Goal: Task Accomplishment & Management: Use online tool/utility

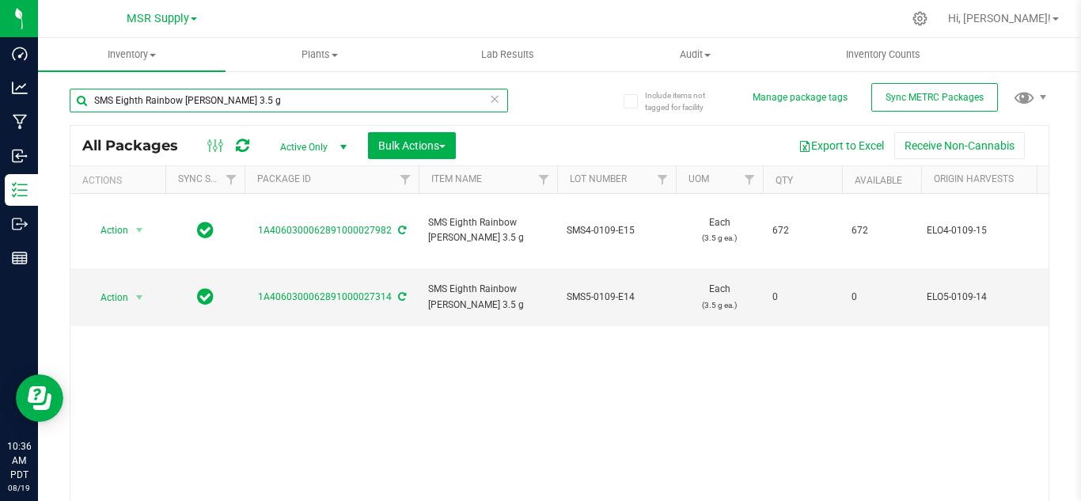
click at [261, 101] on input "SMS Eighth Rainbow [PERSON_NAME] 3.5 g" at bounding box center [289, 101] width 438 height 24
type input "S"
type input "26933"
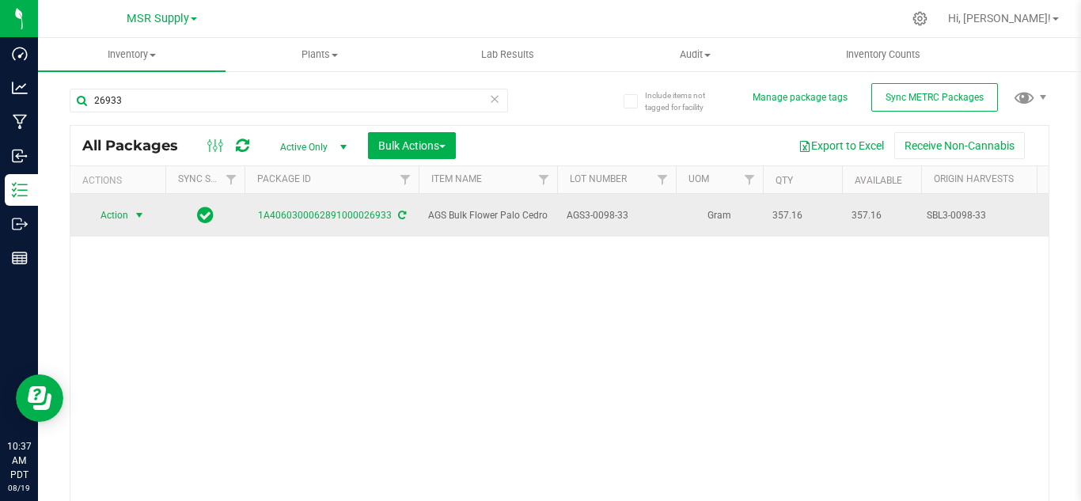
click at [138, 210] on span "select" at bounding box center [139, 215] width 13 height 13
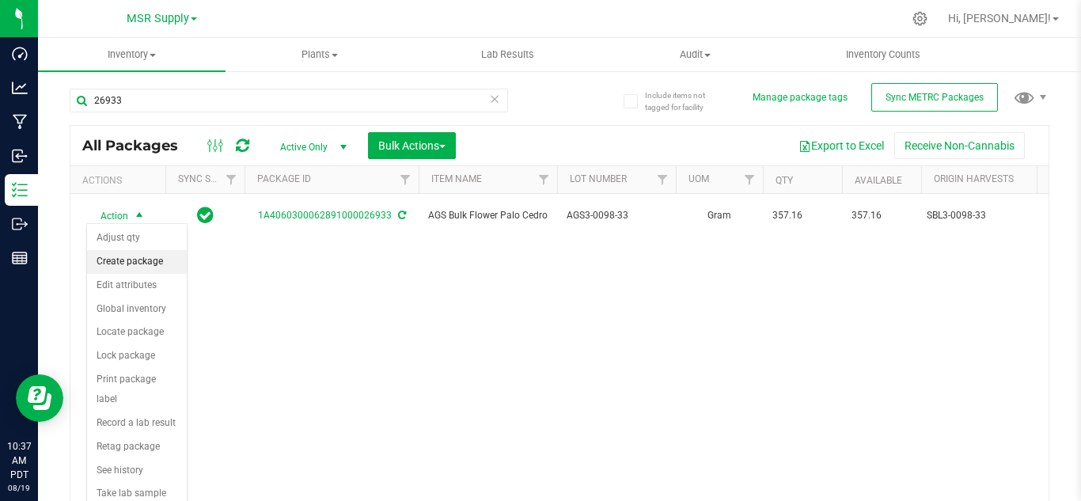
click at [148, 263] on li "Create package" at bounding box center [137, 262] width 100 height 24
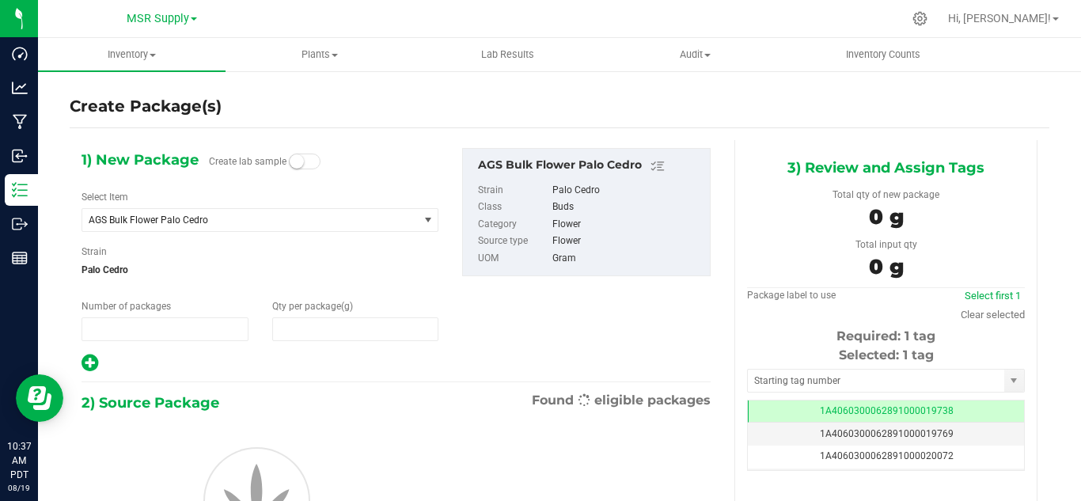
type input "1"
type input "0.0000"
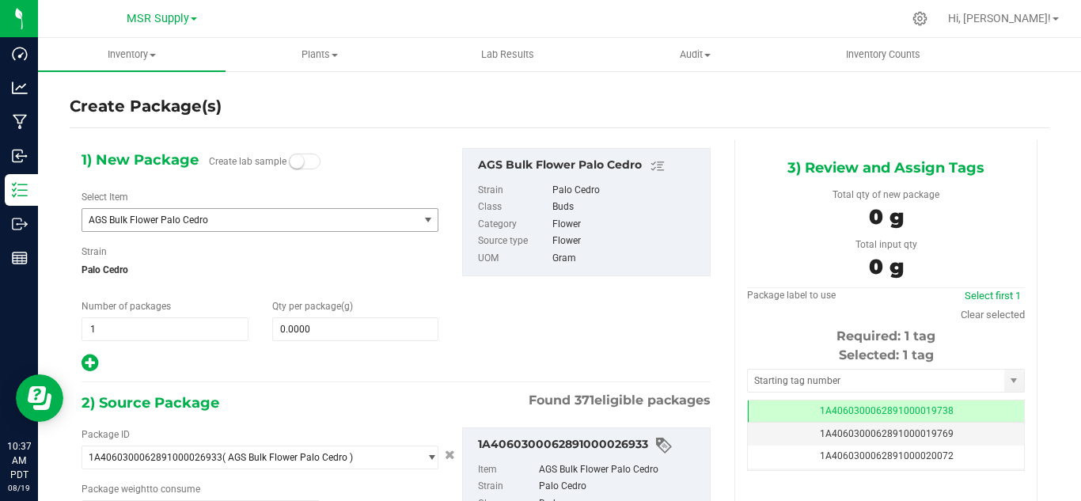
click at [244, 217] on span "AGS Bulk Flower Palo Cedro" at bounding box center [244, 219] width 310 height 11
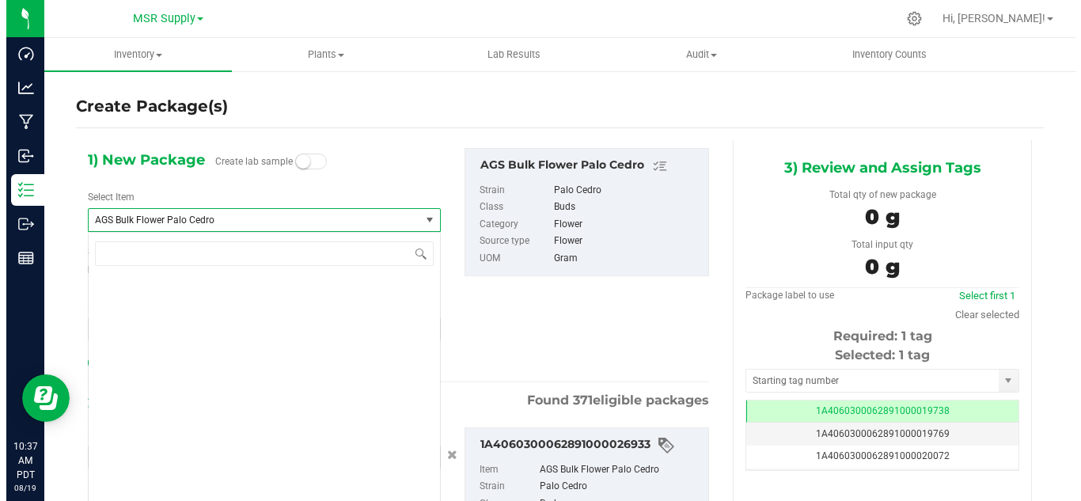
scroll to position [1019, 0]
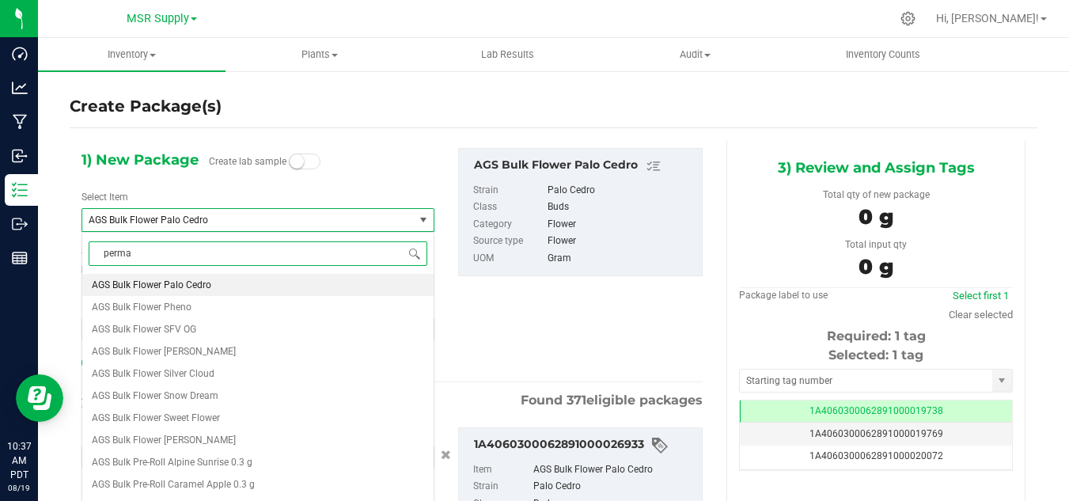
type input "[PERSON_NAME]"
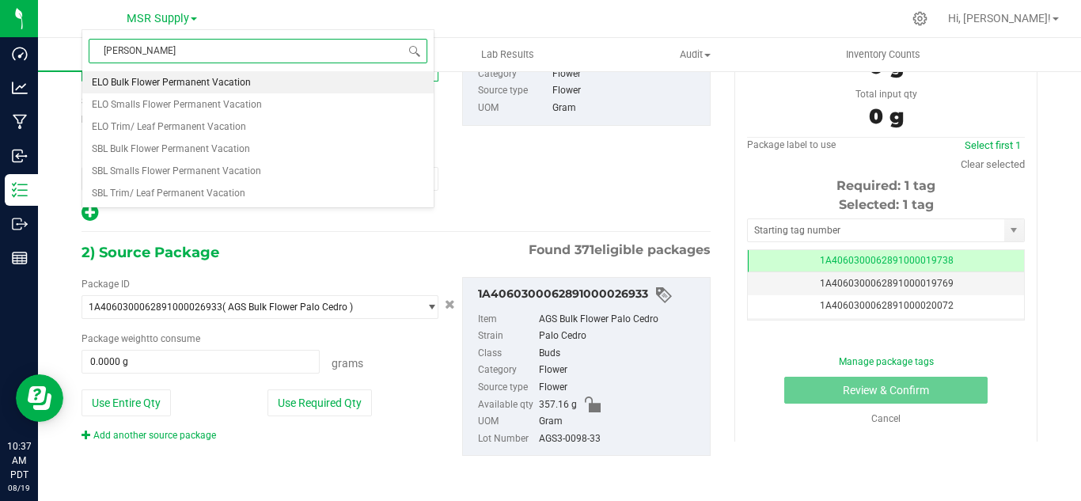
scroll to position [71, 0]
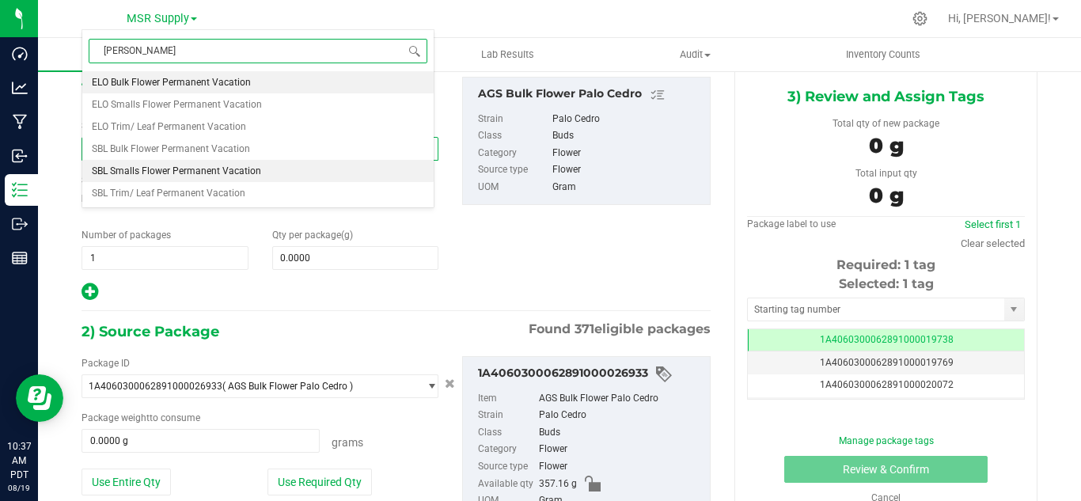
click at [218, 166] on span "SBL Smalls Flower Permanent Vacation" at bounding box center [176, 170] width 169 height 11
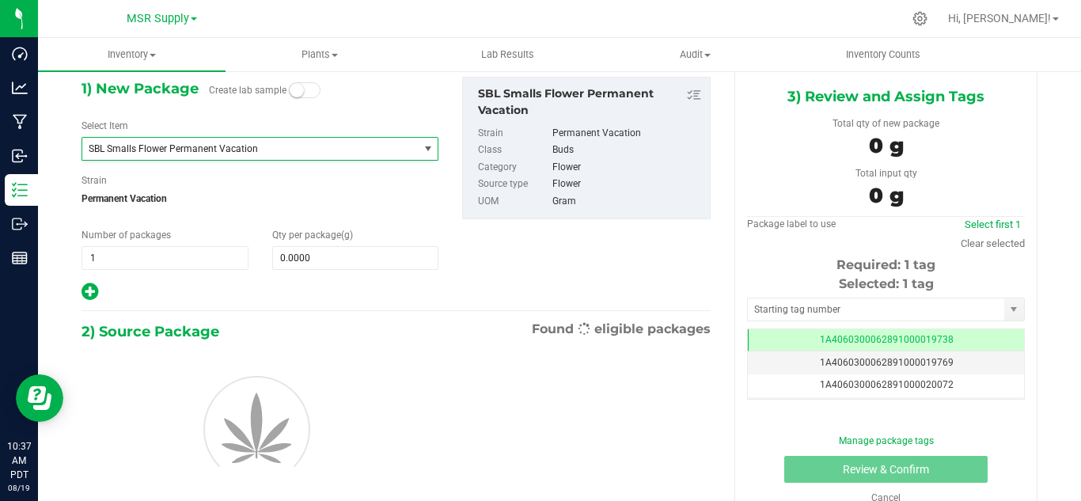
type input "0.0000"
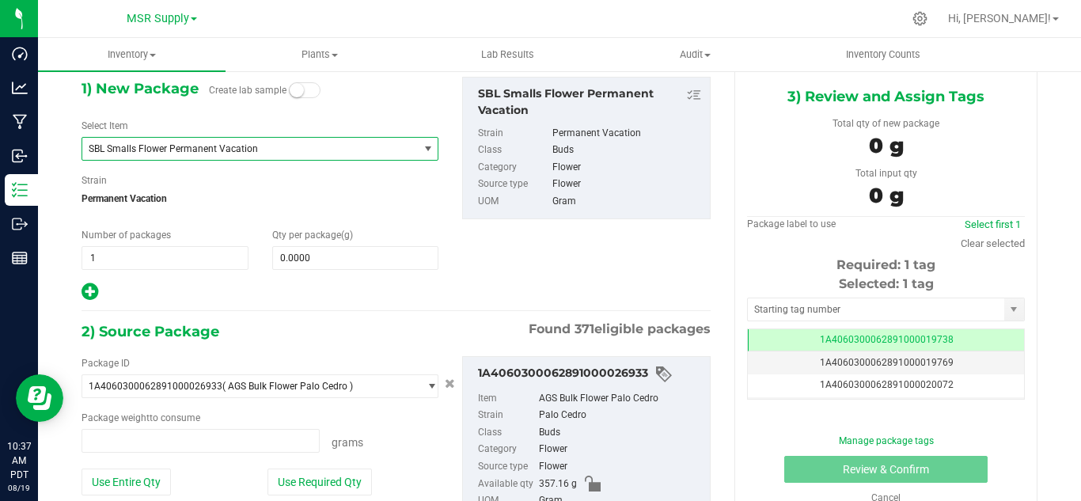
type input "0.0000 g"
click at [351, 262] on span at bounding box center [355, 258] width 167 height 24
type input "0.0000"
click at [332, 262] on span at bounding box center [355, 258] width 167 height 24
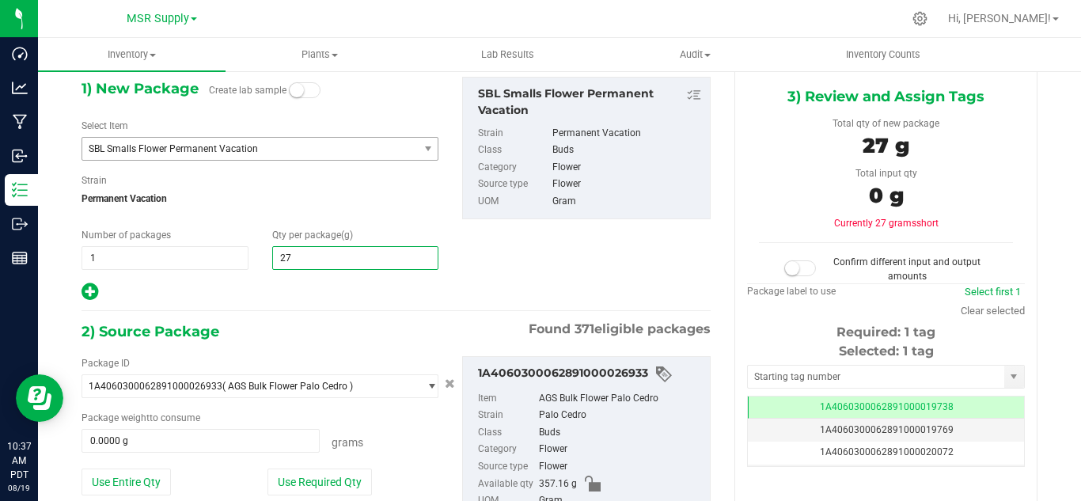
type input "276"
type input "276.0000"
click at [326, 341] on div "2) Source Package Found 371 eligible packages" at bounding box center [395, 332] width 629 height 24
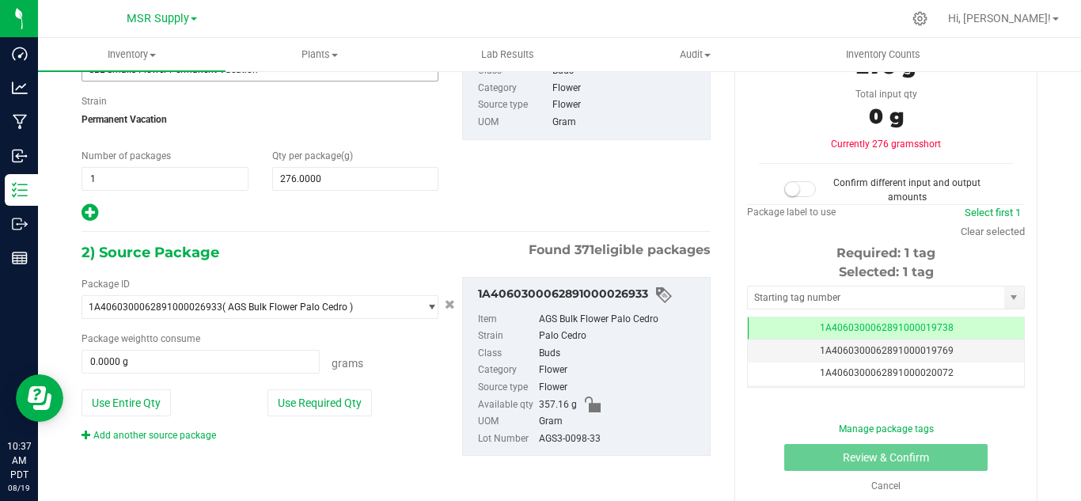
click at [313, 417] on div "Package ID 1A4060300062891000026933 ( AGS Bulk Flower Palo Cedro ) 1A406030000A…" at bounding box center [260, 359] width 381 height 165
click at [320, 410] on button "Use Required Qty" at bounding box center [319, 402] width 104 height 27
type input "276.0000 g"
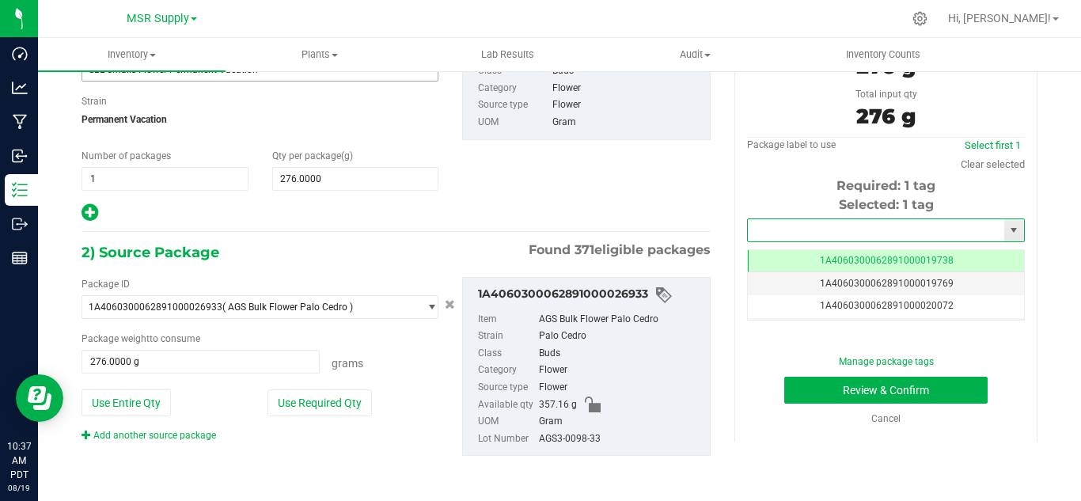
click at [794, 226] on input "text" at bounding box center [876, 230] width 256 height 22
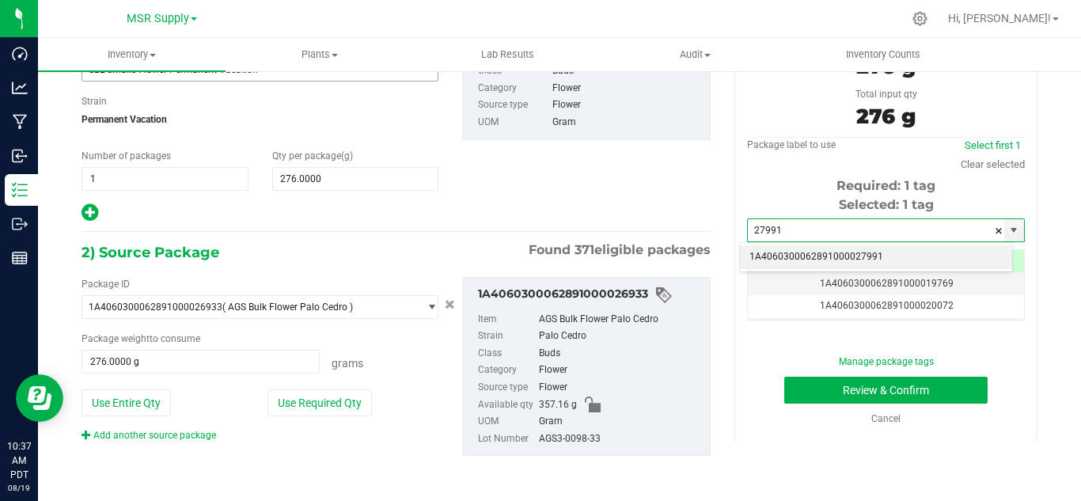
click at [822, 258] on li "1A4060300062891000027991" at bounding box center [876, 257] width 272 height 24
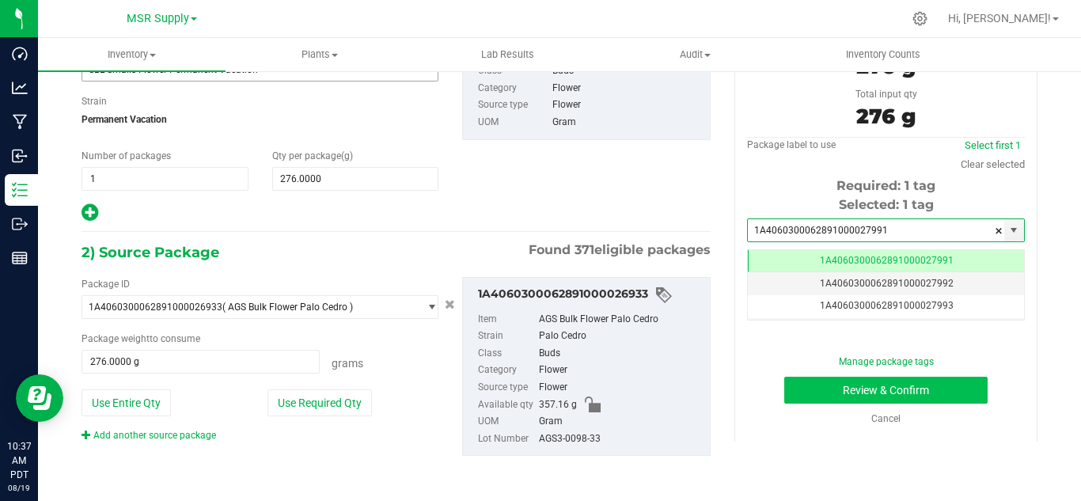
type input "1A4060300062891000027991"
click at [910, 385] on button "Review & Confirm" at bounding box center [885, 390] width 203 height 27
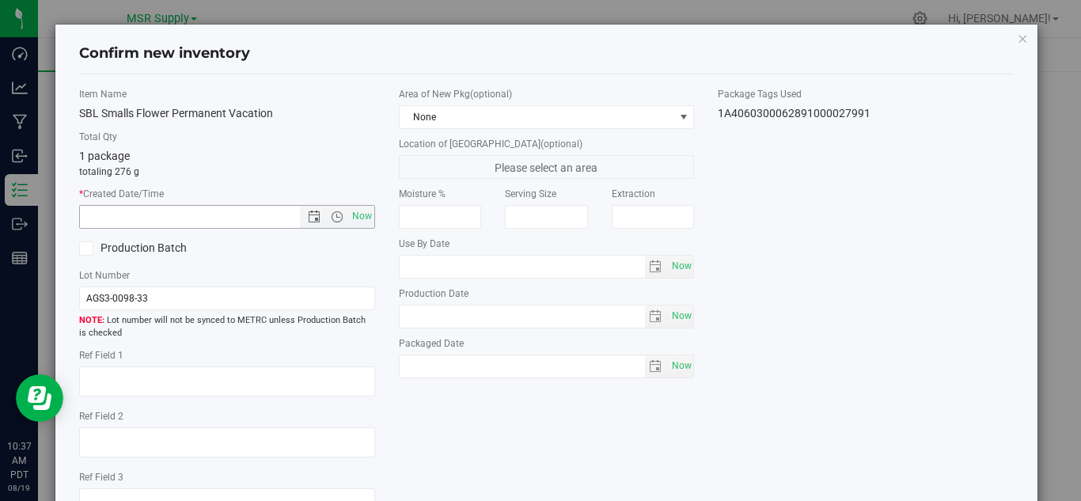
click at [342, 209] on span "Now" at bounding box center [337, 217] width 74 height 22
click at [355, 218] on span "Now" at bounding box center [361, 216] width 27 height 23
type input "[DATE] 10:37 AM"
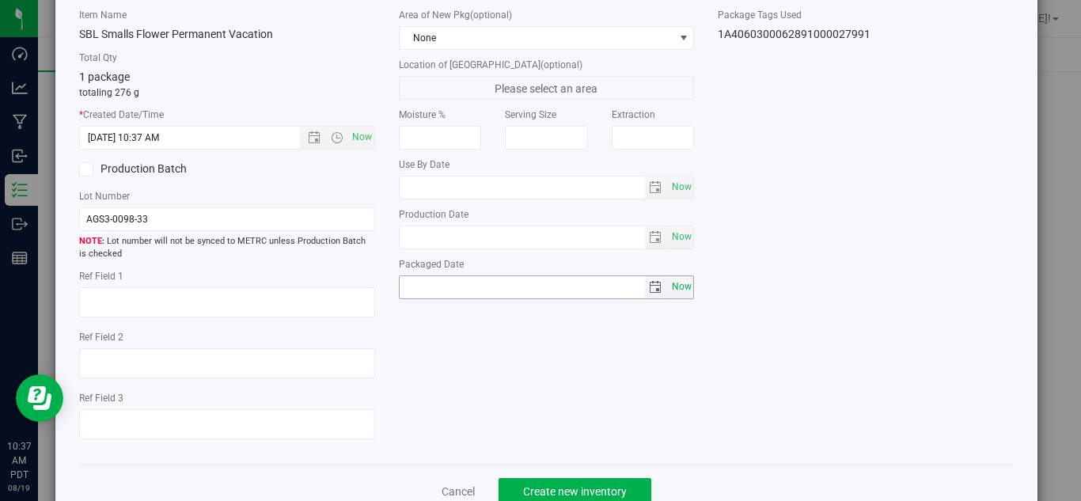
click at [669, 283] on span "Now" at bounding box center [681, 286] width 27 height 23
type input "[DATE]"
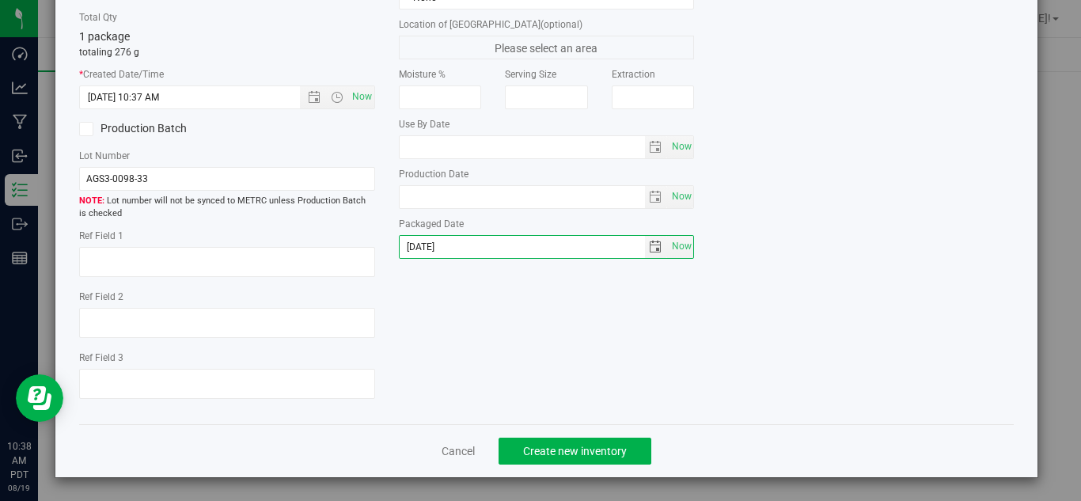
scroll to position [120, 0]
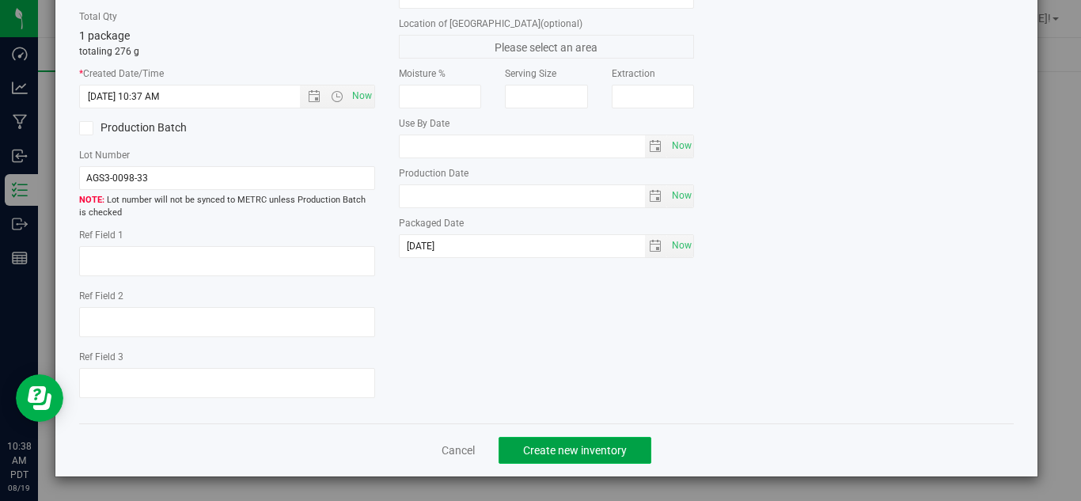
click at [612, 457] on button "Create new inventory" at bounding box center [574, 450] width 153 height 27
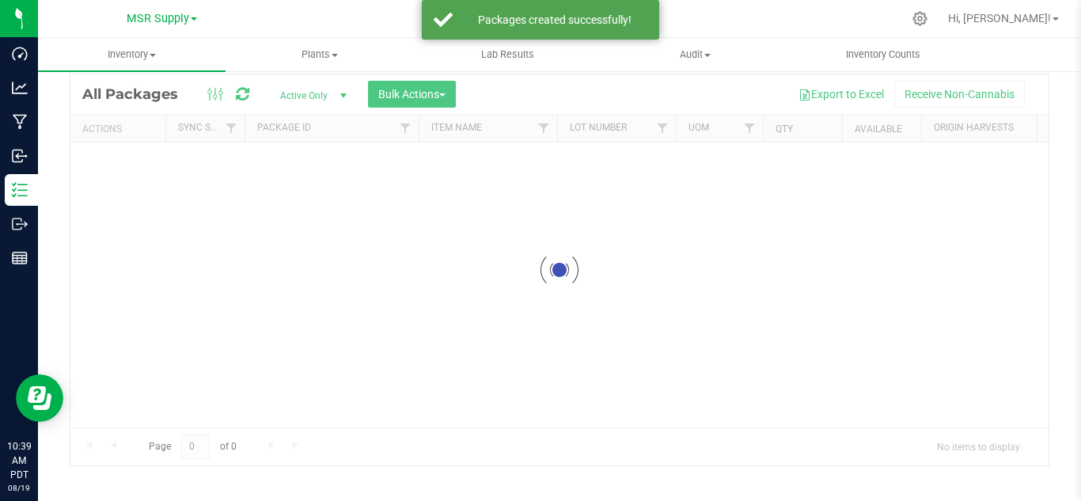
scroll to position [51, 0]
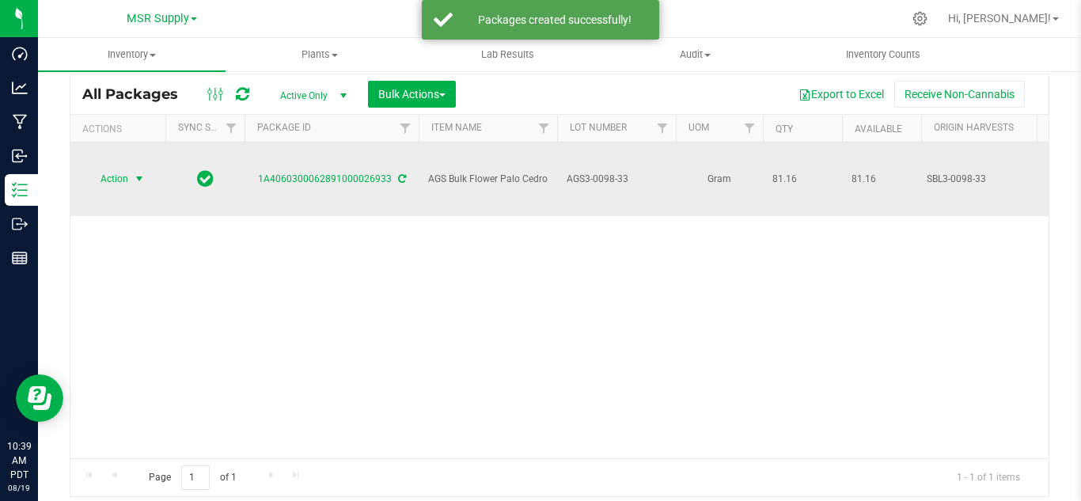
click at [140, 172] on span "select" at bounding box center [139, 178] width 13 height 13
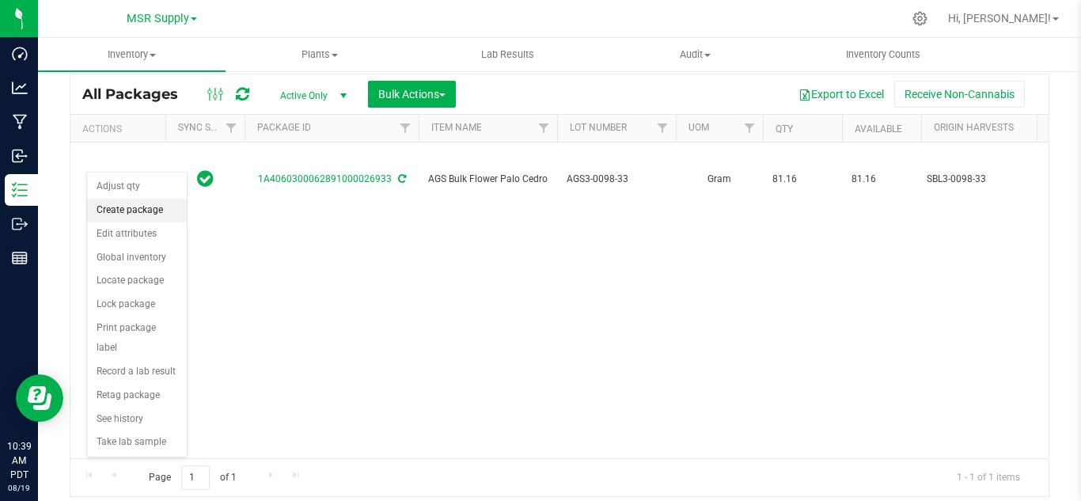
click at [144, 205] on li "Create package" at bounding box center [137, 211] width 100 height 24
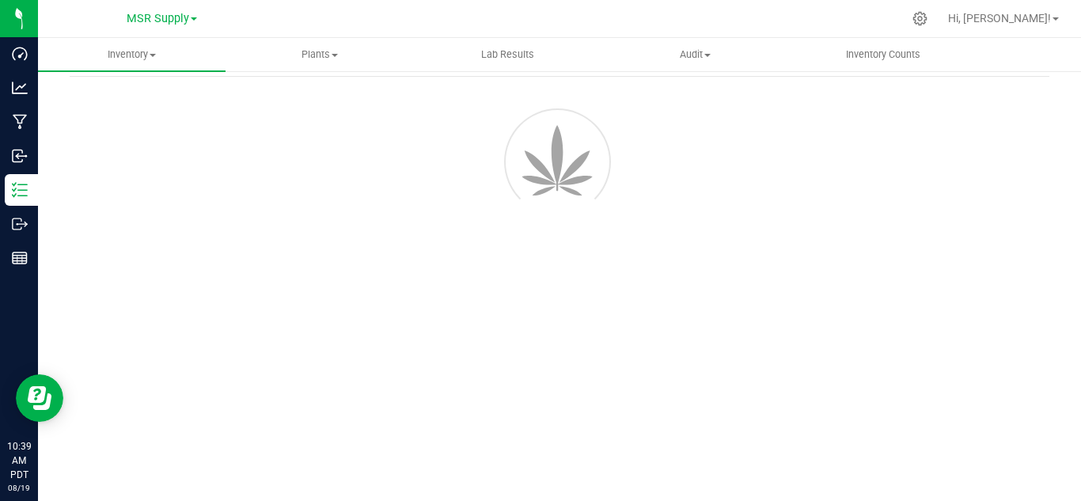
scroll to position [63, 0]
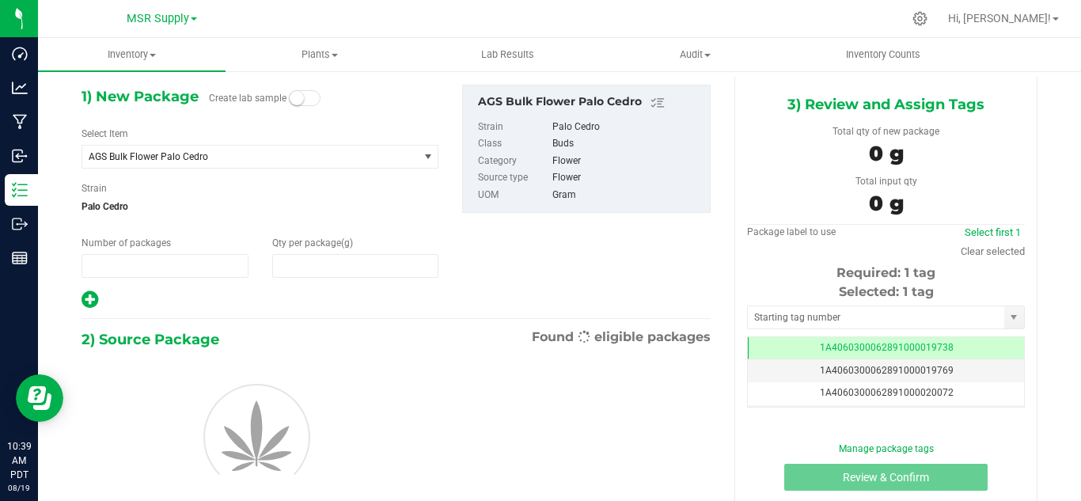
type input "1"
type input "0.0000"
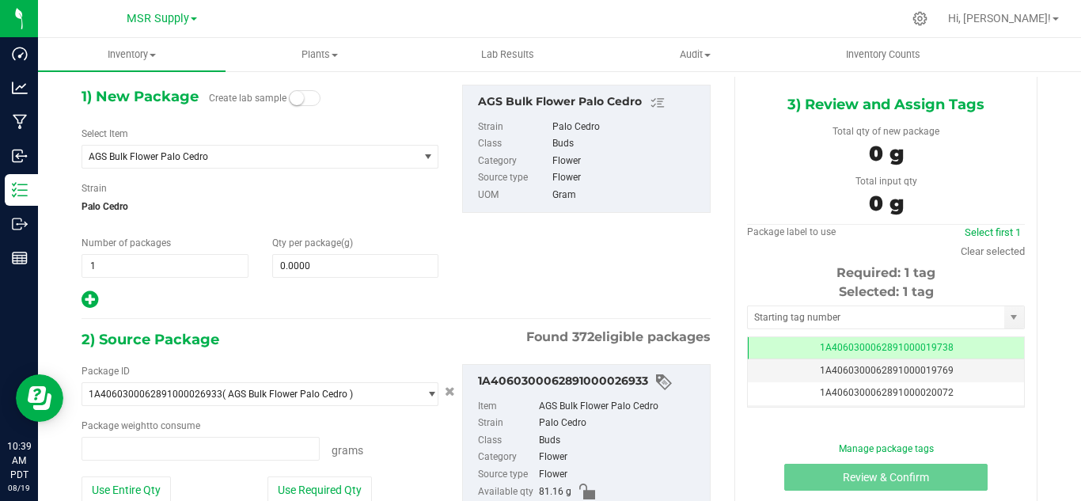
type input "0.0000 g"
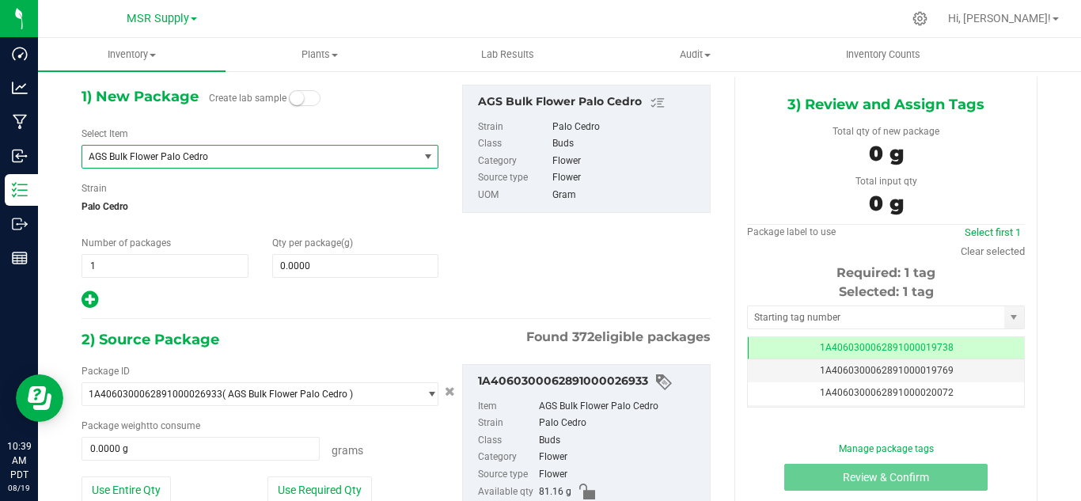
click at [210, 158] on span "AGS Bulk Flower Palo Cedro" at bounding box center [244, 156] width 310 height 11
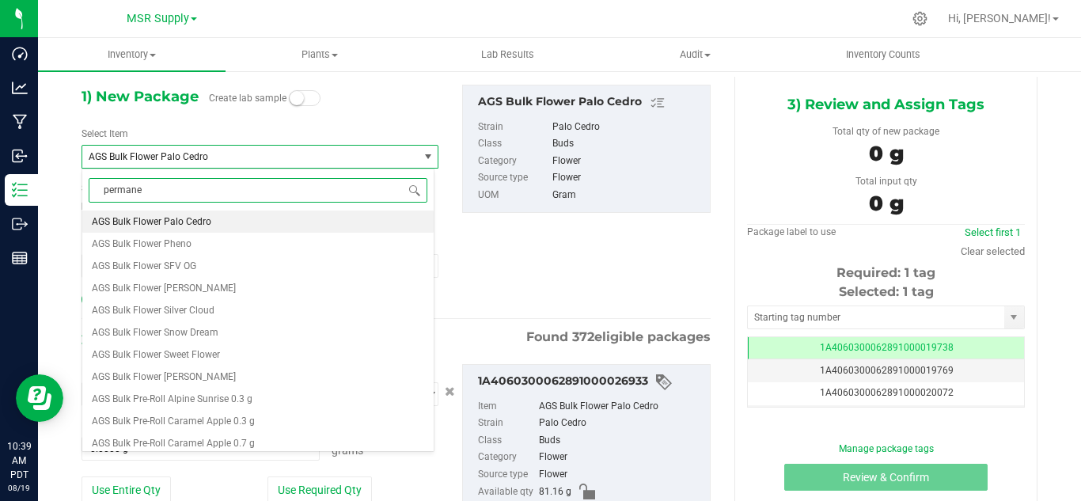
type input "permanen"
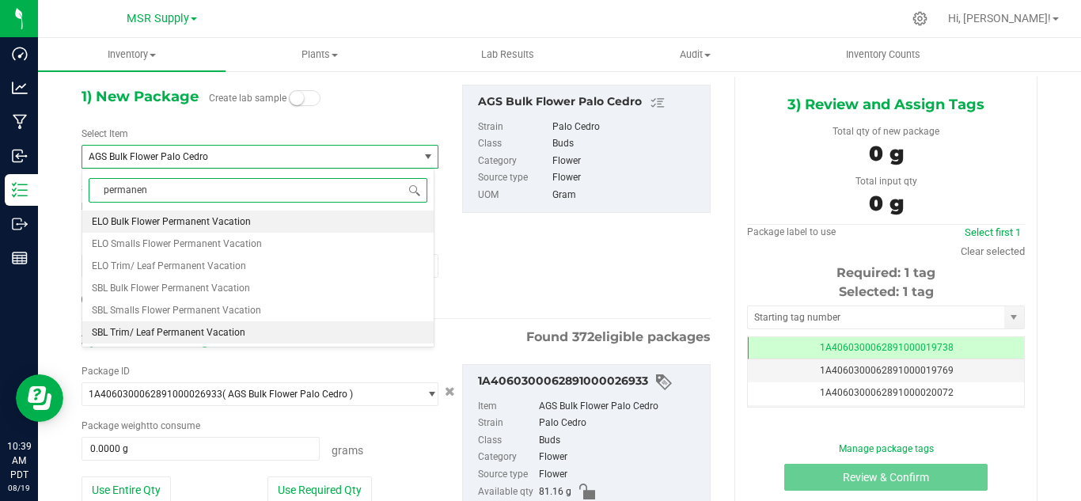
click at [161, 328] on span "SBL Trim/ Leaf Permanent Vacation" at bounding box center [168, 332] width 153 height 11
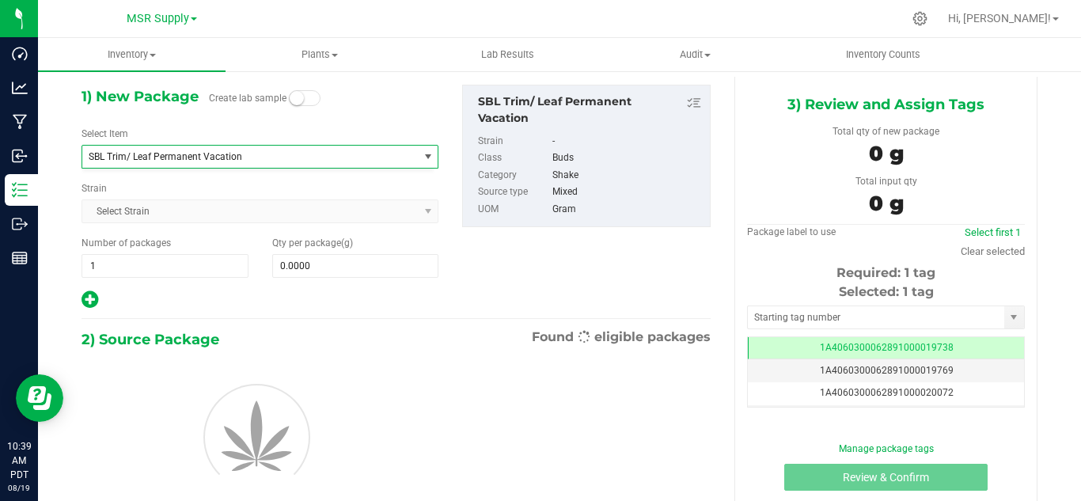
type input "0.0000"
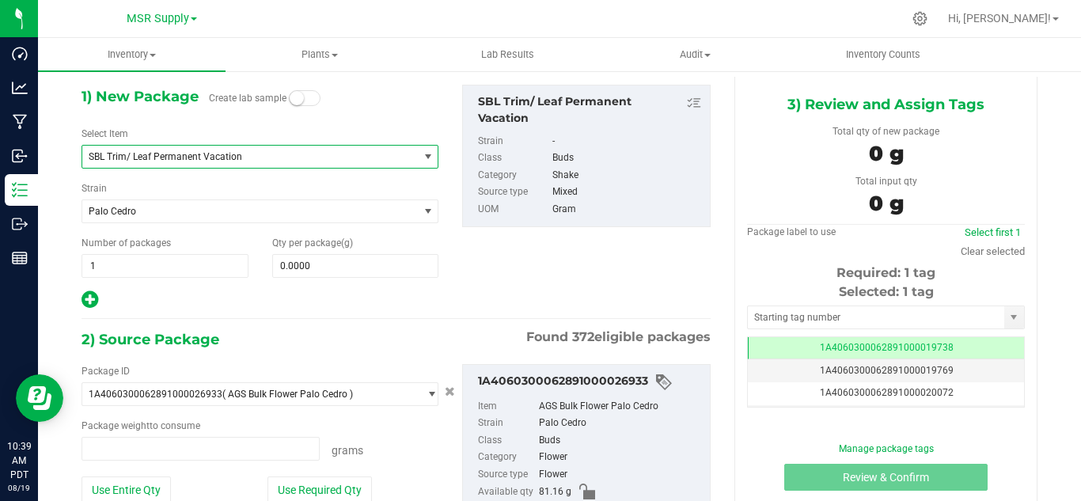
type input "0.0000 g"
click at [327, 261] on span at bounding box center [355, 266] width 167 height 24
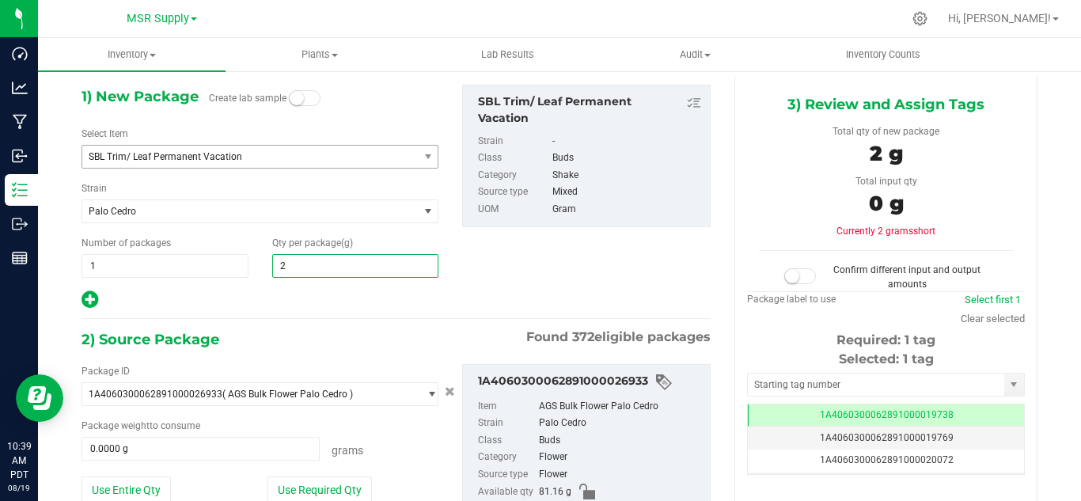
type input "28"
type input "28.0000"
click at [267, 338] on div "2) Source Package Found 372 eligible packages" at bounding box center [395, 340] width 629 height 24
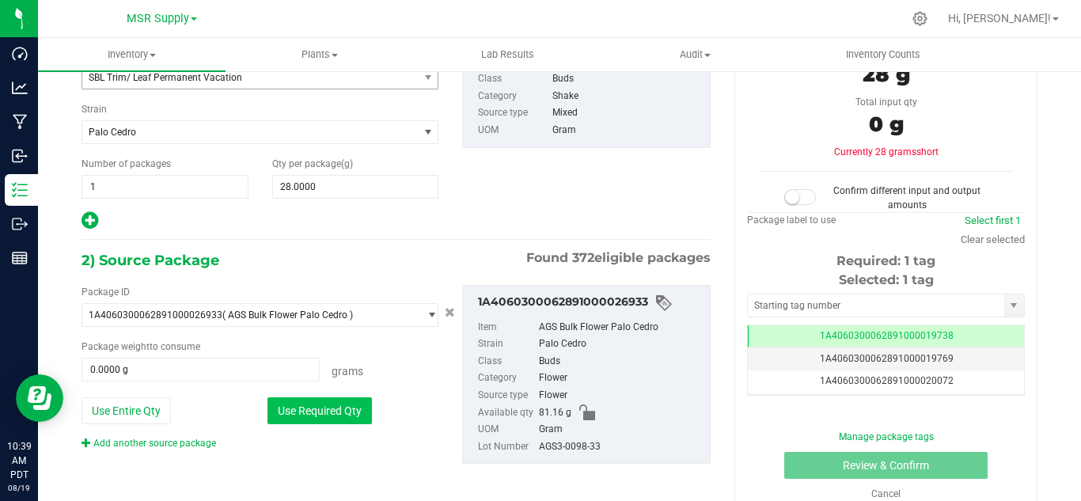
click at [299, 406] on button "Use Required Qty" at bounding box center [319, 410] width 104 height 27
type input "28.0000 g"
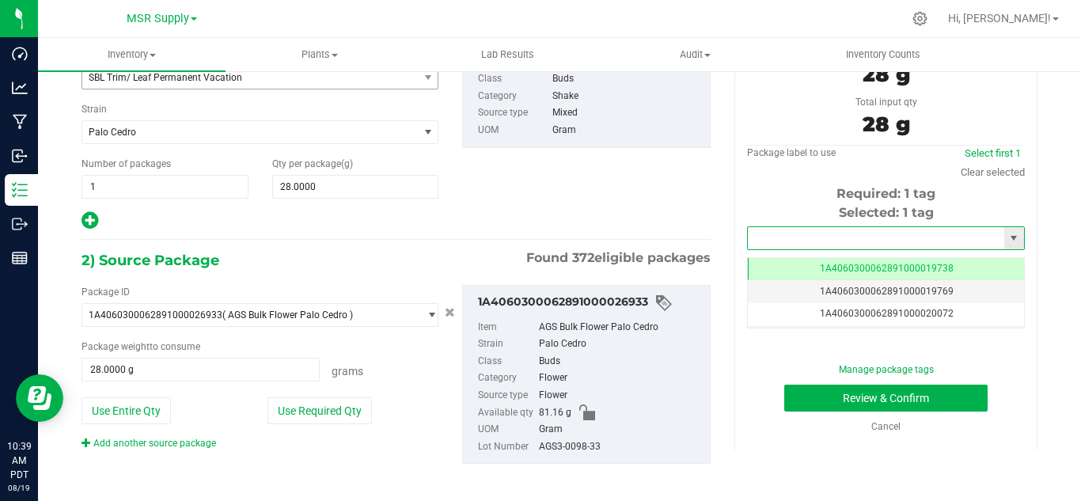
click at [826, 238] on input "text" at bounding box center [876, 238] width 256 height 22
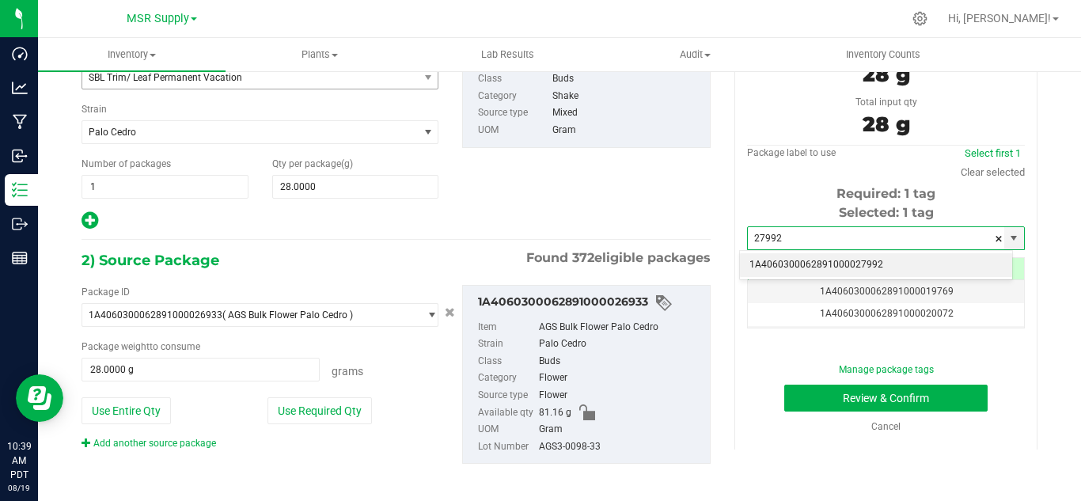
click at [847, 263] on li "1A4060300062891000027992" at bounding box center [876, 265] width 272 height 24
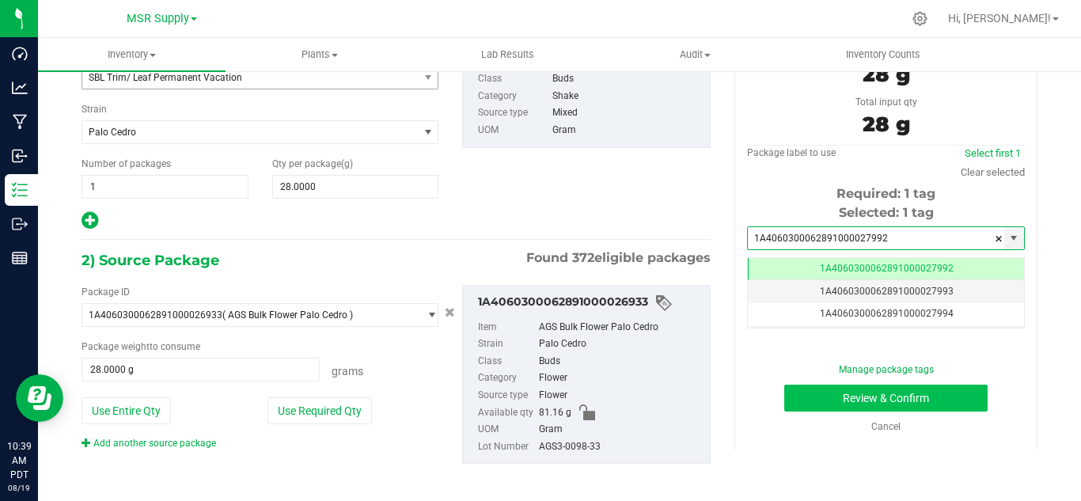
type input "1A4060300062891000027992"
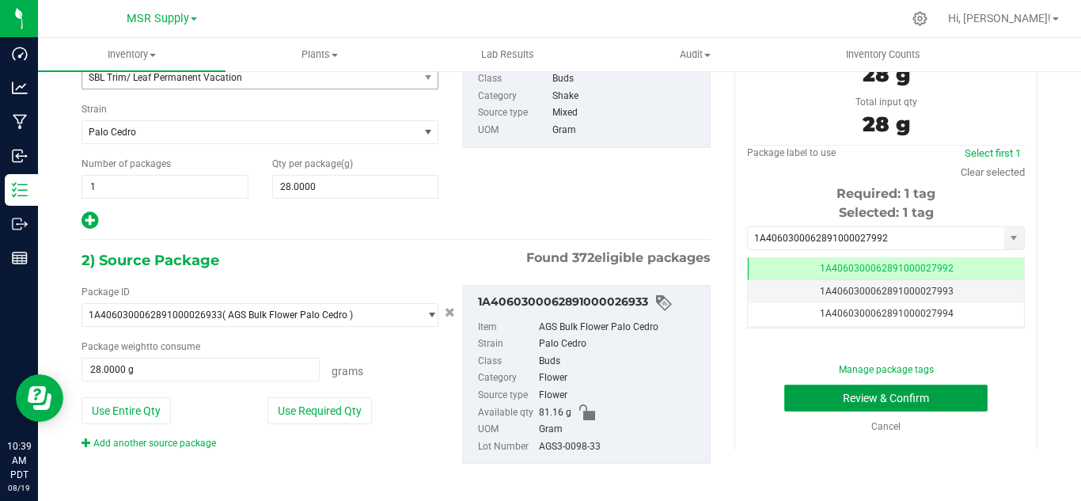
click at [864, 394] on button "Review & Confirm" at bounding box center [885, 398] width 203 height 27
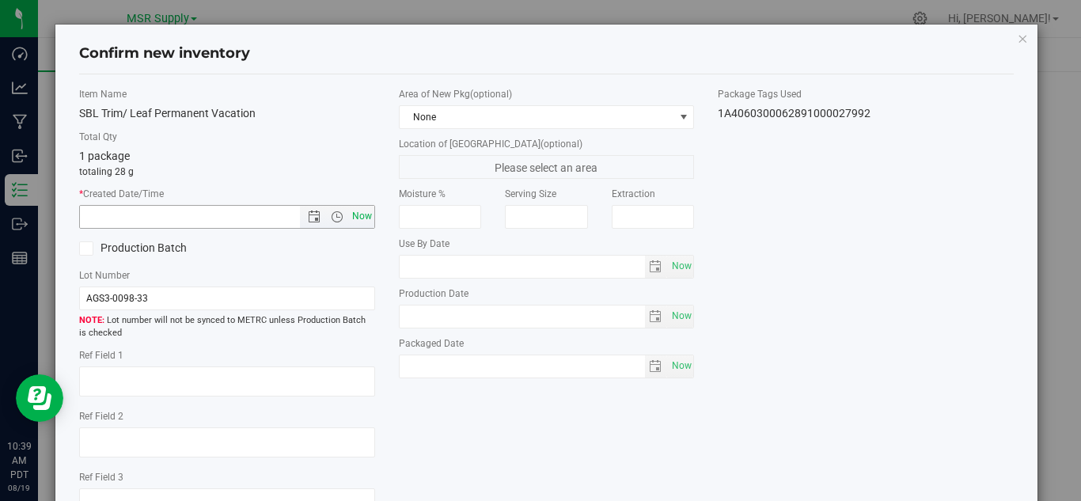
click at [358, 209] on span "Now" at bounding box center [361, 216] width 27 height 23
type input "[DATE] 10:39 AM"
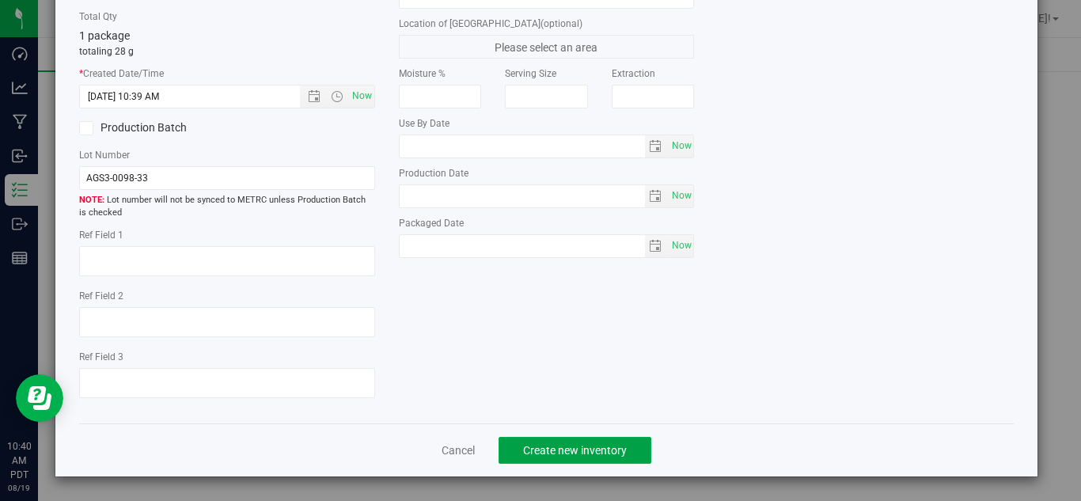
drag, startPoint x: 591, startPoint y: 453, endPoint x: 714, endPoint y: 396, distance: 135.9
click at [591, 453] on span "Create new inventory" at bounding box center [575, 450] width 104 height 13
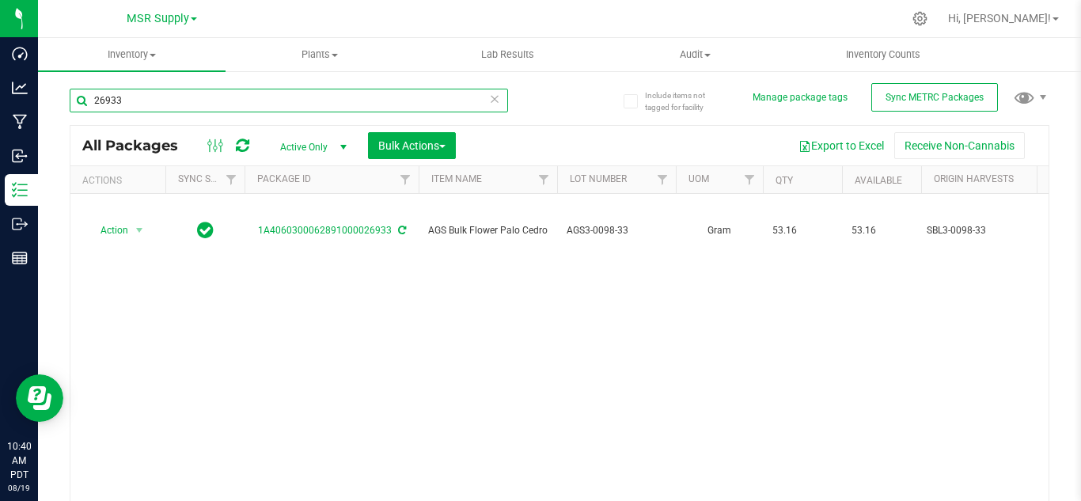
click at [155, 103] on input "26933" at bounding box center [289, 101] width 438 height 24
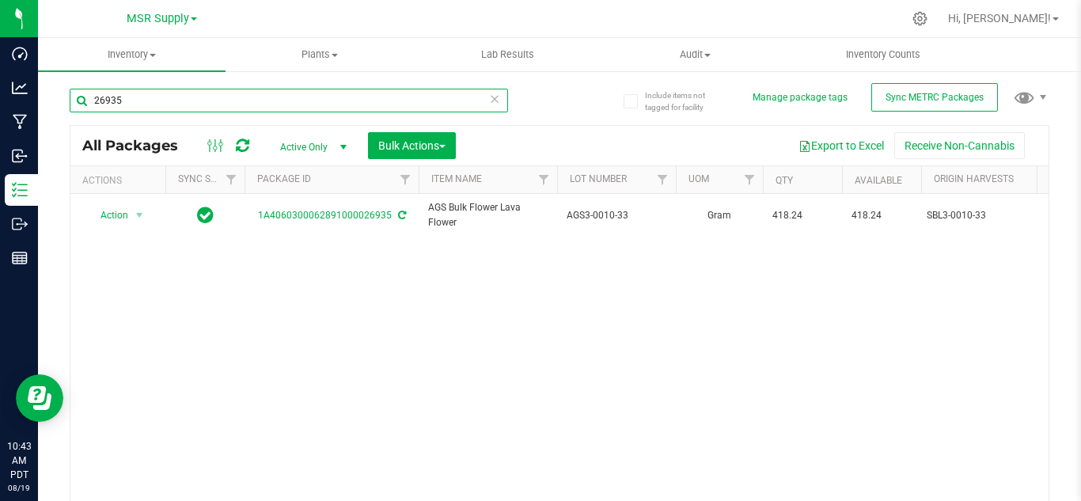
type input "26935"
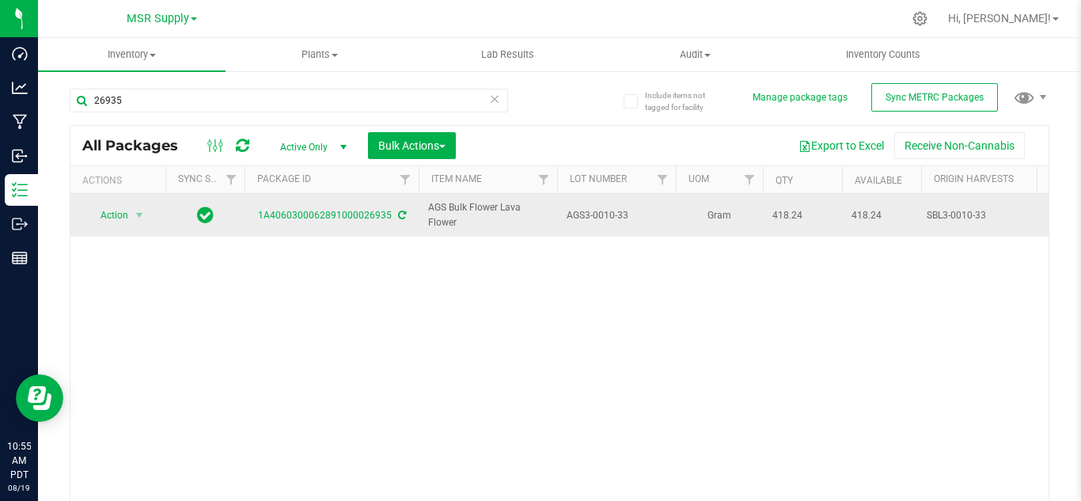
click at [152, 212] on div "Action Action Adjust qty Create package Edit attributes Global inventory Locate…" at bounding box center [118, 215] width 76 height 22
click at [140, 213] on span "select" at bounding box center [139, 215] width 13 height 13
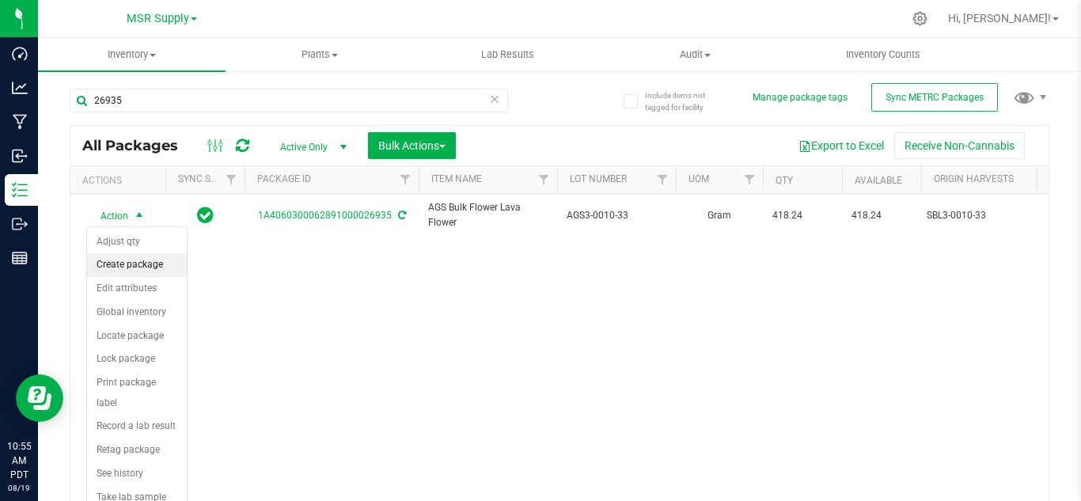
click at [142, 264] on li "Create package" at bounding box center [137, 265] width 100 height 24
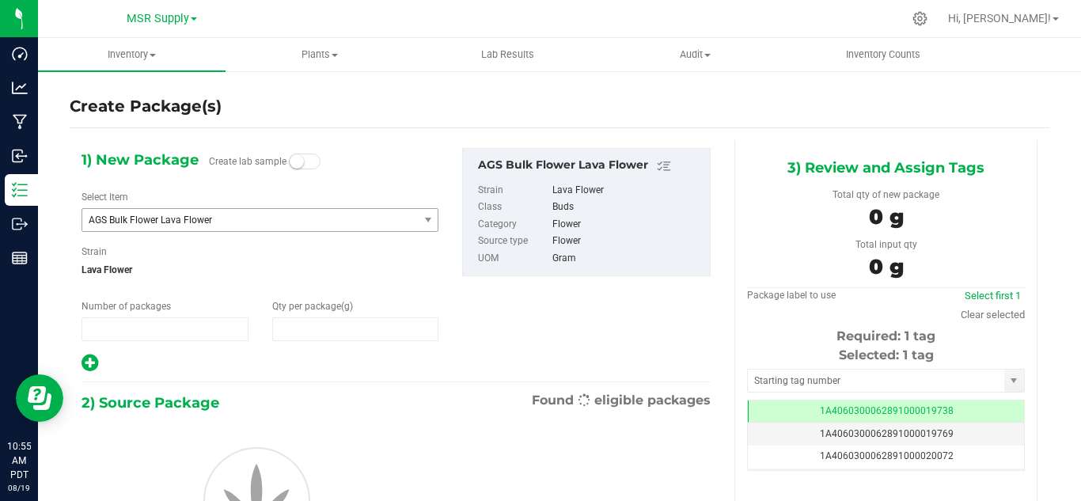
type input "1"
type input "0.0000"
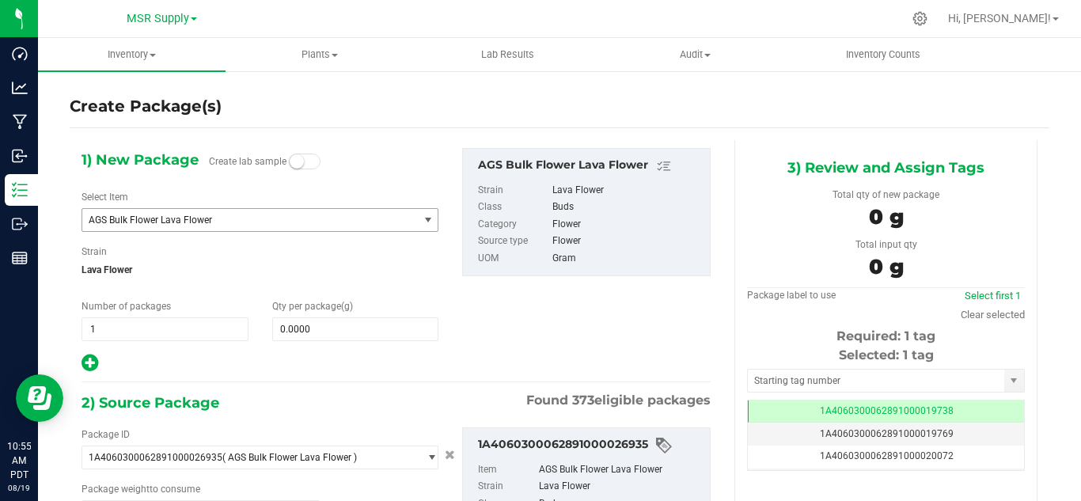
type input "0.0000 g"
click at [279, 223] on span "AGS Bulk Flower Lava Flower" at bounding box center [244, 219] width 310 height 11
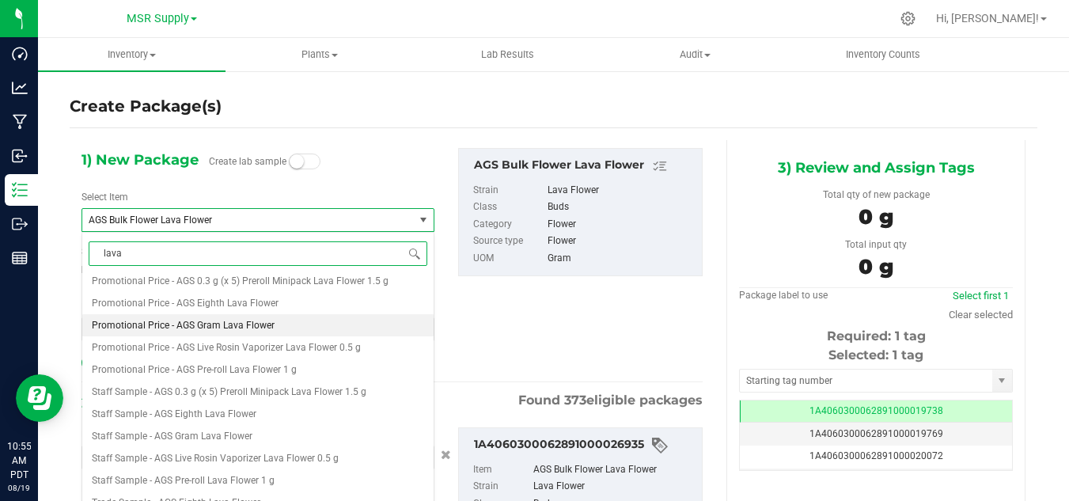
scroll to position [516, 0]
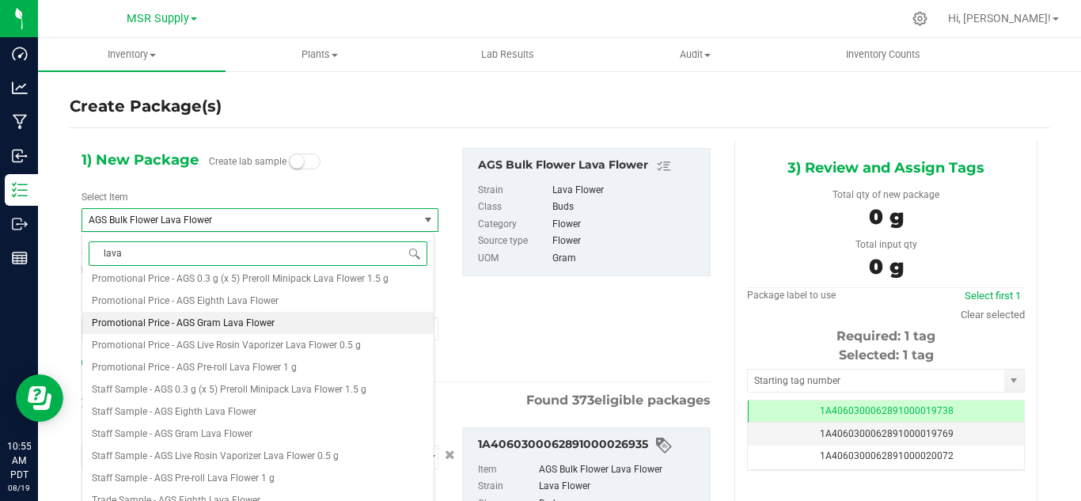
type input "lava"
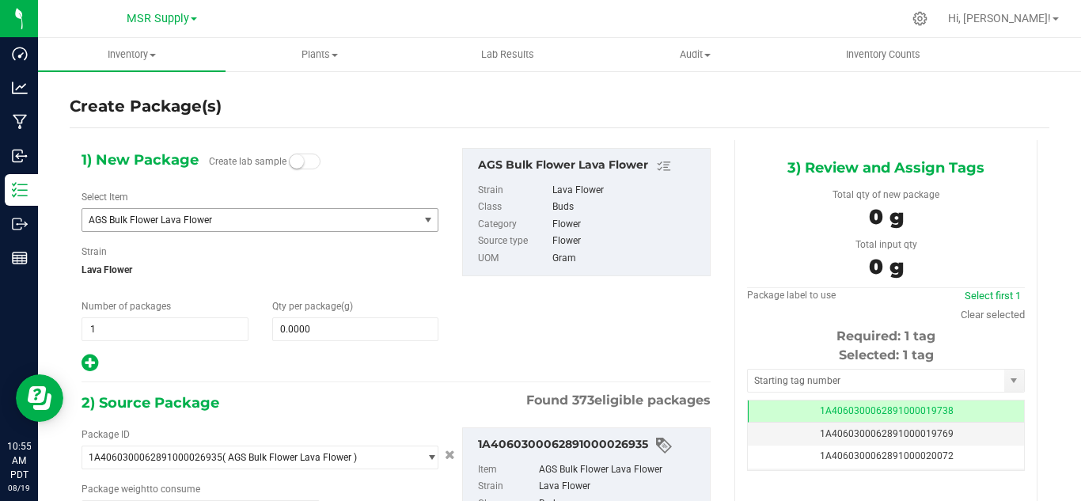
click at [201, 220] on span "AGS Bulk Flower Lava Flower" at bounding box center [244, 219] width 310 height 11
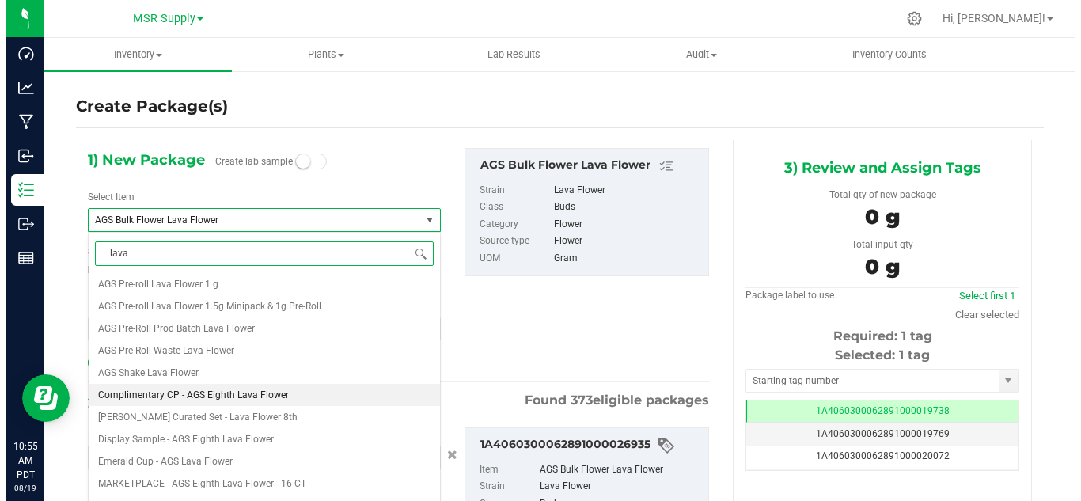
scroll to position [199, 0]
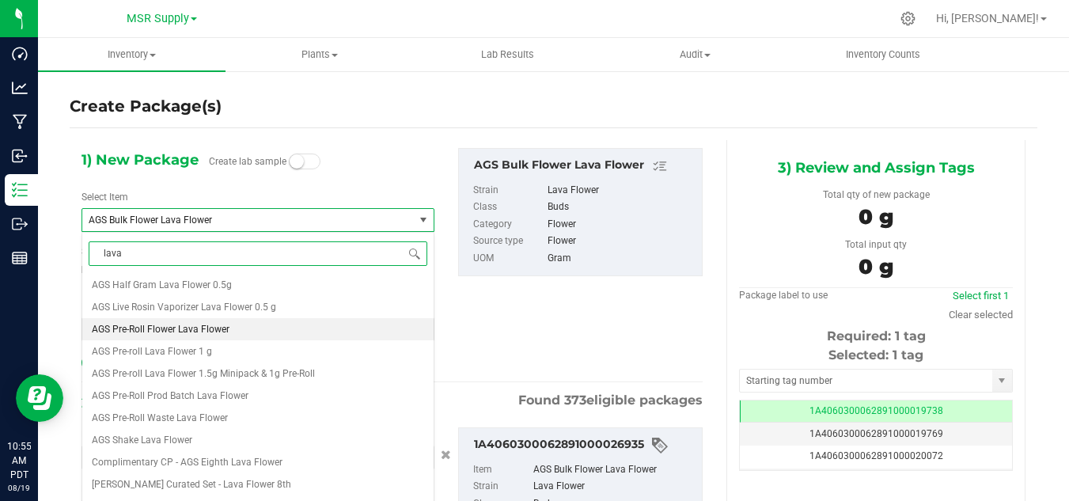
click at [215, 330] on span "AGS Pre-Roll Flower Lava Flower" at bounding box center [161, 329] width 138 height 11
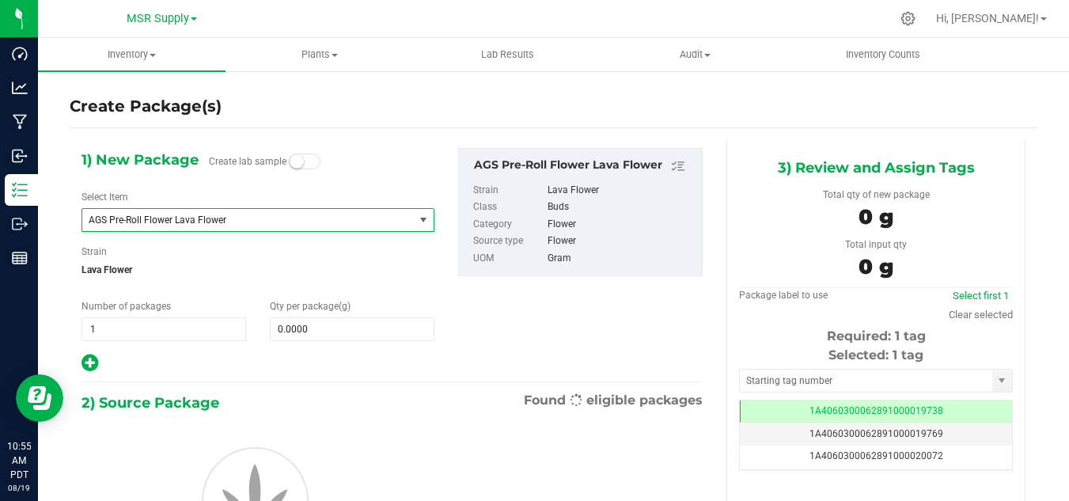
type input "0.0000"
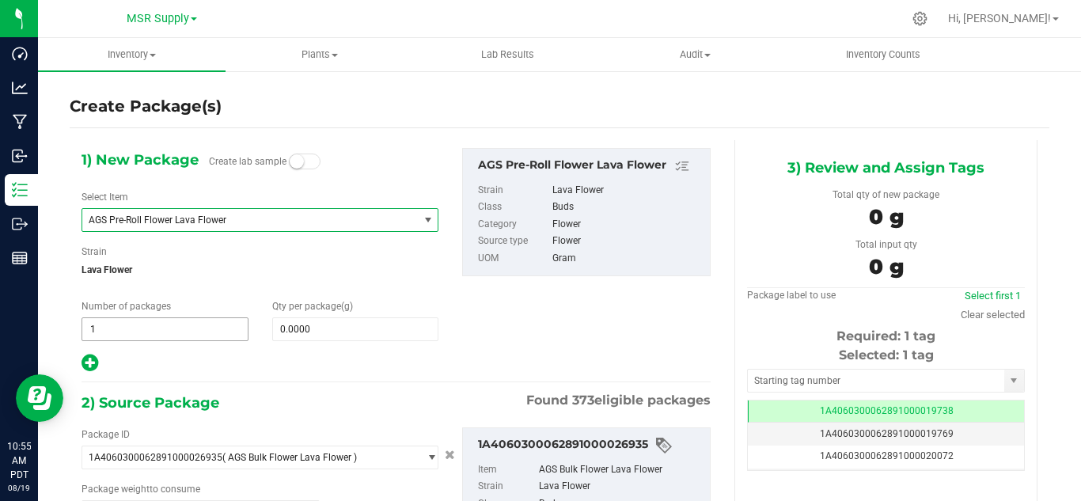
type input "0.0000 g"
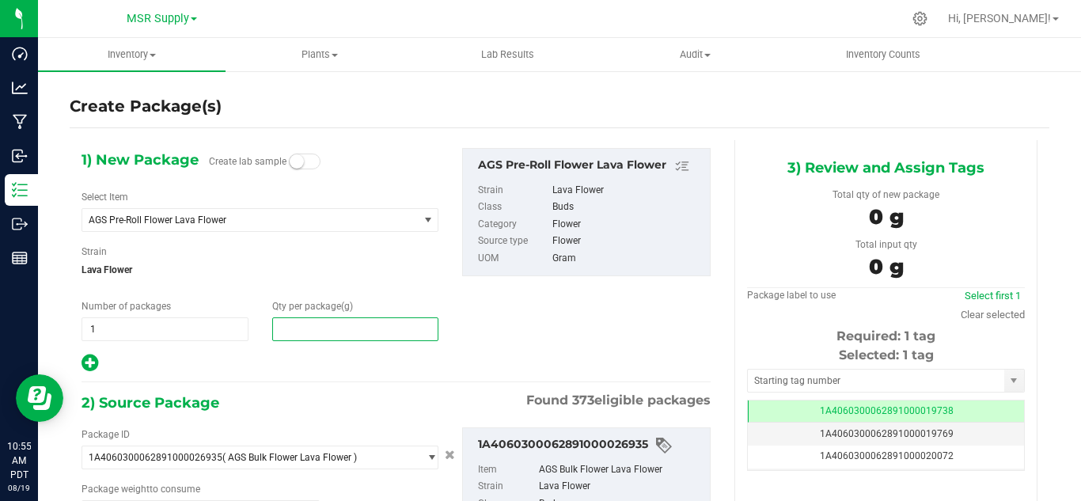
click at [309, 329] on span at bounding box center [355, 329] width 167 height 24
type input "0.0000"
type input "0"
click at [313, 324] on span at bounding box center [355, 329] width 167 height 24
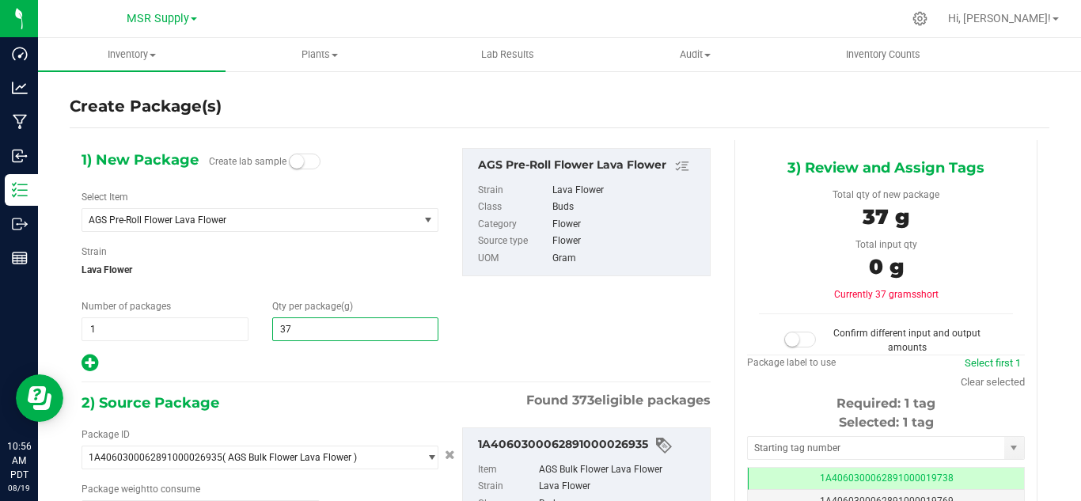
type input "378"
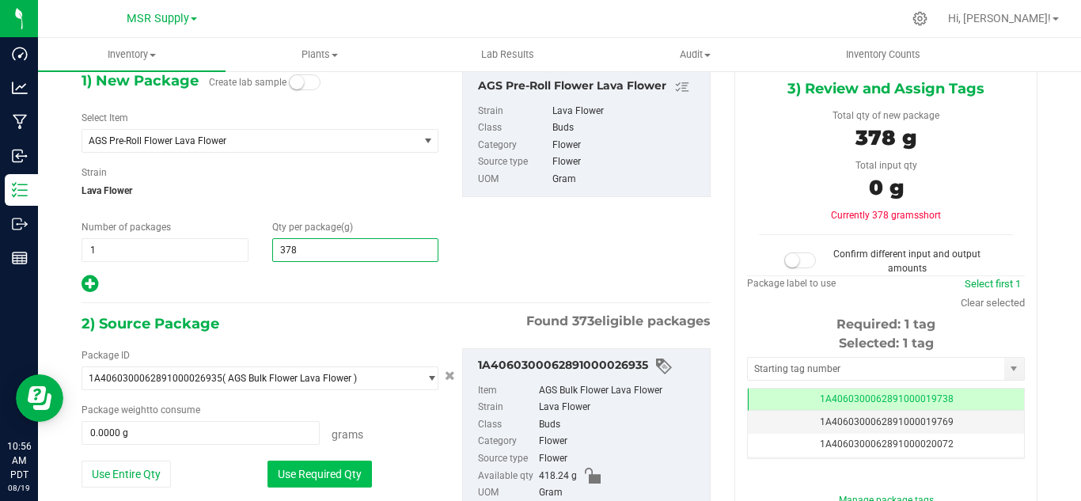
type input "378.0000"
click at [321, 468] on button "Use Required Qty" at bounding box center [319, 473] width 104 height 27
type input "378.0000 g"
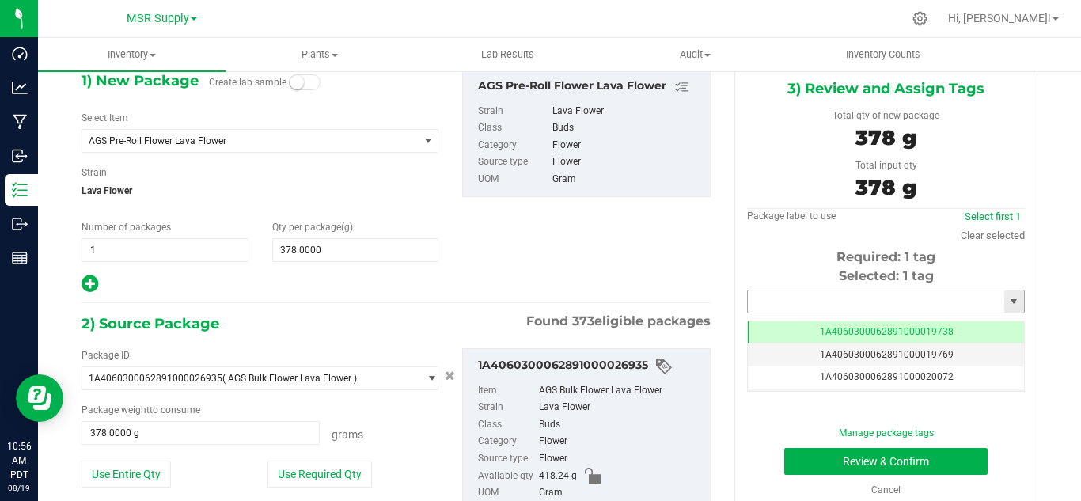
click at [848, 302] on input "text" at bounding box center [876, 301] width 256 height 22
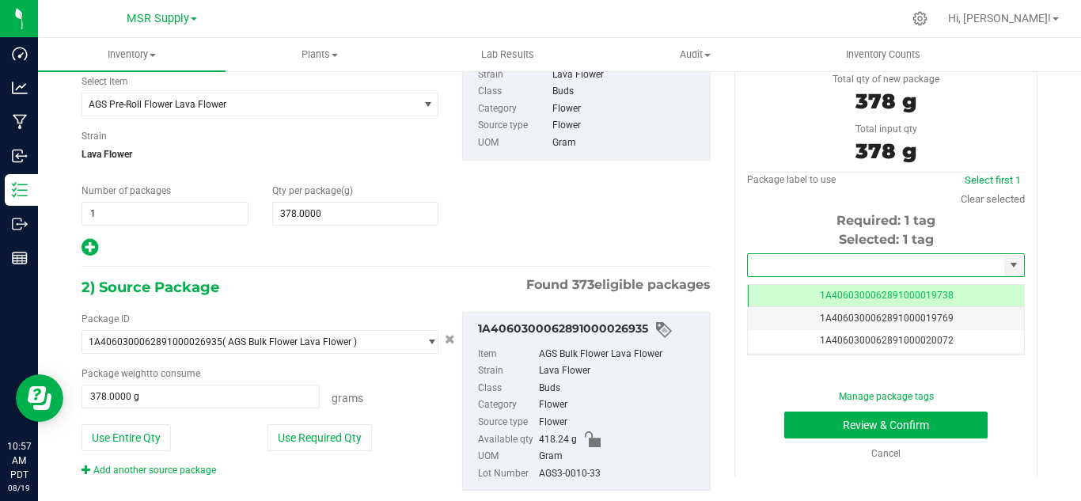
scroll to position [150, 0]
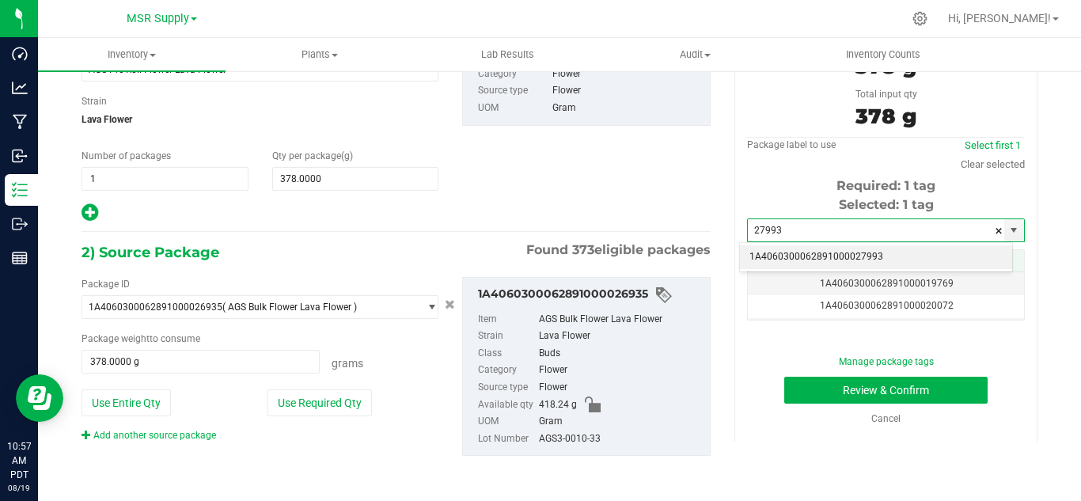
click at [870, 260] on li "1A4060300062891000027993" at bounding box center [876, 257] width 272 height 24
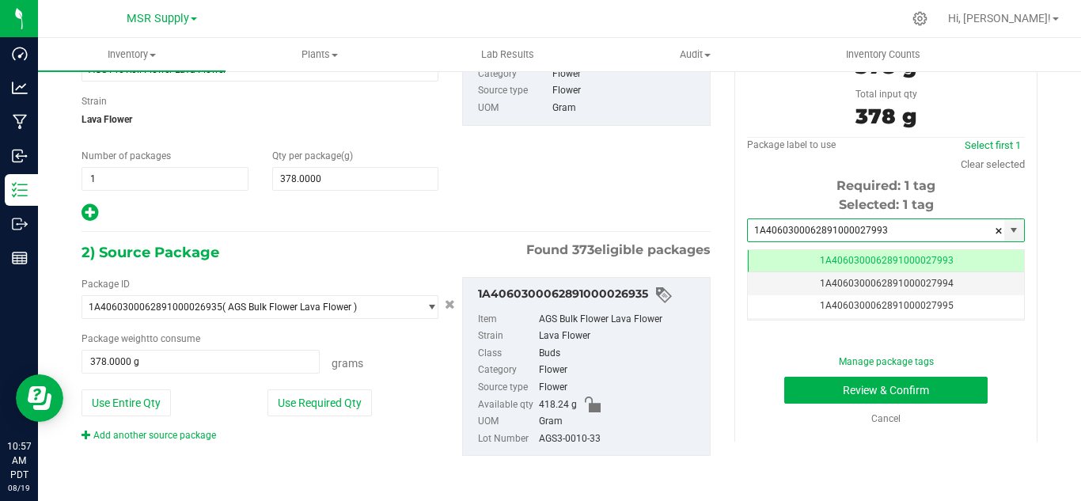
scroll to position [0, -1]
type input "1A4060300062891000027993"
click at [920, 395] on button "Review & Confirm" at bounding box center [885, 390] width 203 height 27
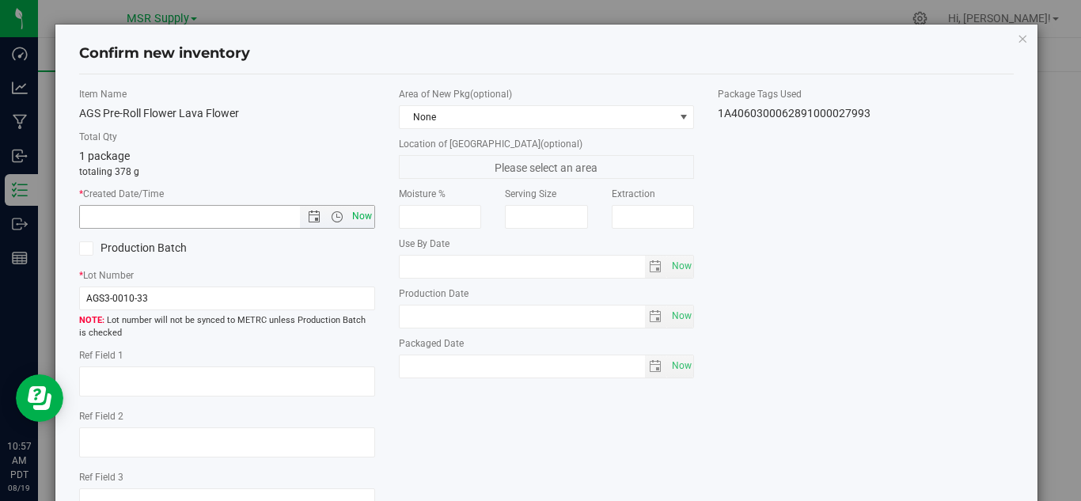
click at [364, 207] on span "Now" at bounding box center [361, 216] width 27 height 23
type input "[DATE] 10:57 AM"
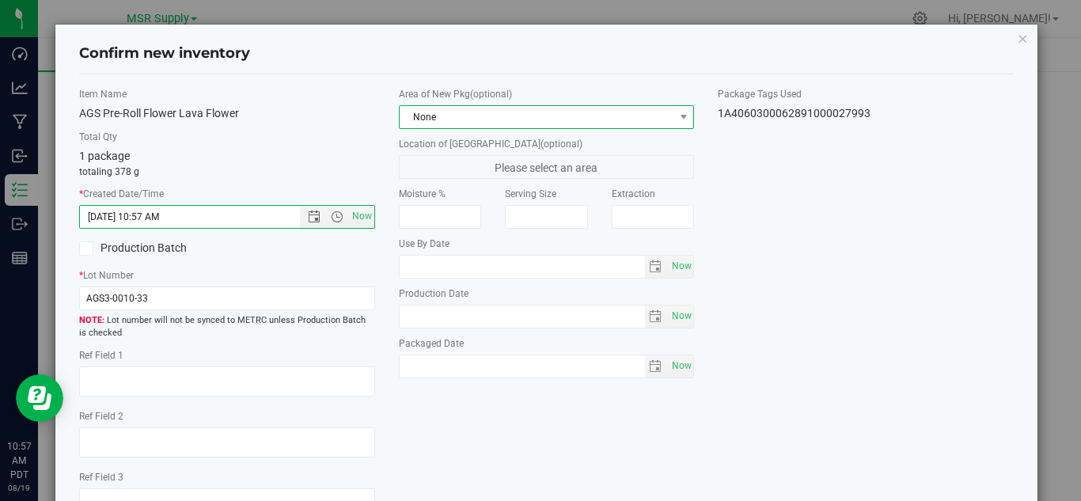
click at [486, 106] on span "None" at bounding box center [537, 117] width 275 height 22
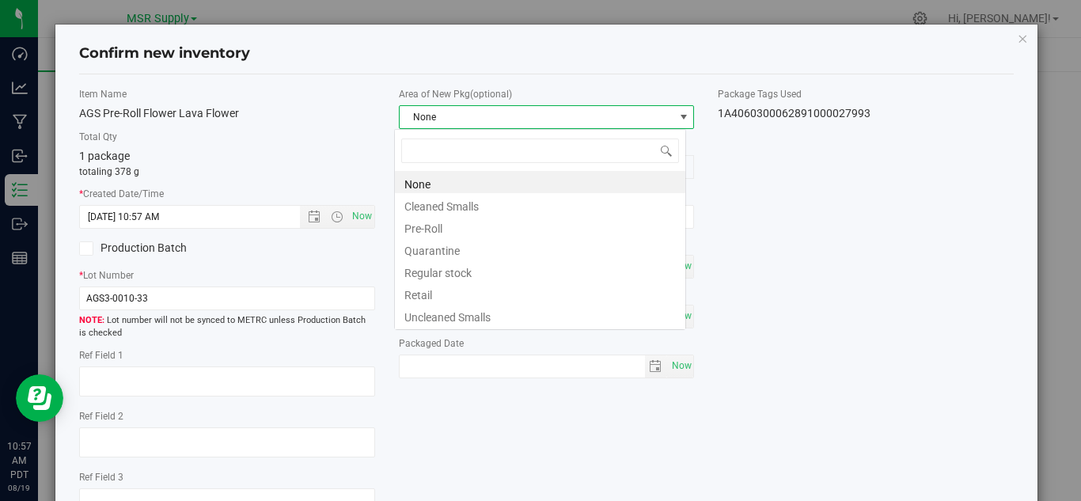
scroll to position [79099, 78831]
click at [468, 228] on li "Pre-Roll" at bounding box center [540, 226] width 290 height 22
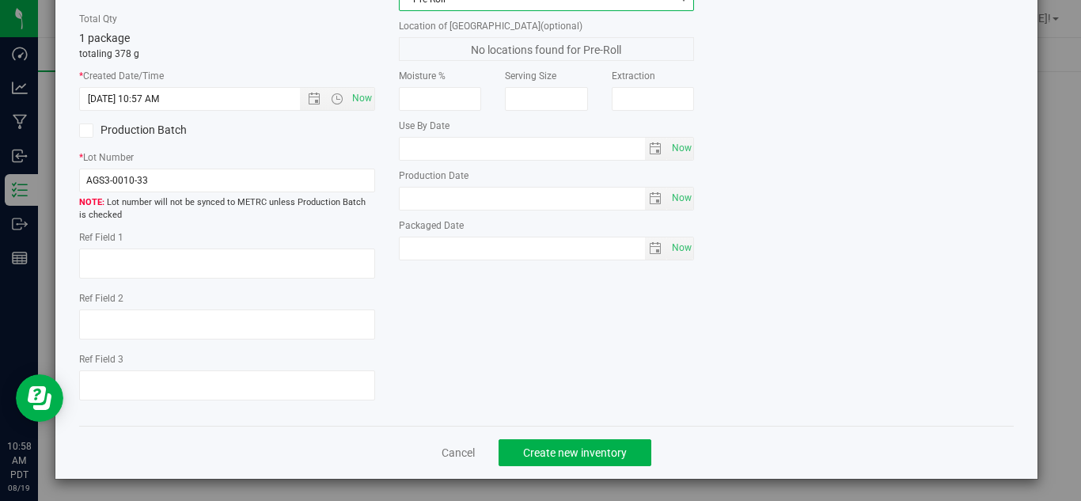
scroll to position [120, 0]
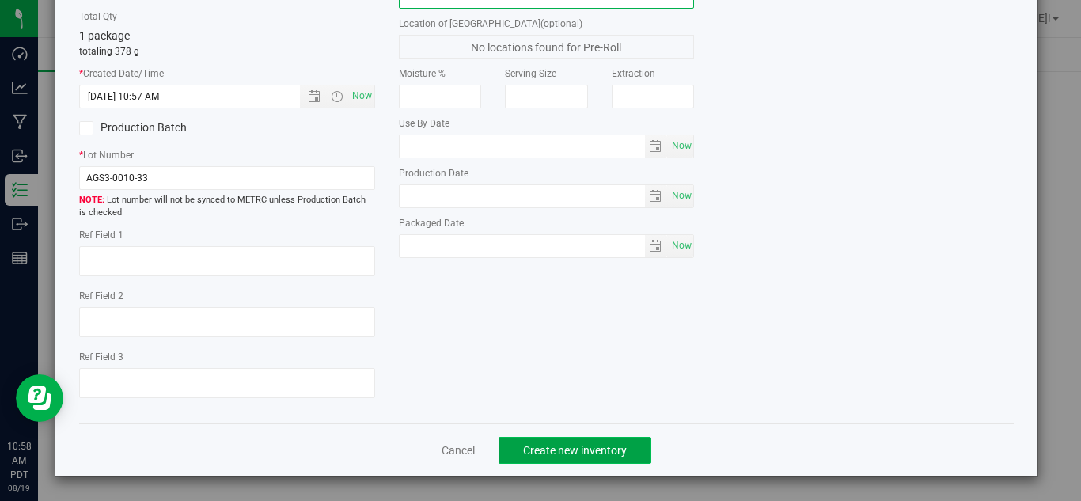
drag, startPoint x: 598, startPoint y: 452, endPoint x: 605, endPoint y: 444, distance: 10.1
click at [598, 451] on span "Create new inventory" at bounding box center [575, 450] width 104 height 13
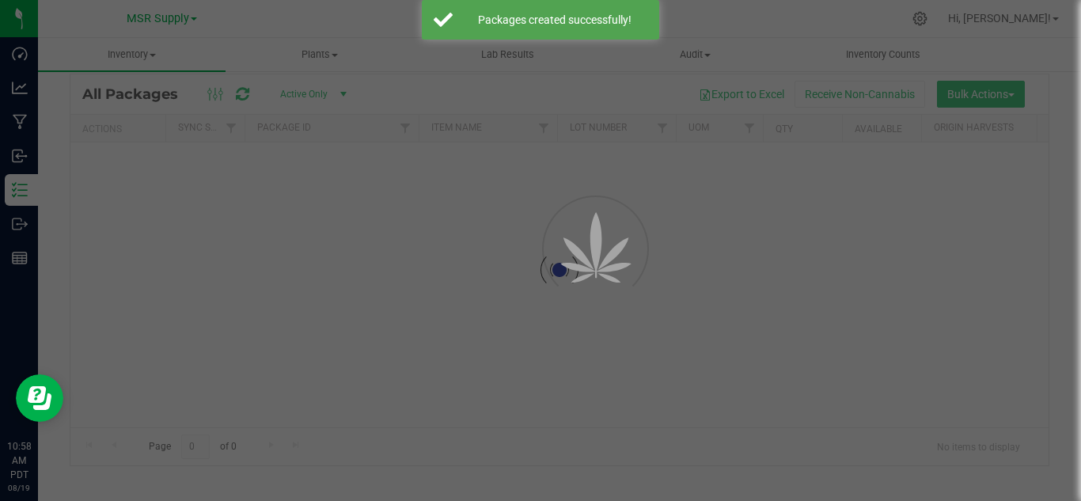
scroll to position [51, 0]
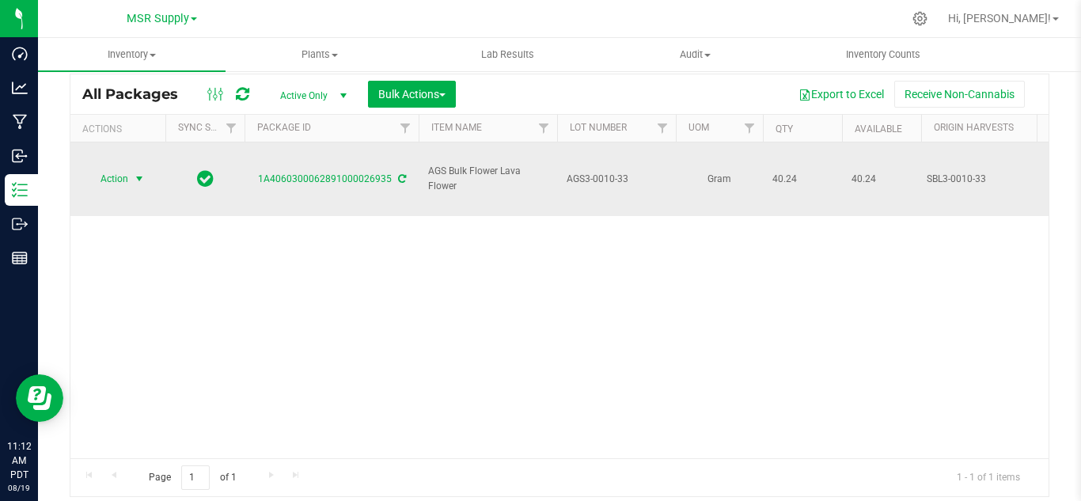
click at [141, 172] on span "select" at bounding box center [139, 178] width 13 height 13
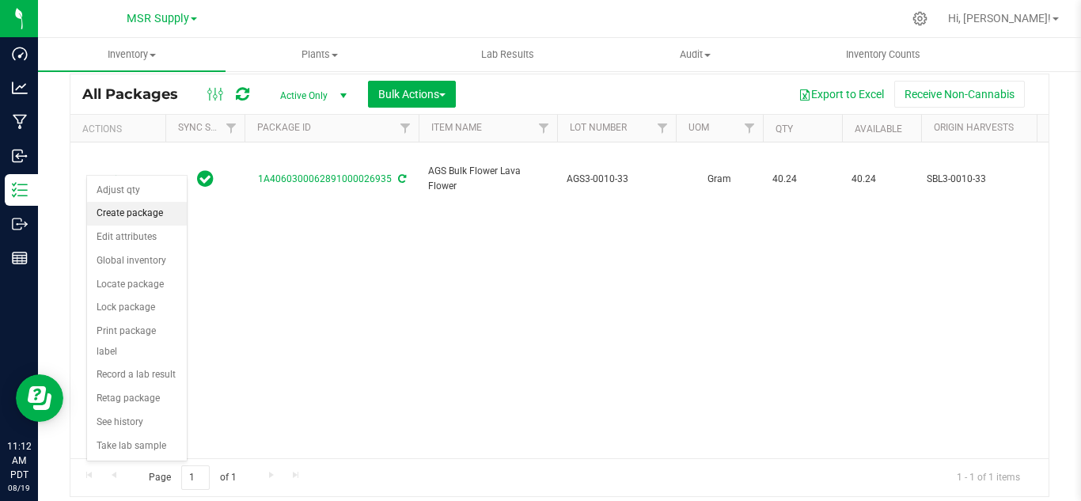
click at [140, 210] on li "Create package" at bounding box center [137, 214] width 100 height 24
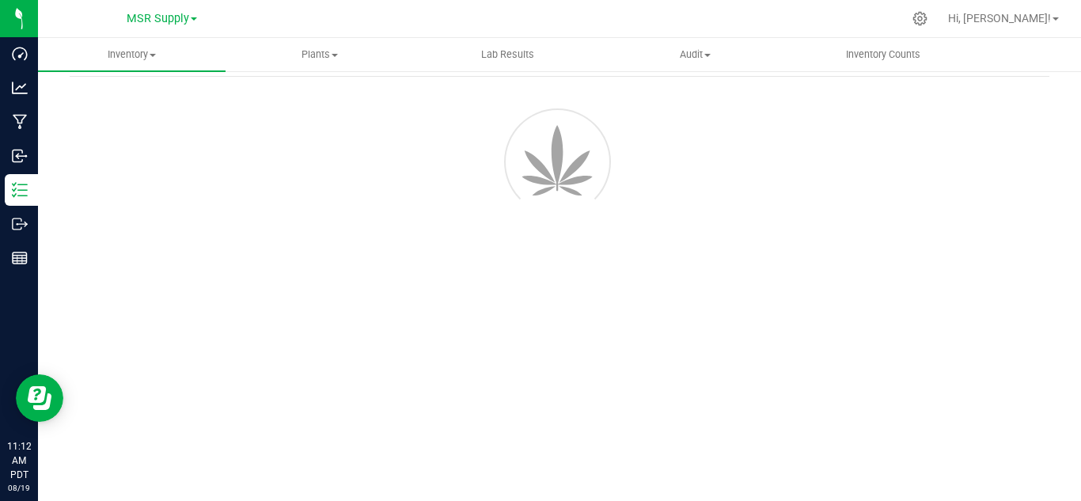
scroll to position [63, 0]
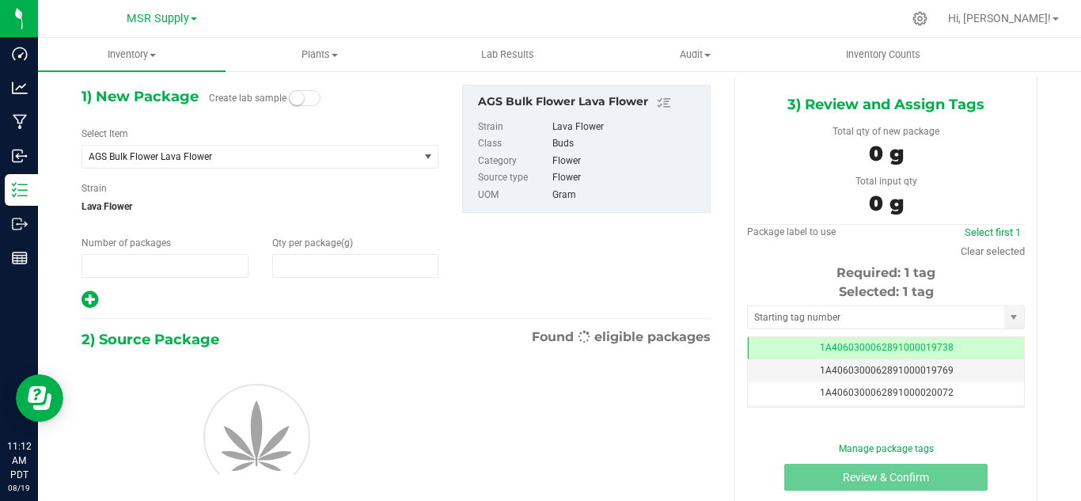
type input "1"
type input "0.0000"
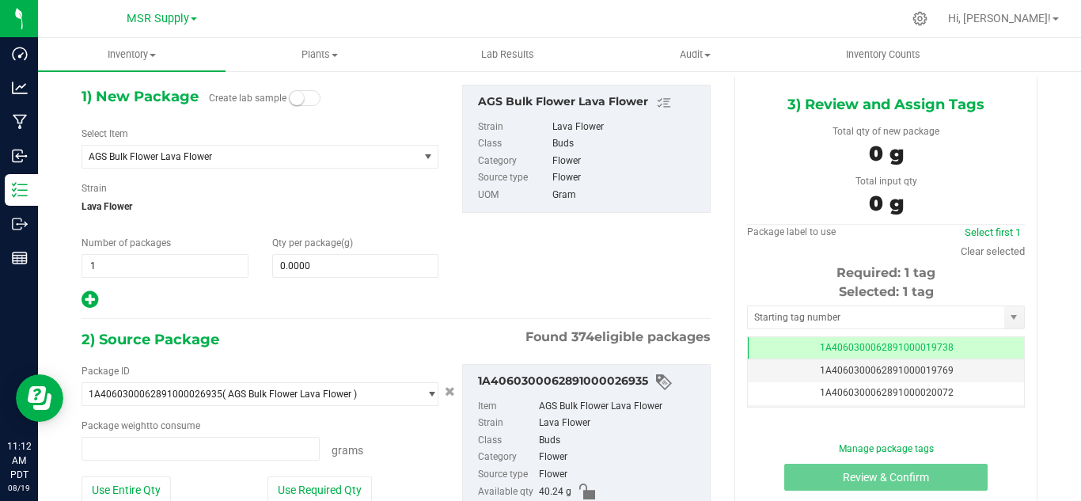
type input "0.0000 g"
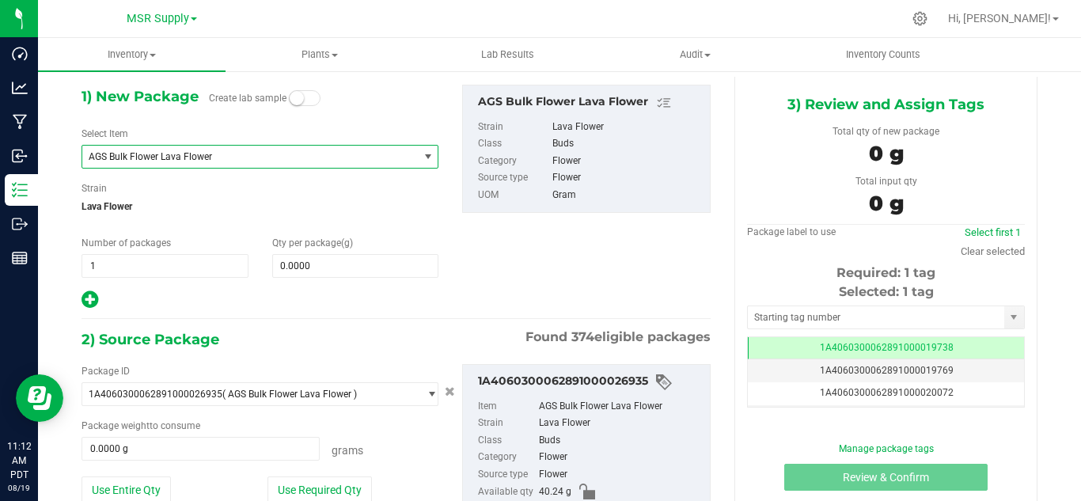
click at [244, 151] on span "AGS Bulk Flower Lava Flower" at bounding box center [244, 156] width 310 height 11
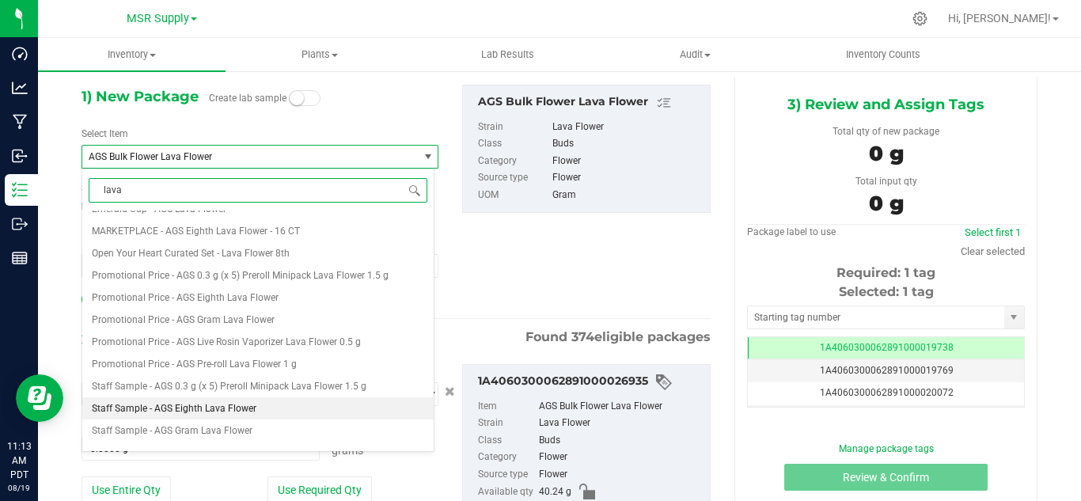
scroll to position [516, 0]
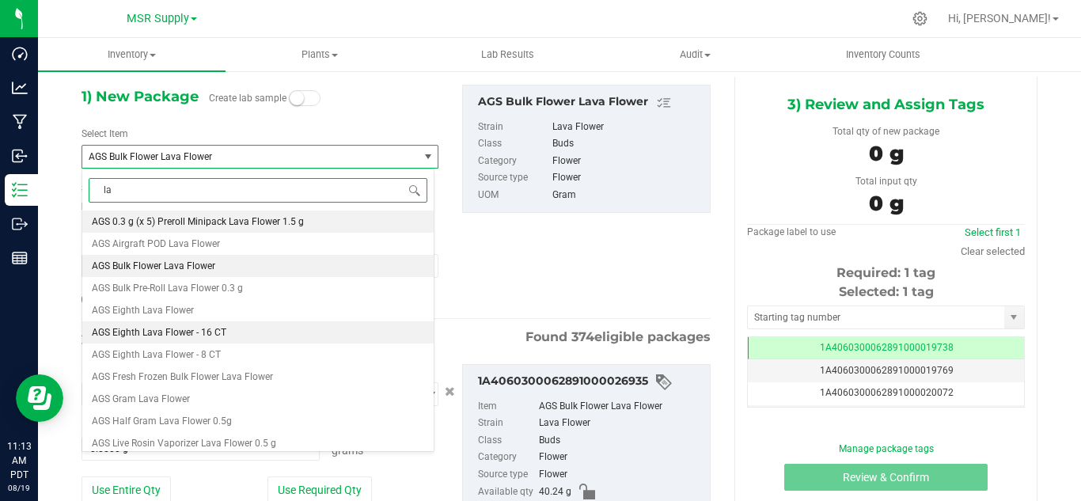
type input "l"
type input "shake"
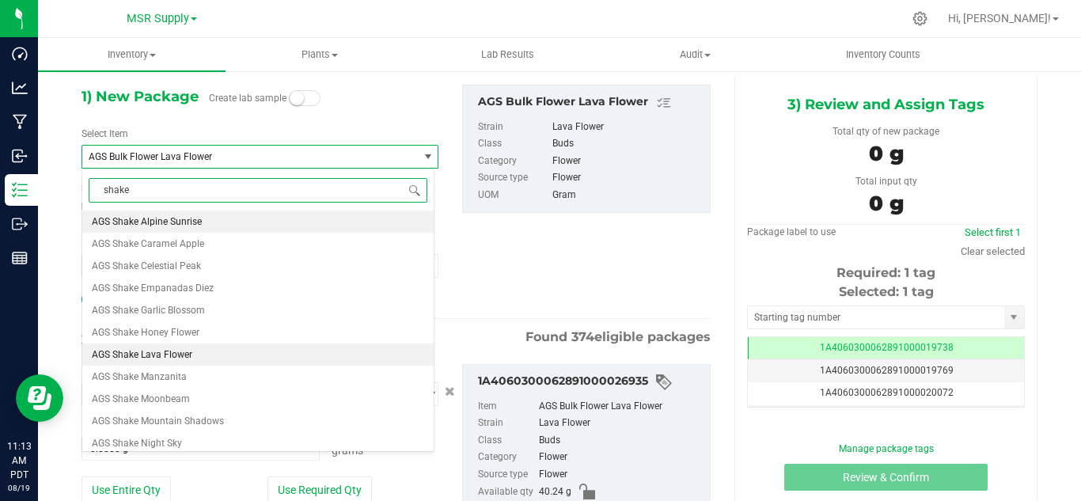
click at [164, 354] on span "AGS Shake Lava Flower" at bounding box center [142, 354] width 100 height 11
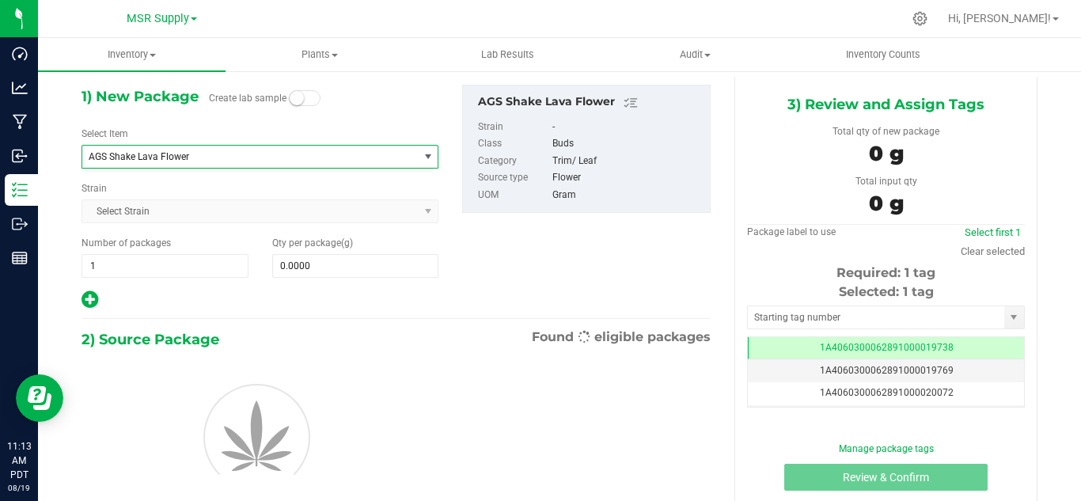
type input "0.0000"
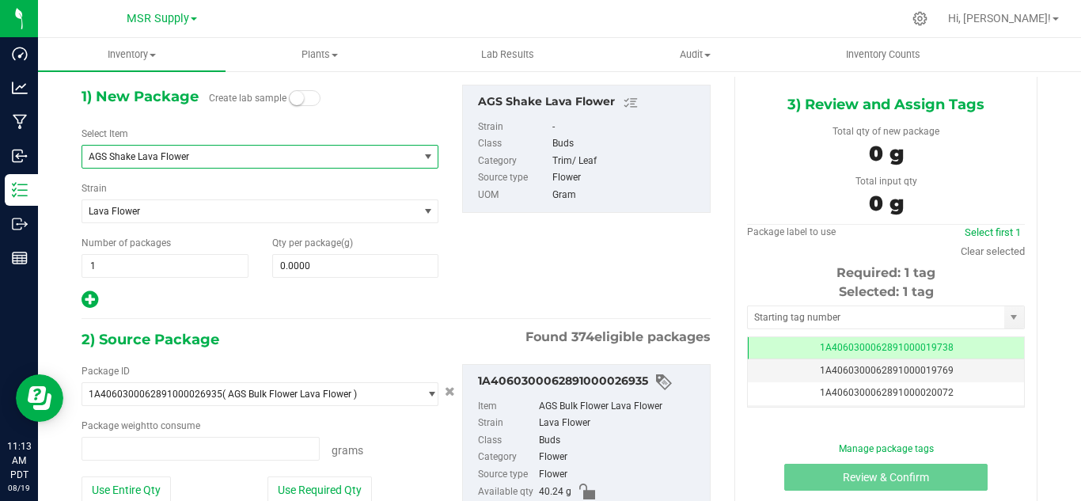
type input "0.0000 g"
click at [335, 275] on span "0.0000 0" at bounding box center [355, 266] width 167 height 24
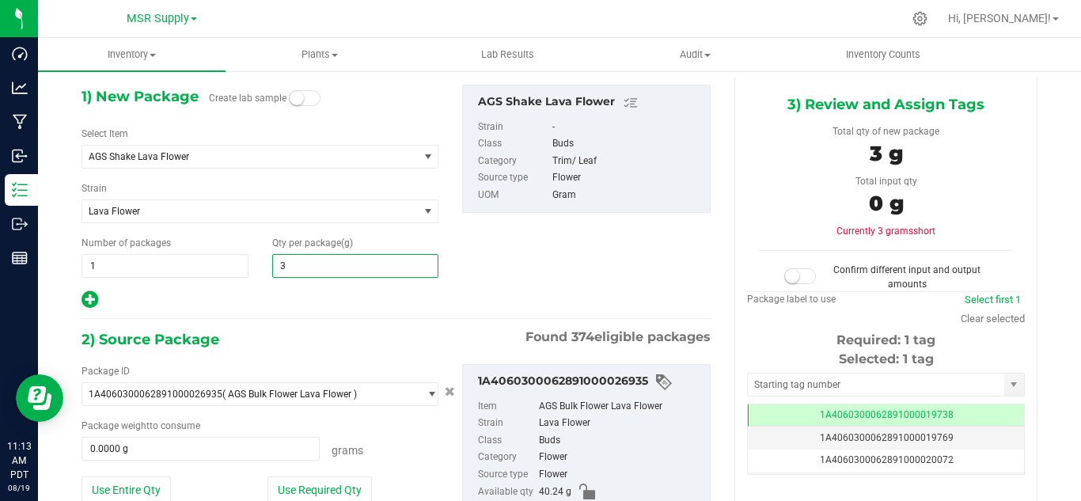
type input "33"
type input "33.0000"
click at [286, 351] on div "Package ID 1A4060300062891000026935 ( AGS Bulk Flower Lava Flower ) 1A406030000…" at bounding box center [396, 453] width 653 height 205
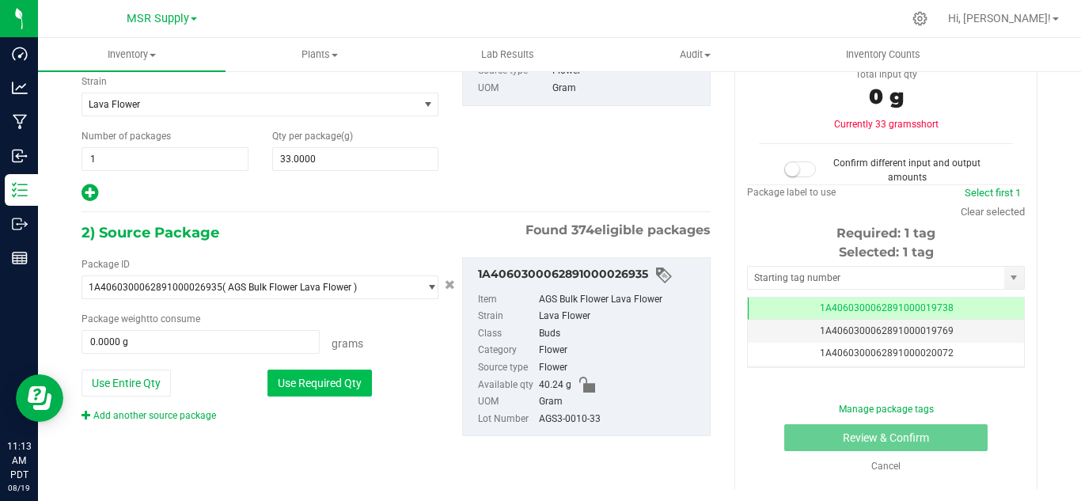
click at [278, 391] on button "Use Required Qty" at bounding box center [319, 383] width 104 height 27
type input "33.0000 g"
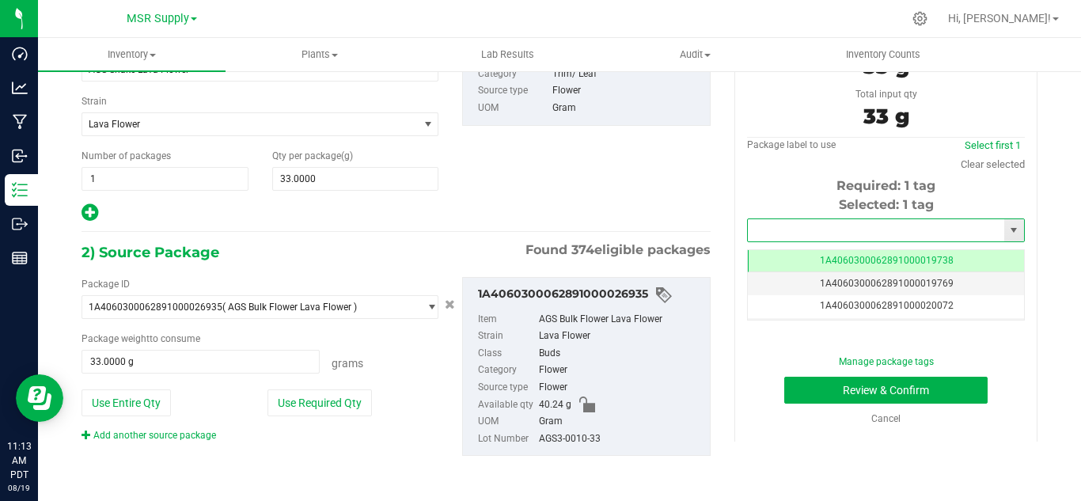
click at [908, 228] on input "text" at bounding box center [876, 230] width 256 height 22
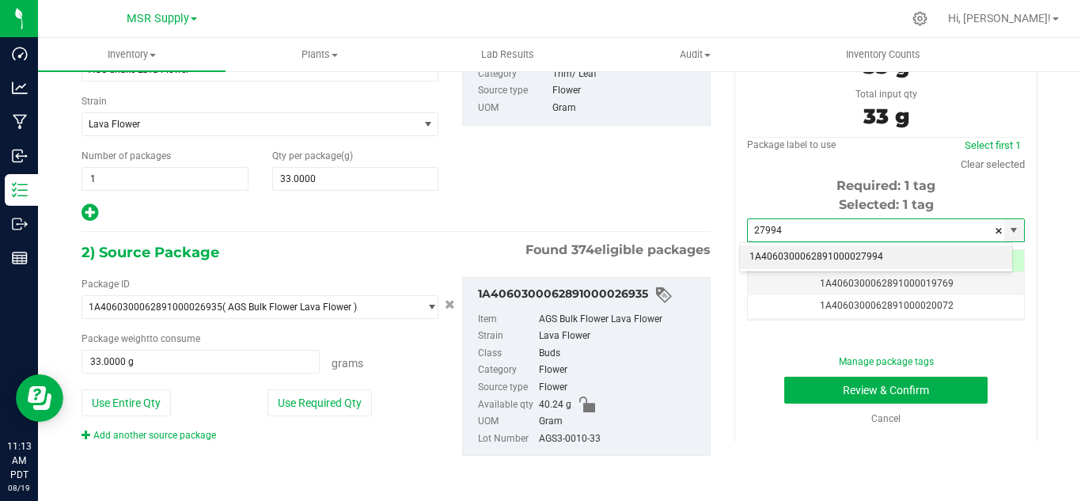
click at [903, 252] on li "1A4060300062891000027994" at bounding box center [876, 257] width 272 height 24
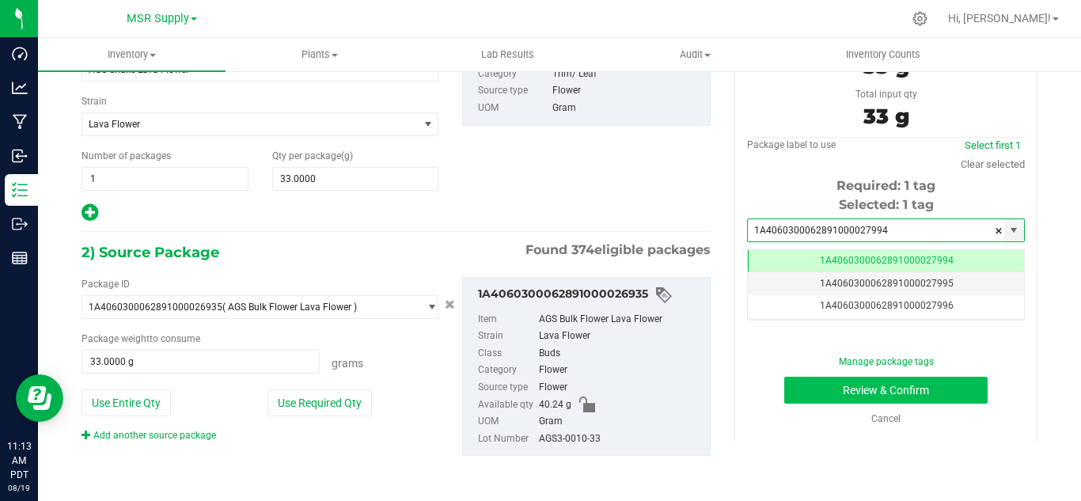
type input "1A4060300062891000027994"
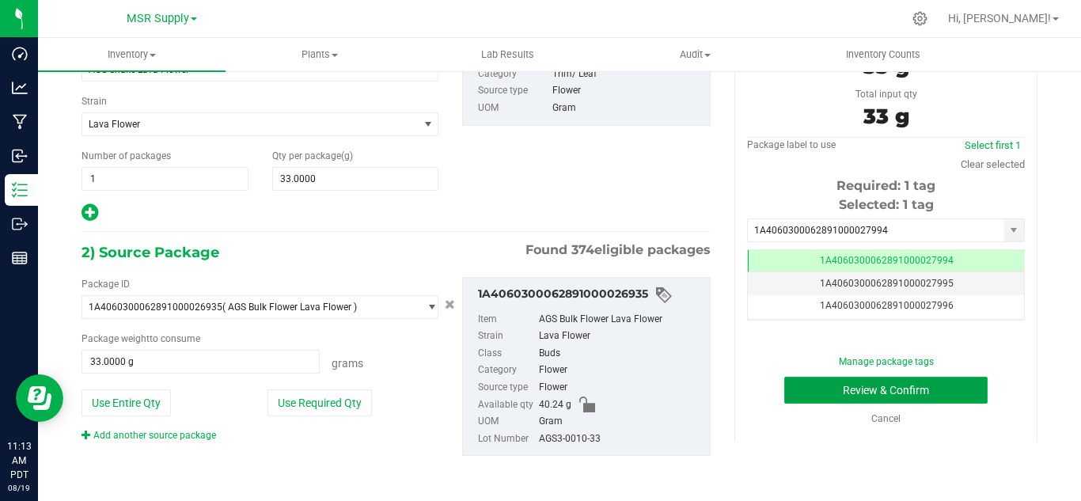
click at [905, 385] on button "Review & Confirm" at bounding box center [885, 390] width 203 height 27
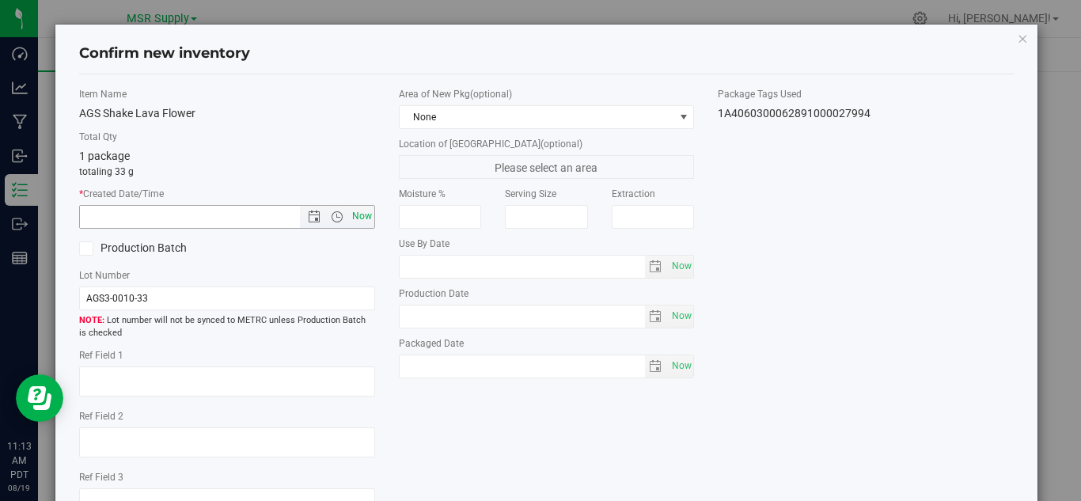
click at [360, 211] on span "Now" at bounding box center [361, 216] width 27 height 23
type input "[DATE] 11:13 AM"
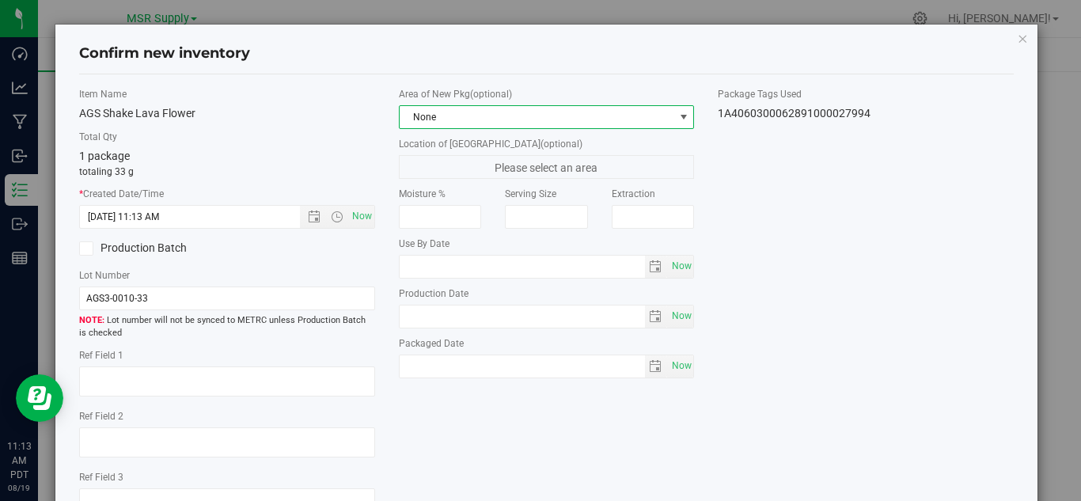
click at [482, 112] on span "None" at bounding box center [537, 117] width 275 height 22
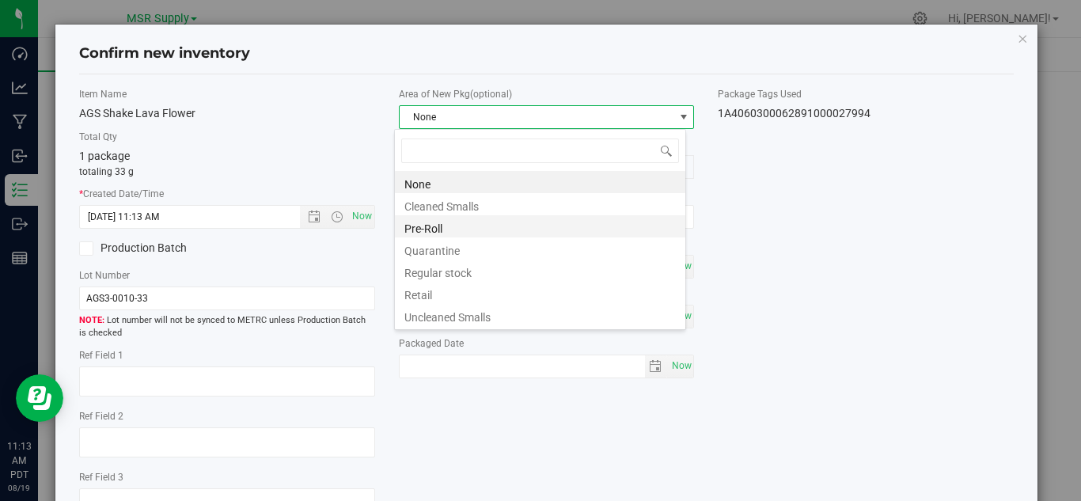
click at [472, 223] on li "Pre-Roll" at bounding box center [540, 226] width 290 height 22
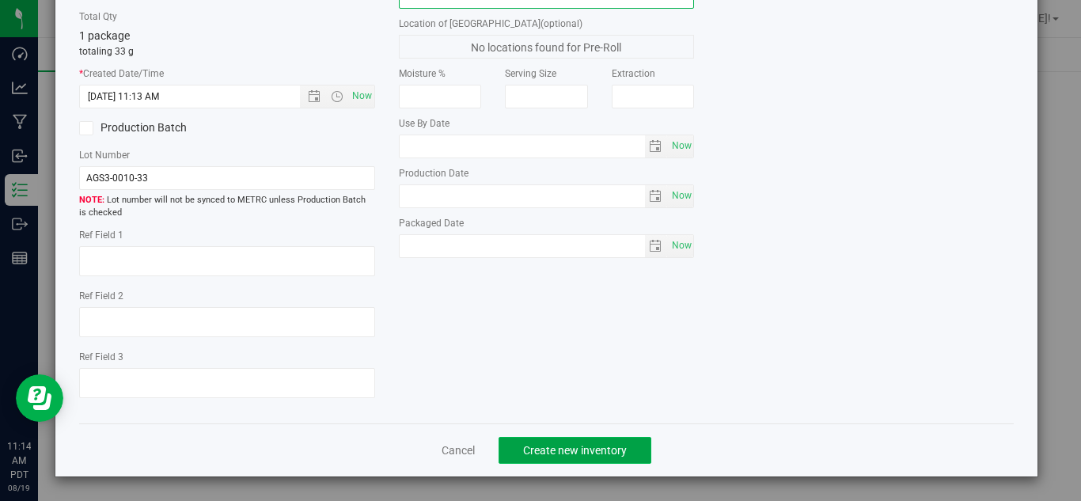
click at [610, 451] on span "Create new inventory" at bounding box center [575, 450] width 104 height 13
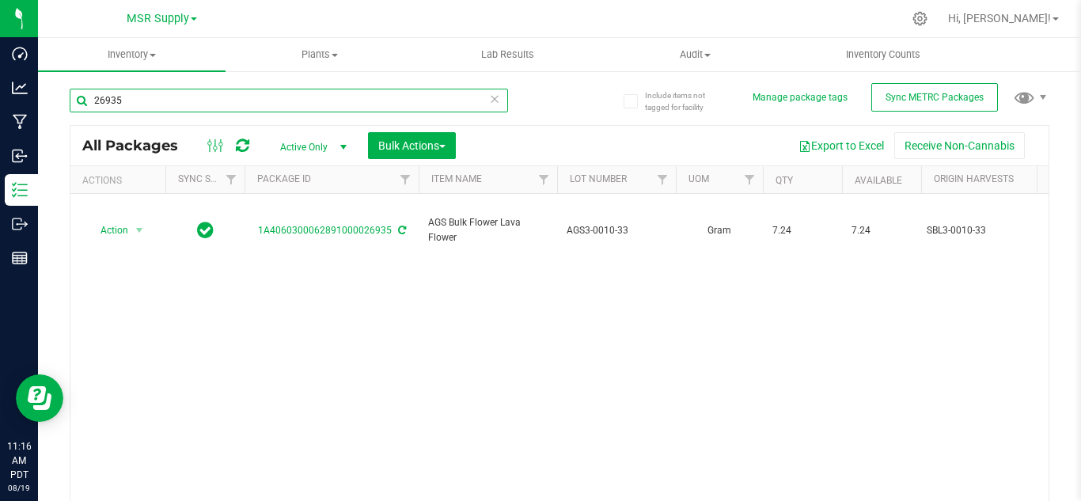
click at [175, 103] on input "26935" at bounding box center [289, 101] width 438 height 24
type input "26482"
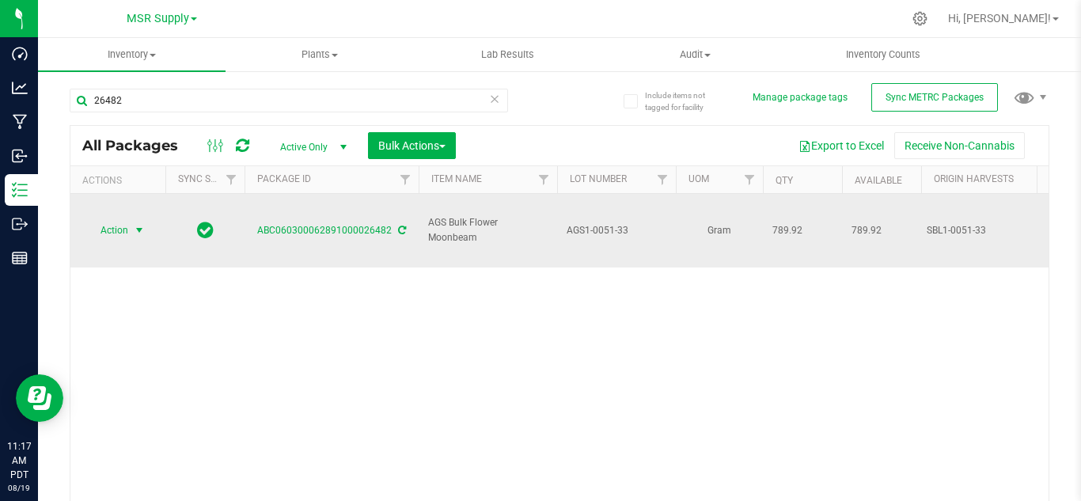
drag, startPoint x: 126, startPoint y: 221, endPoint x: 141, endPoint y: 221, distance: 15.0
click at [127, 221] on span "Action" at bounding box center [107, 230] width 43 height 22
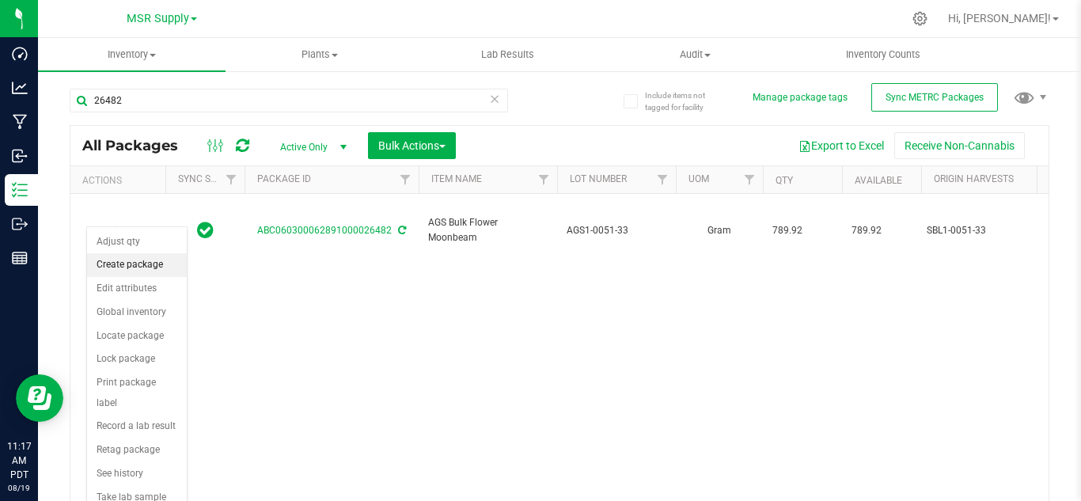
click at [138, 266] on li "Create package" at bounding box center [137, 265] width 100 height 24
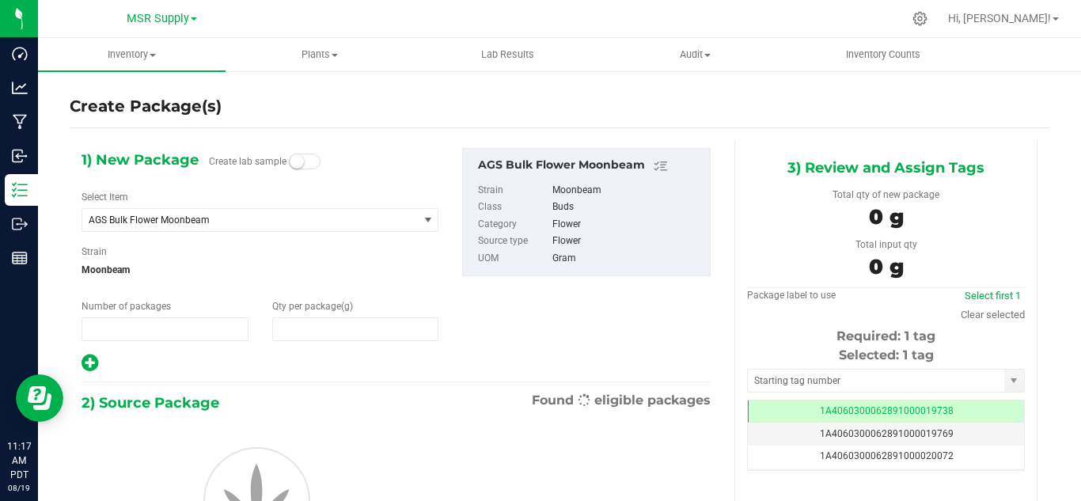
type input "1"
type input "0.0000"
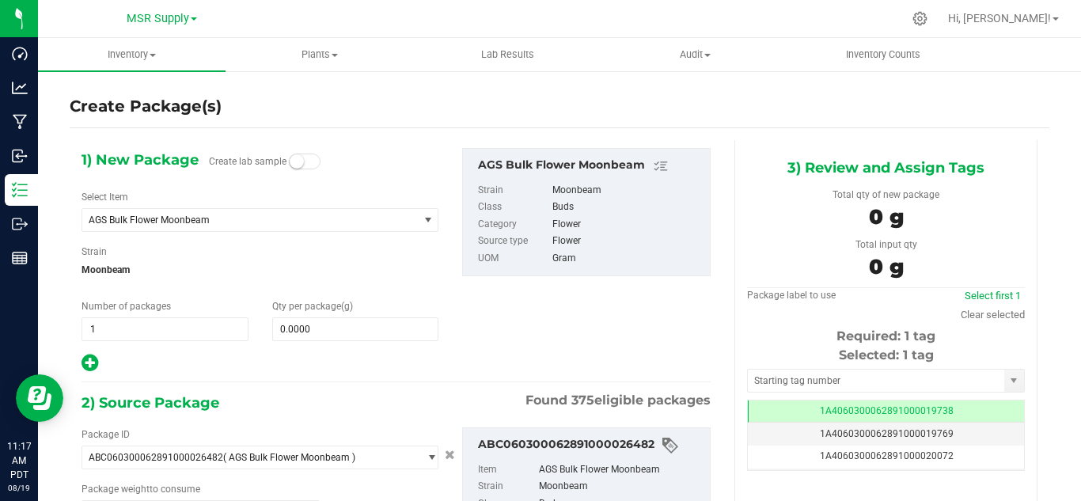
type input "0.0000 g"
click at [328, 329] on span "0.0000 0" at bounding box center [355, 329] width 167 height 24
type input "728"
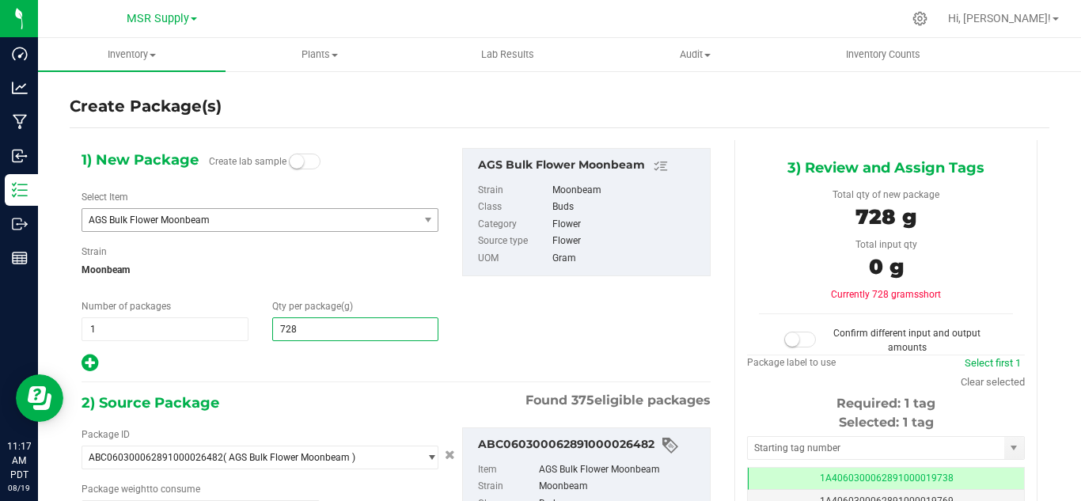
type input "728.0000"
click at [290, 215] on span "AGS Bulk Flower Moonbeam" at bounding box center [244, 219] width 310 height 11
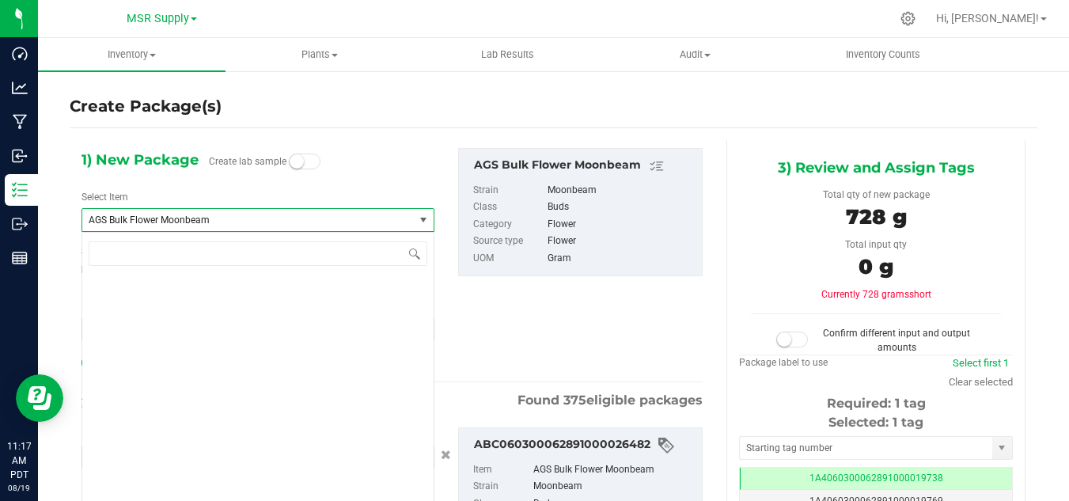
scroll to position [975, 0]
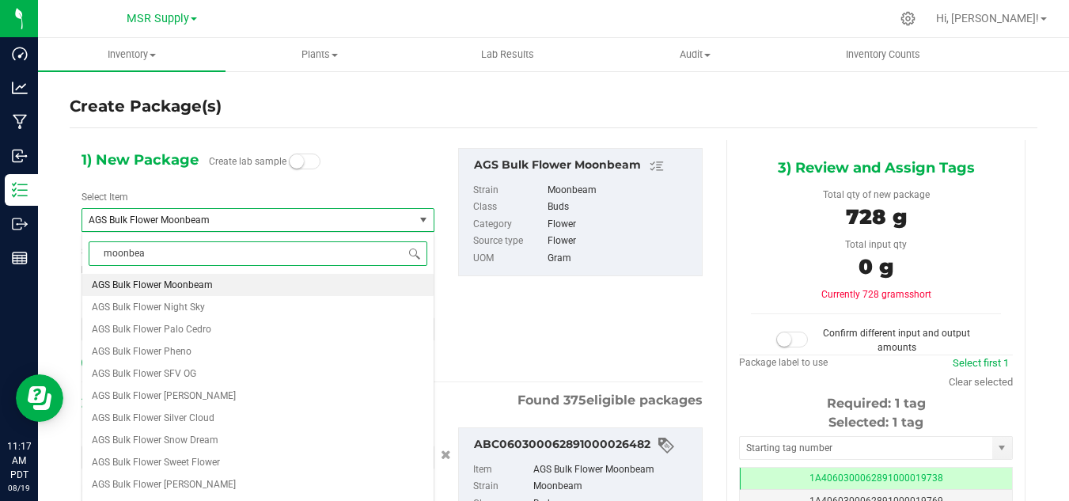
type input "moonbeam"
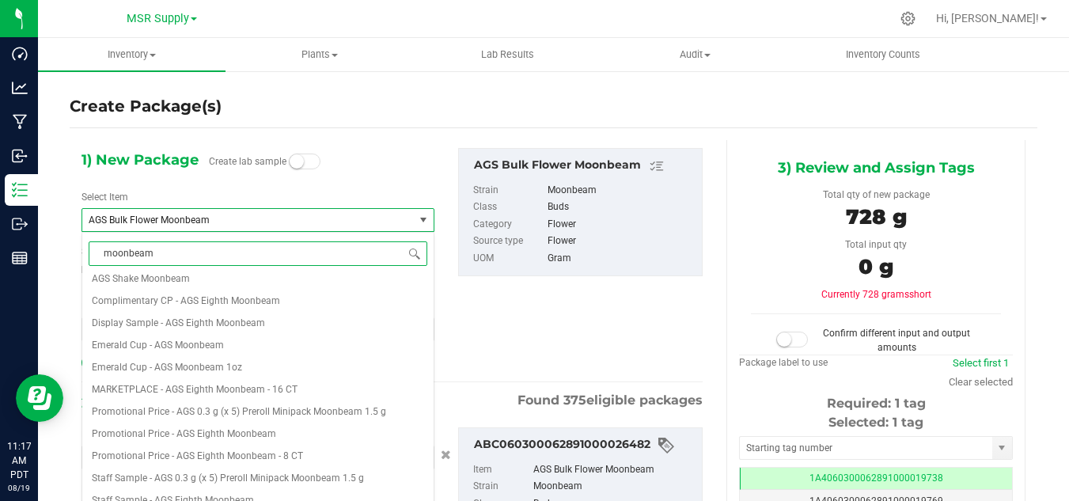
scroll to position [0, 0]
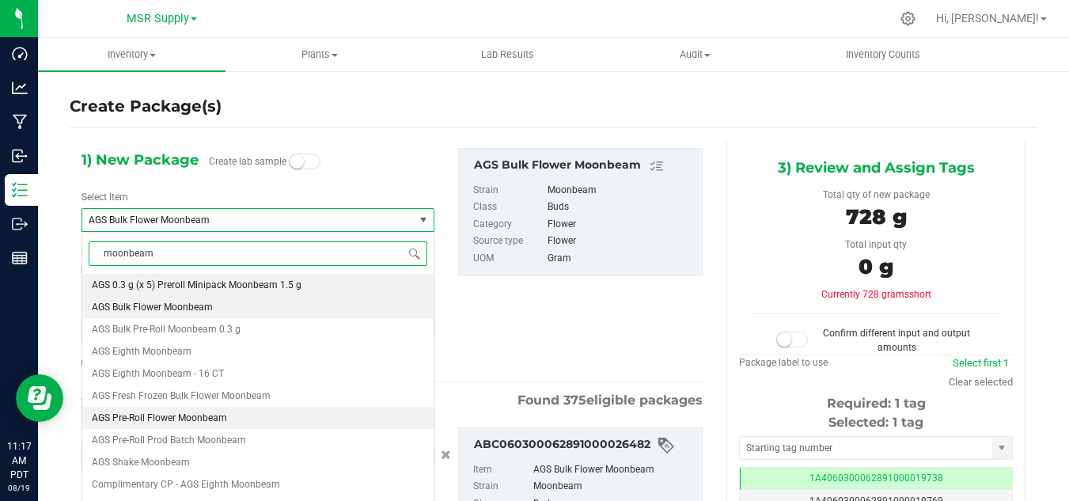
click at [184, 422] on span "AGS Pre-Roll Flower Moonbeam" at bounding box center [159, 417] width 135 height 11
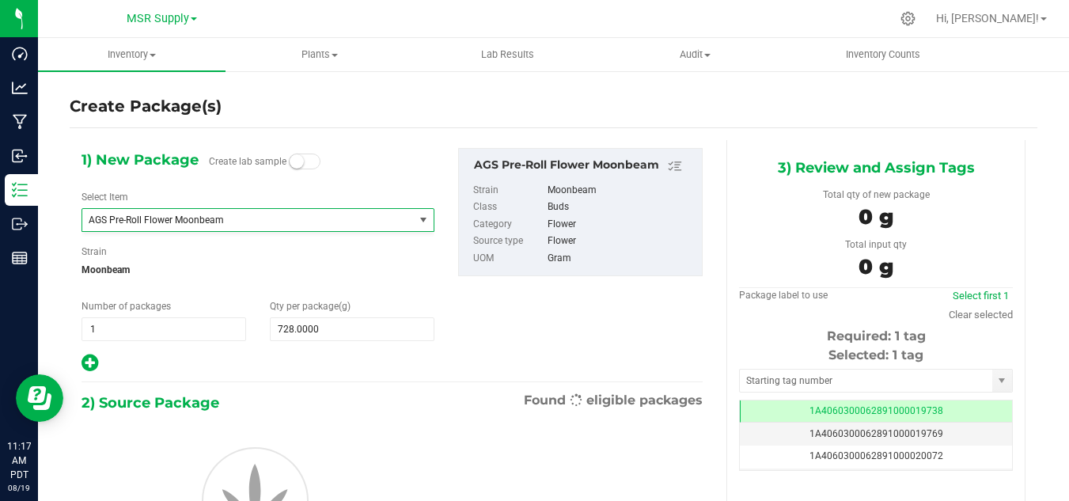
type input "0.0000"
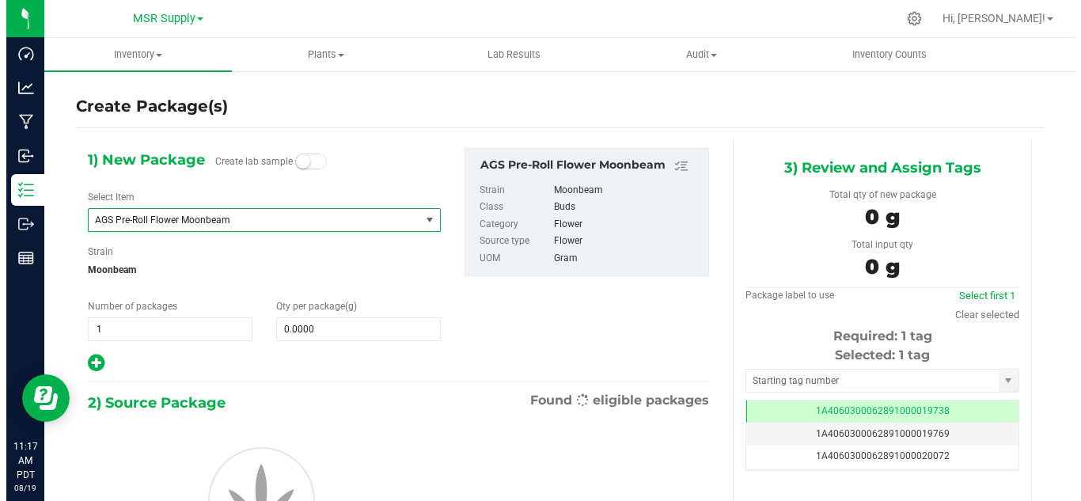
scroll to position [3390, 0]
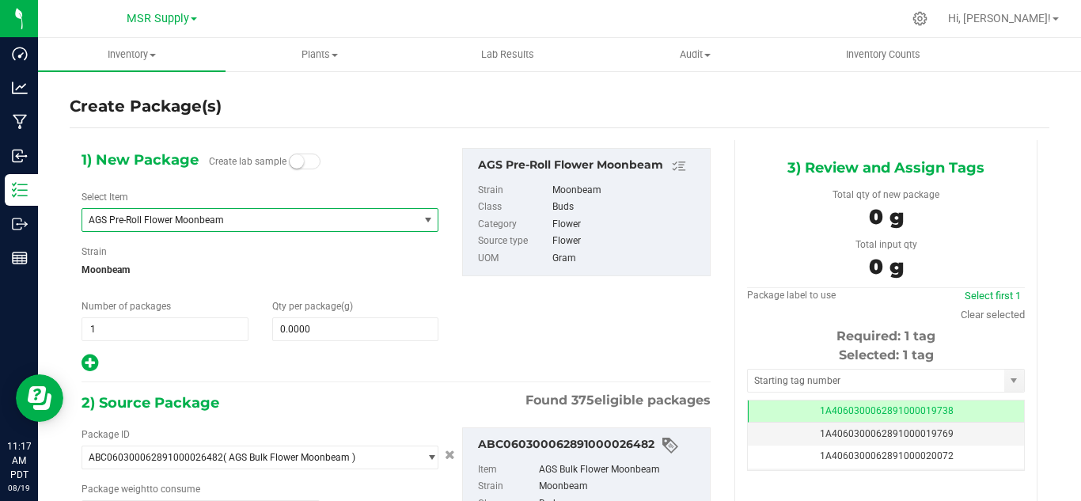
type input "0.0000 g"
click at [313, 331] on span "0.0000 0" at bounding box center [355, 329] width 167 height 24
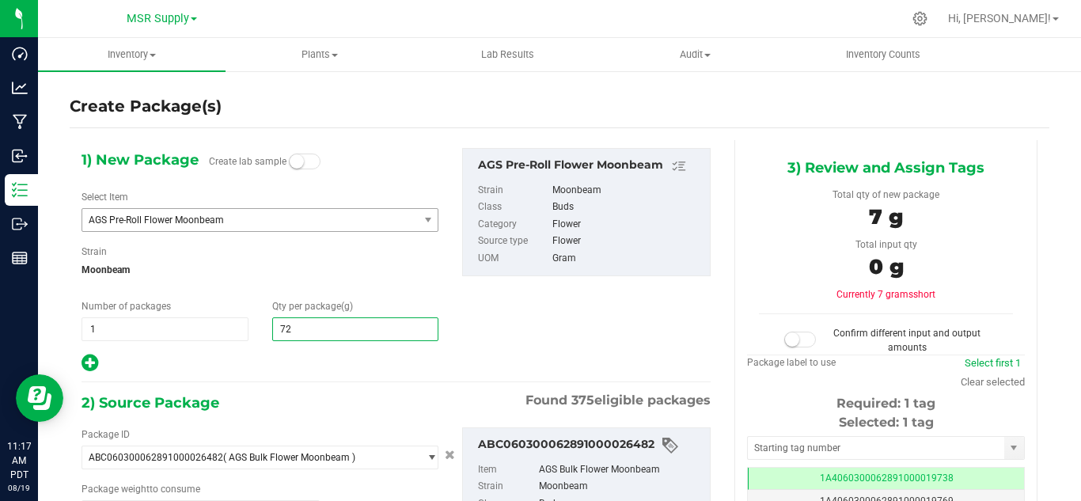
type input "728"
type input "728.0000"
click at [306, 376] on div "1) New Package Create lab sample Select Item AGS Pre-Roll Flower Moonbeam AGS L…" at bounding box center [396, 390] width 653 height 500
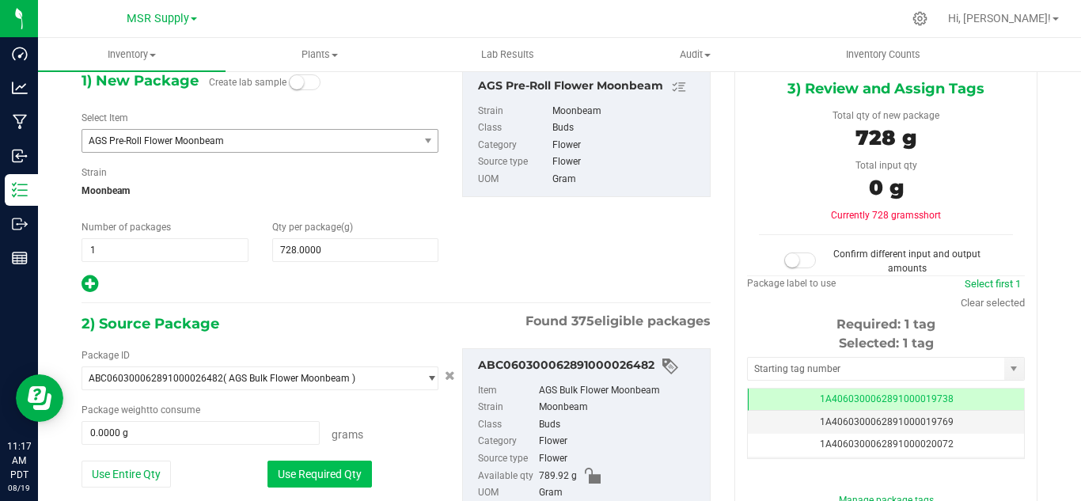
click at [325, 465] on button "Use Required Qty" at bounding box center [319, 473] width 104 height 27
type input "728.0000 g"
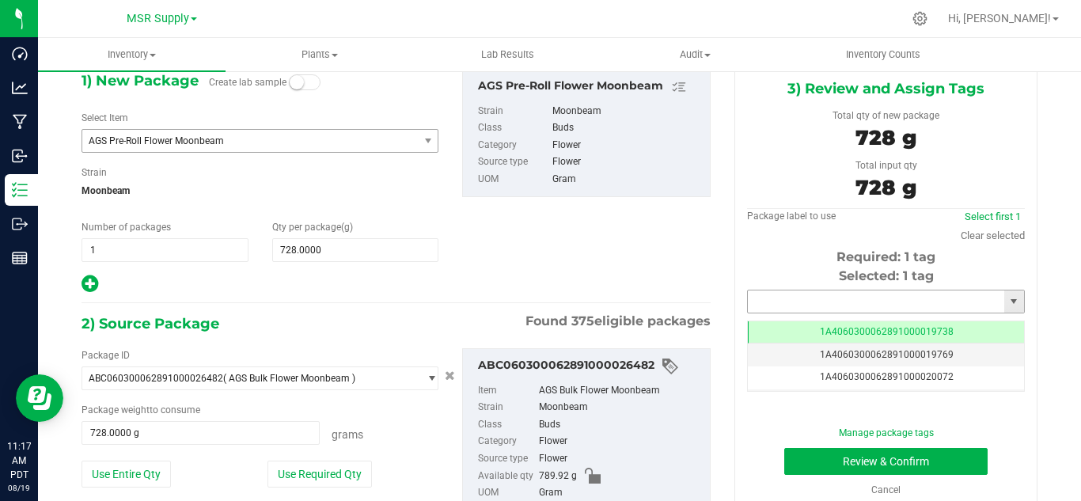
click at [877, 305] on input "text" at bounding box center [876, 301] width 256 height 22
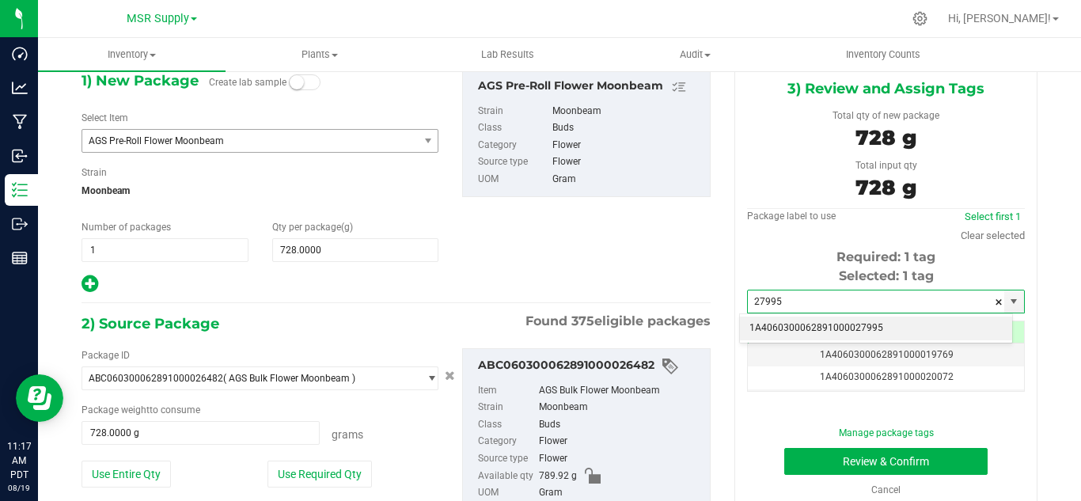
click at [877, 324] on li "1A4060300062891000027995" at bounding box center [876, 328] width 272 height 24
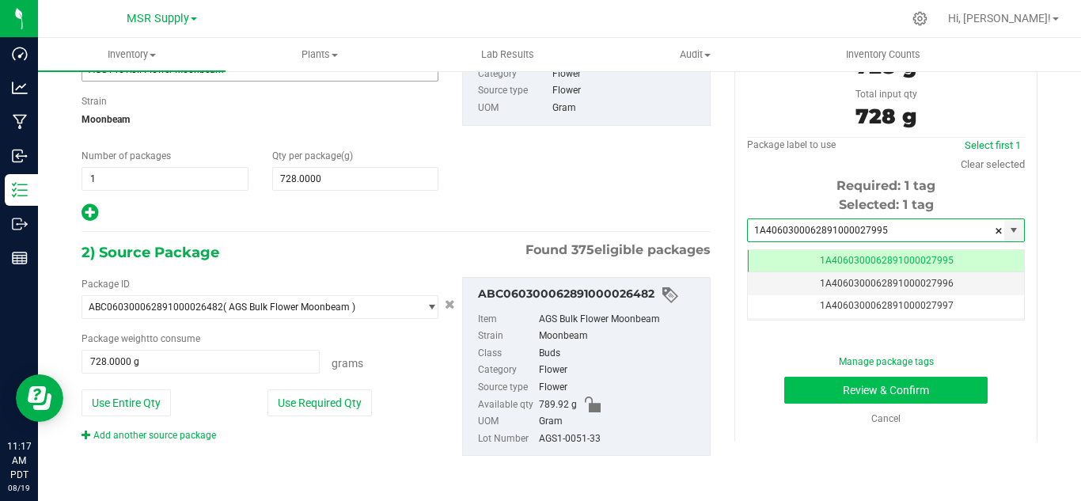
type input "1A4060300062891000027995"
click at [876, 380] on button "Review & Confirm" at bounding box center [885, 390] width 203 height 27
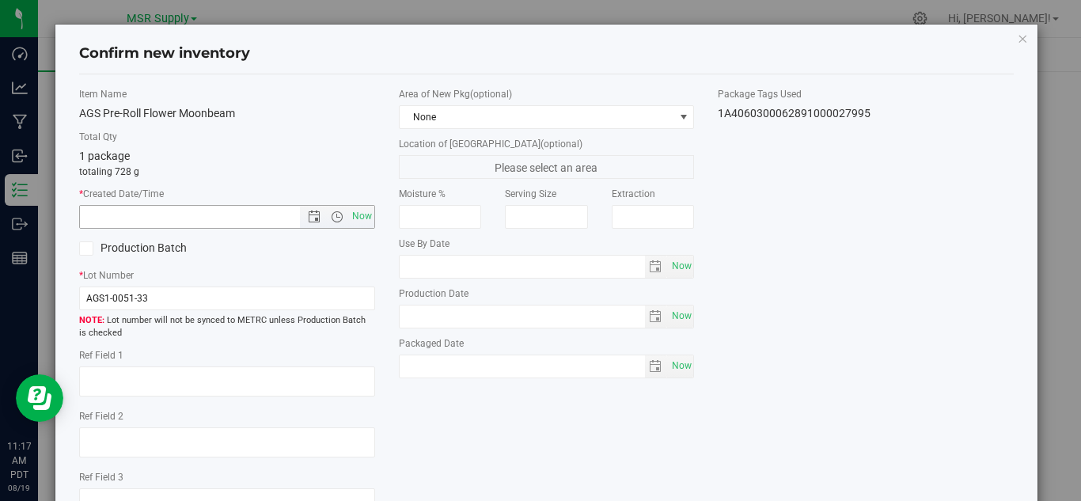
click at [352, 201] on div "* Created Date/Time Now" at bounding box center [227, 208] width 296 height 42
click at [358, 213] on span "Now" at bounding box center [361, 216] width 27 height 23
type input "[DATE] 11:17 AM"
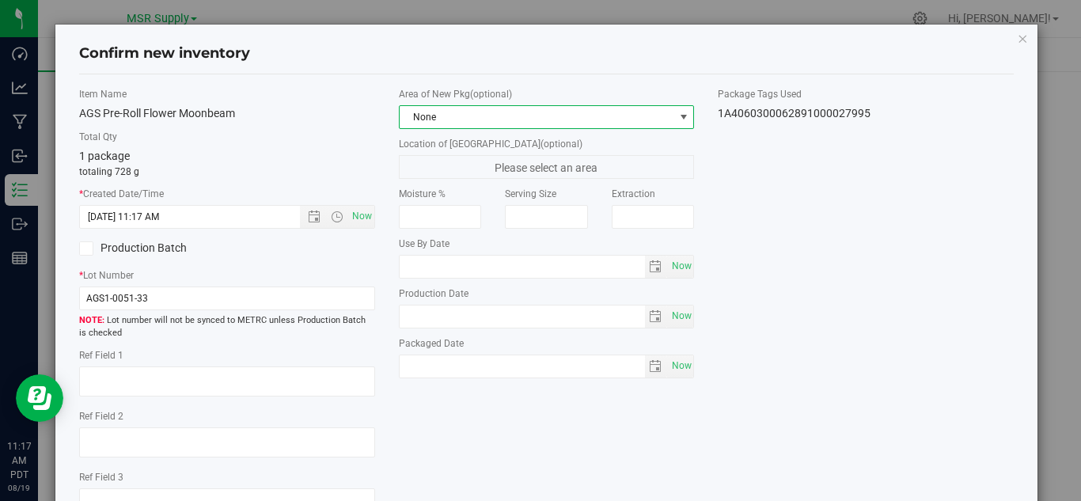
click at [571, 123] on span "None" at bounding box center [537, 117] width 275 height 22
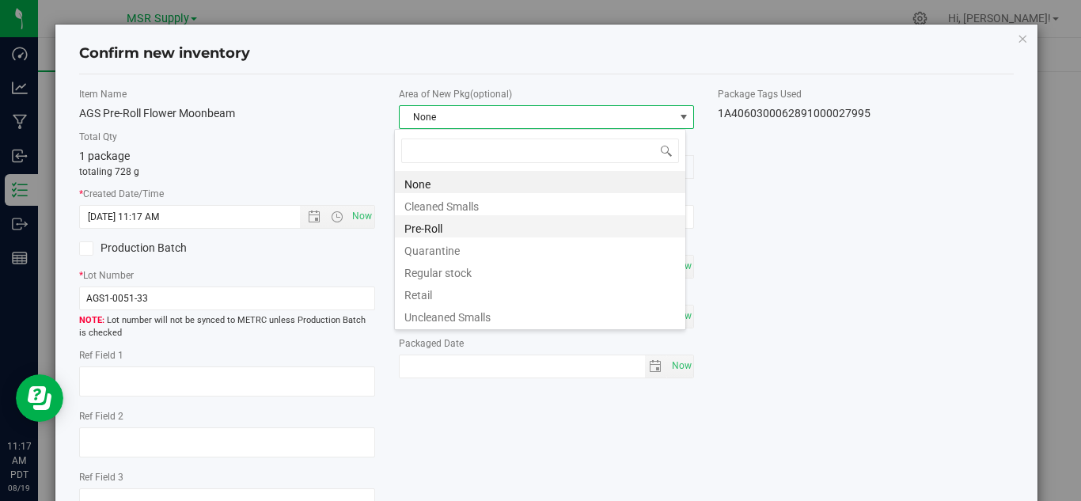
click at [453, 223] on li "Pre-Roll" at bounding box center [540, 226] width 290 height 22
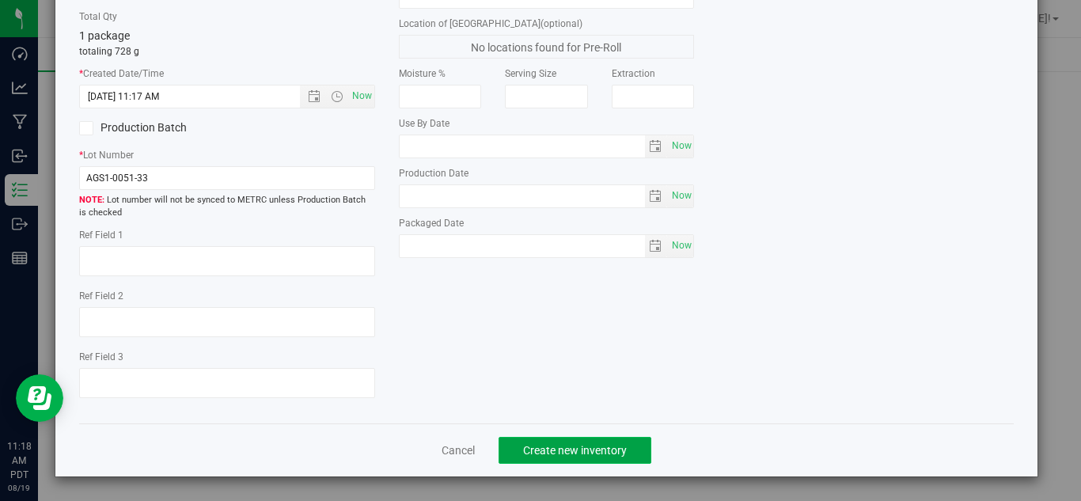
click at [609, 448] on span "Create new inventory" at bounding box center [575, 450] width 104 height 13
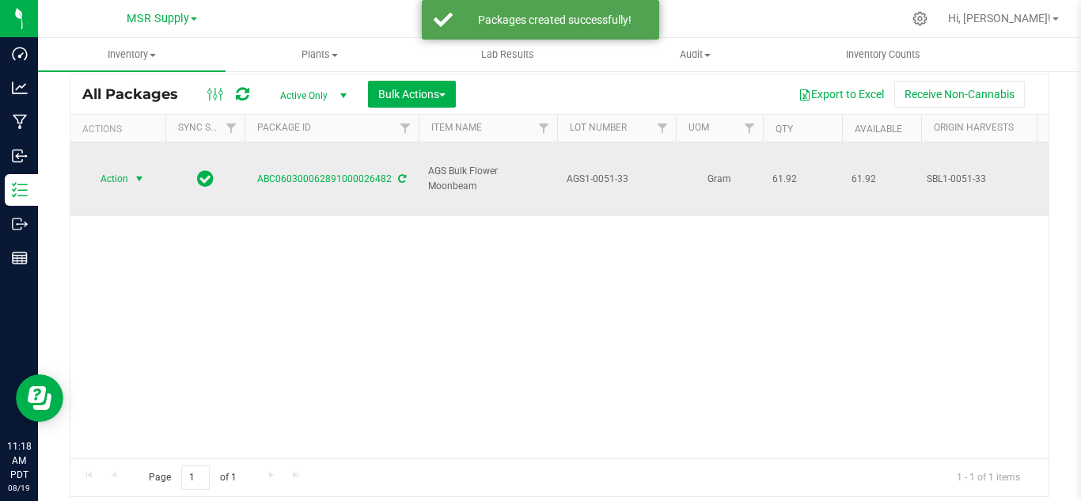
click at [134, 172] on span "select" at bounding box center [139, 178] width 13 height 13
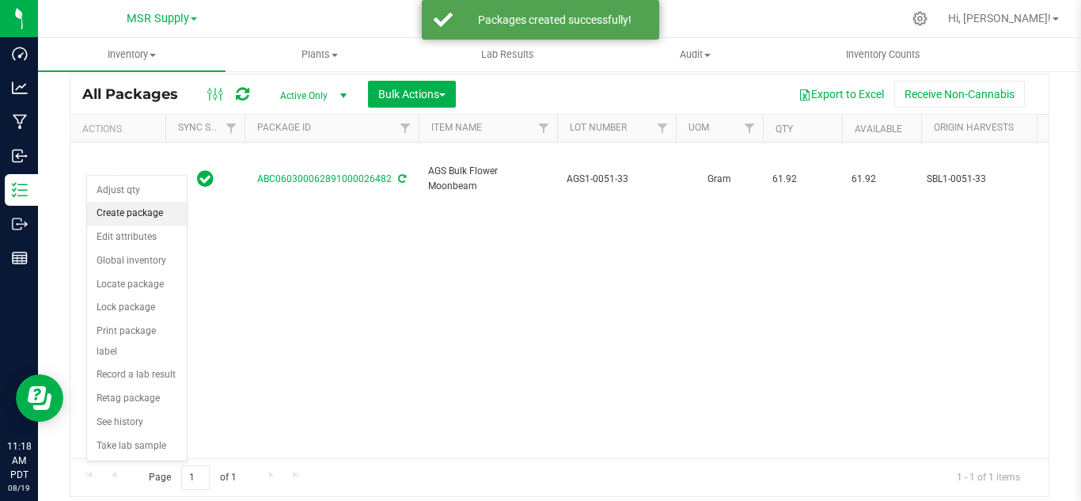
click at [137, 211] on li "Create package" at bounding box center [137, 214] width 100 height 24
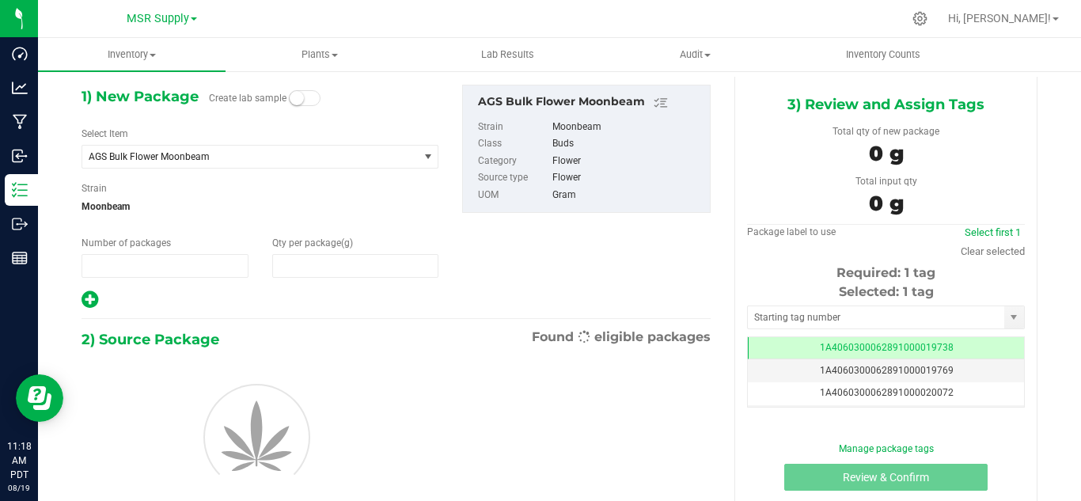
type input "1"
type input "0.0000"
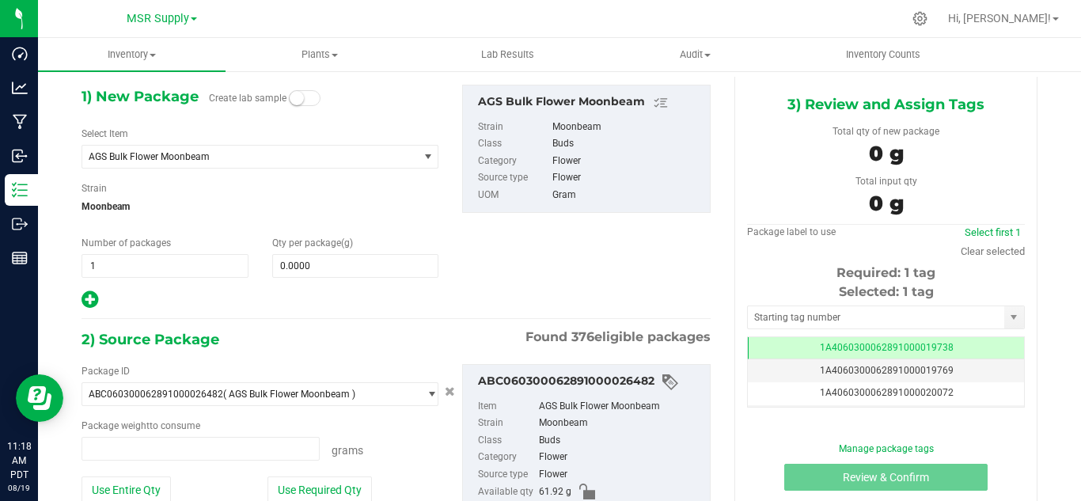
type input "0.0000 g"
click at [229, 150] on span "AGS Bulk Flower Moonbeam" at bounding box center [249, 157] width 335 height 22
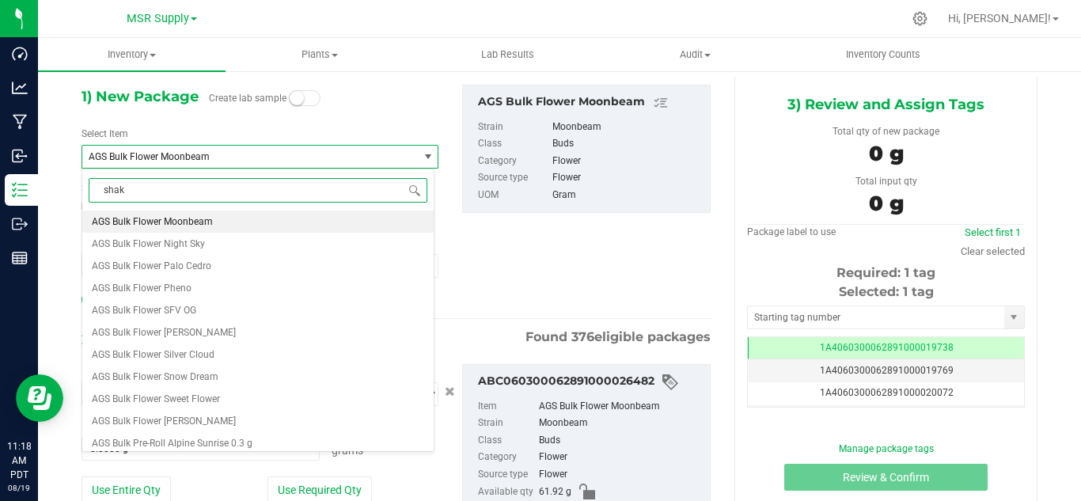
type input "shake"
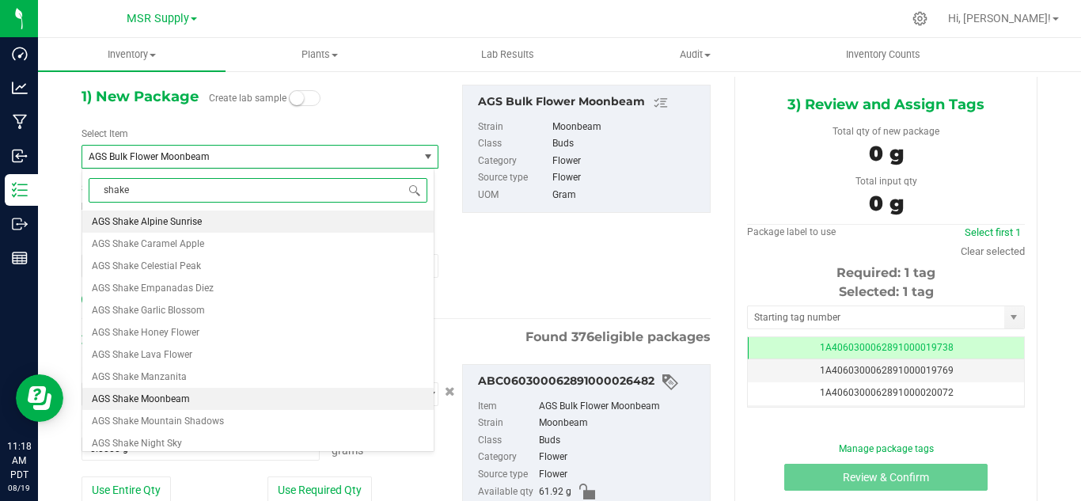
click at [142, 397] on span "AGS Shake Moonbeam" at bounding box center [141, 398] width 98 height 11
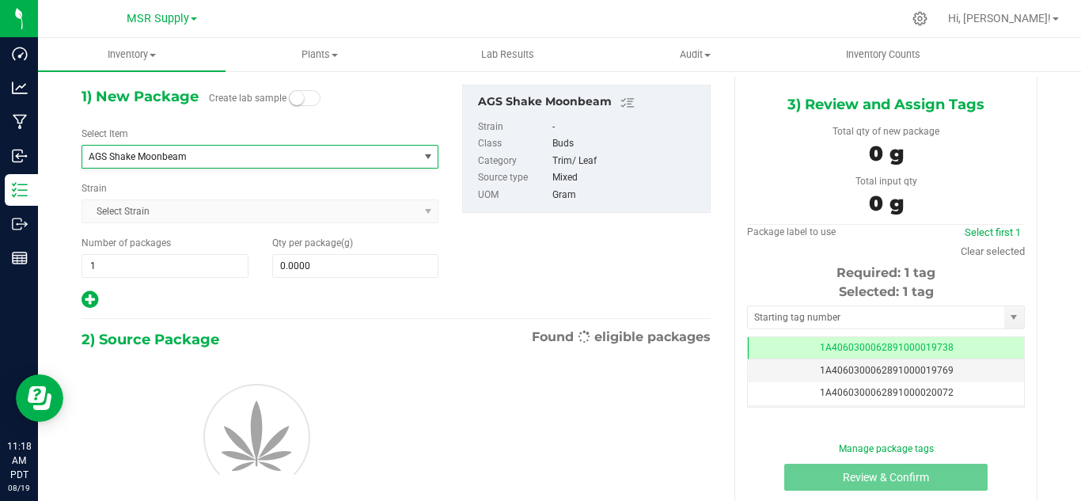
type input "0.0000"
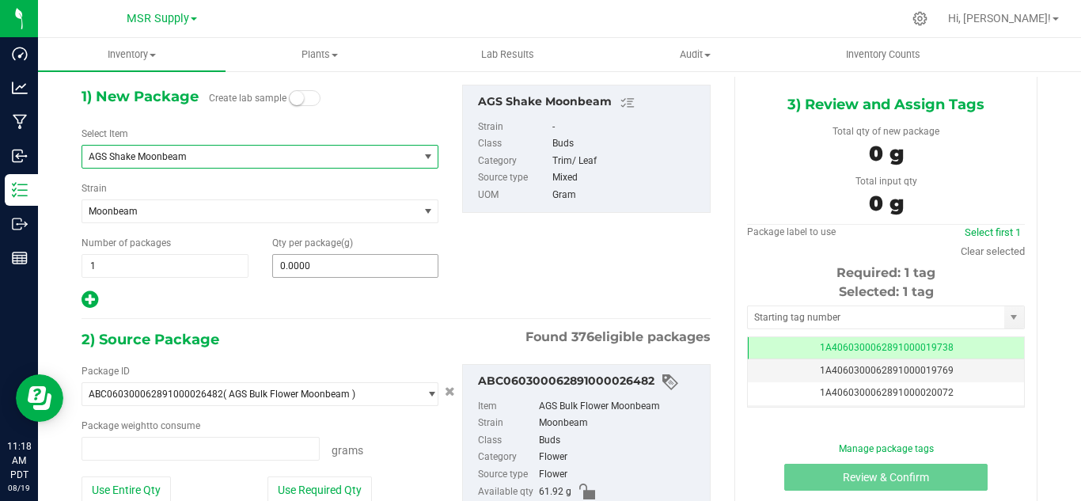
type input "0.0000 g"
click at [324, 259] on span "0.0000 0" at bounding box center [355, 266] width 167 height 24
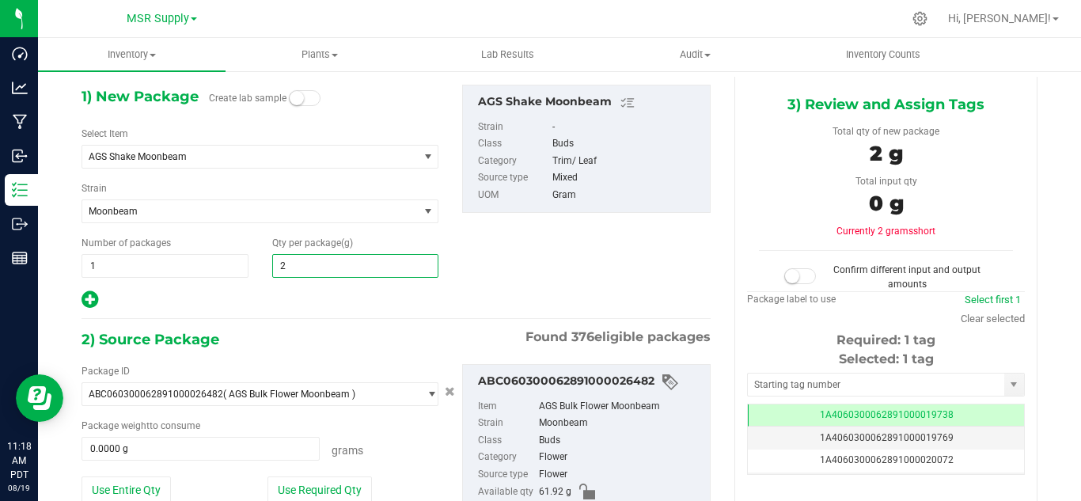
type input "26"
type input "26.0000"
click at [299, 301] on div at bounding box center [259, 300] width 357 height 21
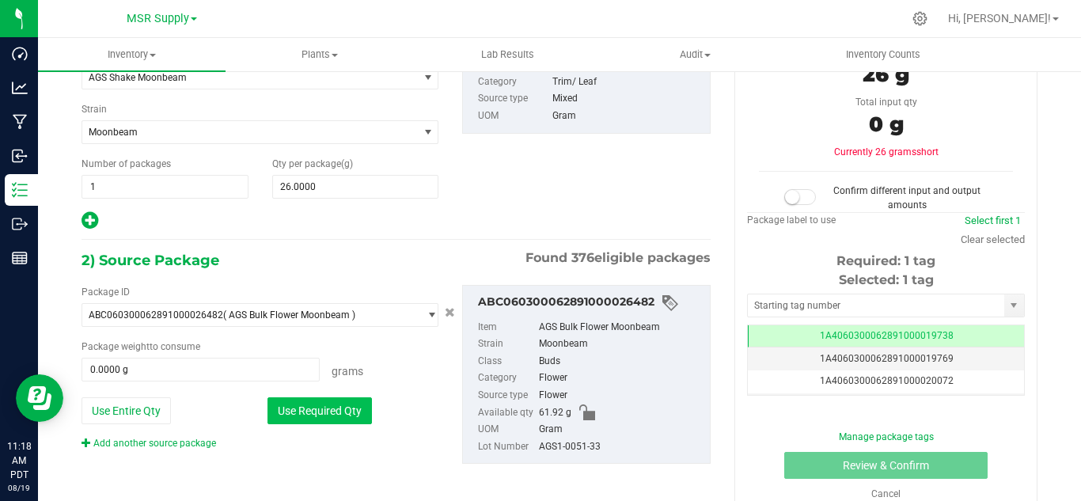
click at [328, 402] on button "Use Required Qty" at bounding box center [319, 410] width 104 height 27
type input "26.0000 g"
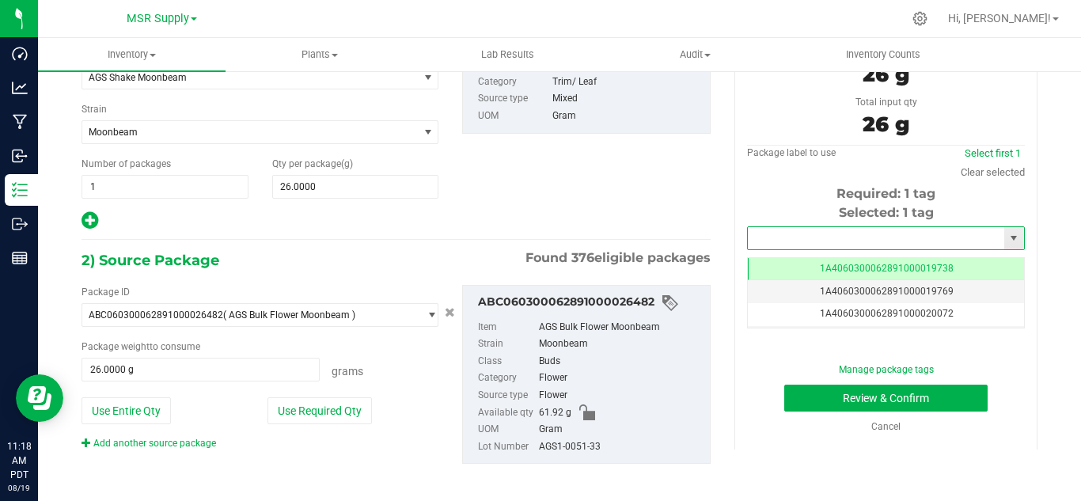
click at [793, 236] on input "text" at bounding box center [876, 238] width 256 height 22
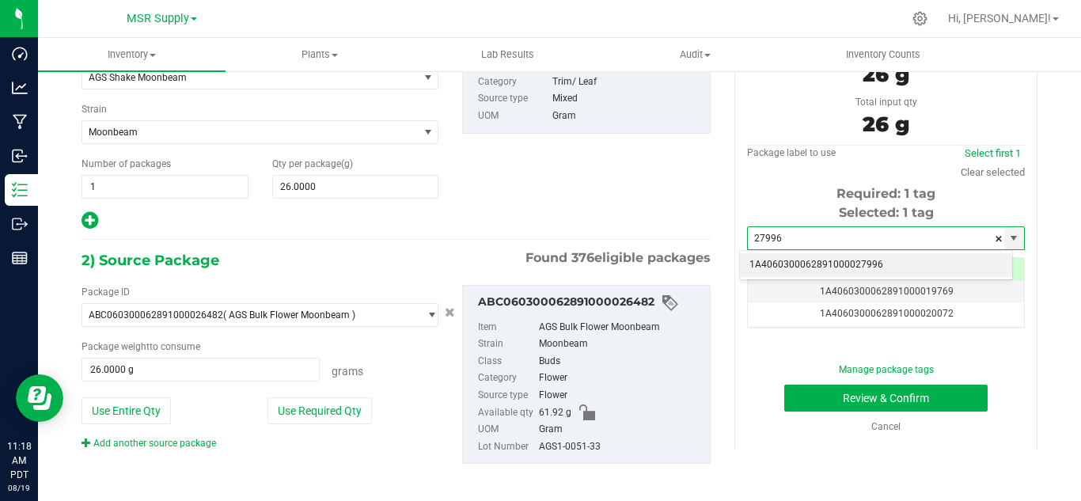
click at [851, 258] on li "1A4060300062891000027996" at bounding box center [876, 265] width 272 height 24
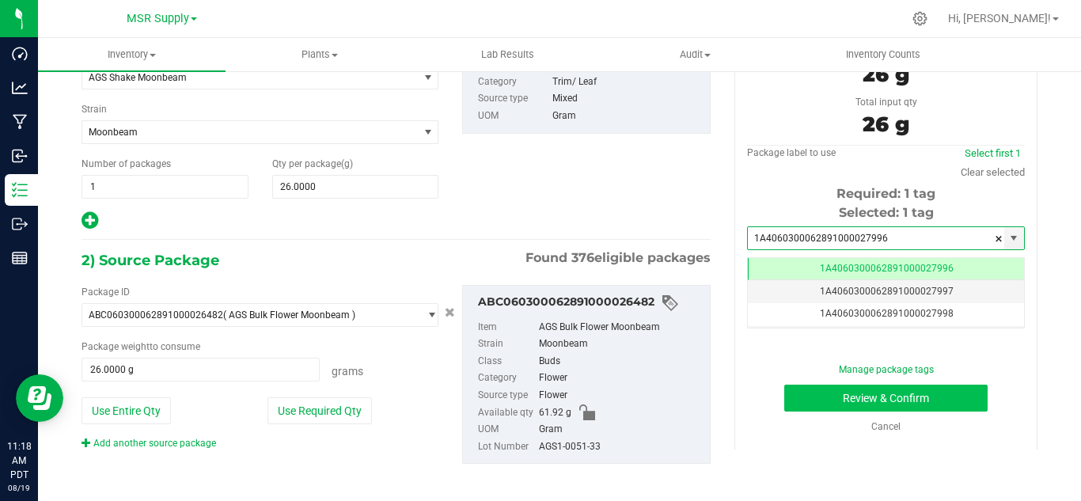
type input "1A4060300062891000027996"
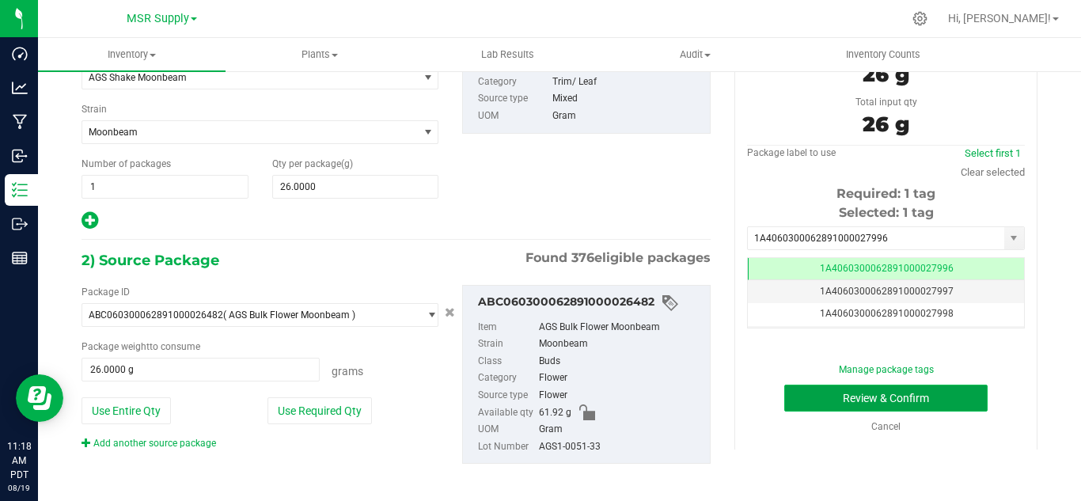
click at [836, 396] on button "Review & Confirm" at bounding box center [885, 398] width 203 height 27
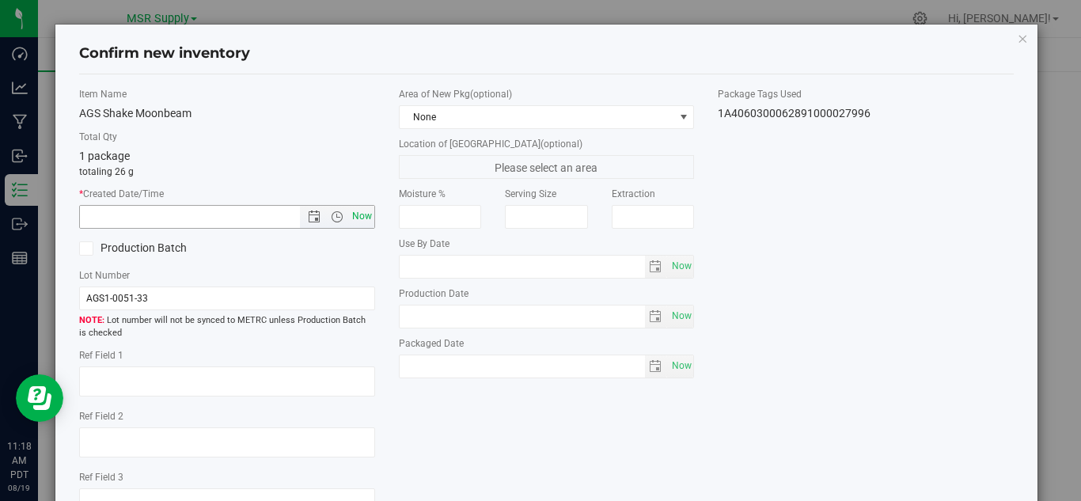
click at [356, 213] on span "Now" at bounding box center [361, 216] width 27 height 23
type input "[DATE] 11:18 AM"
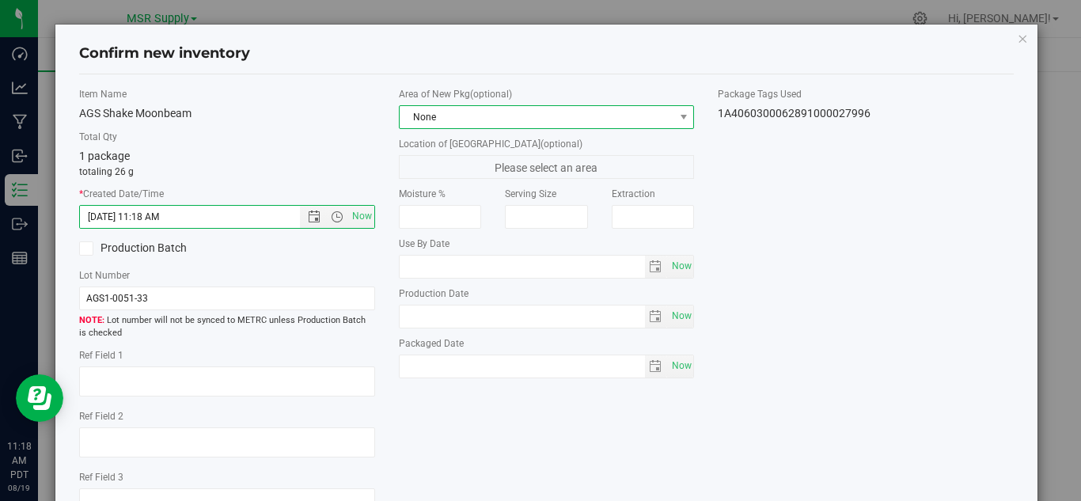
click at [465, 116] on span "None" at bounding box center [537, 117] width 275 height 22
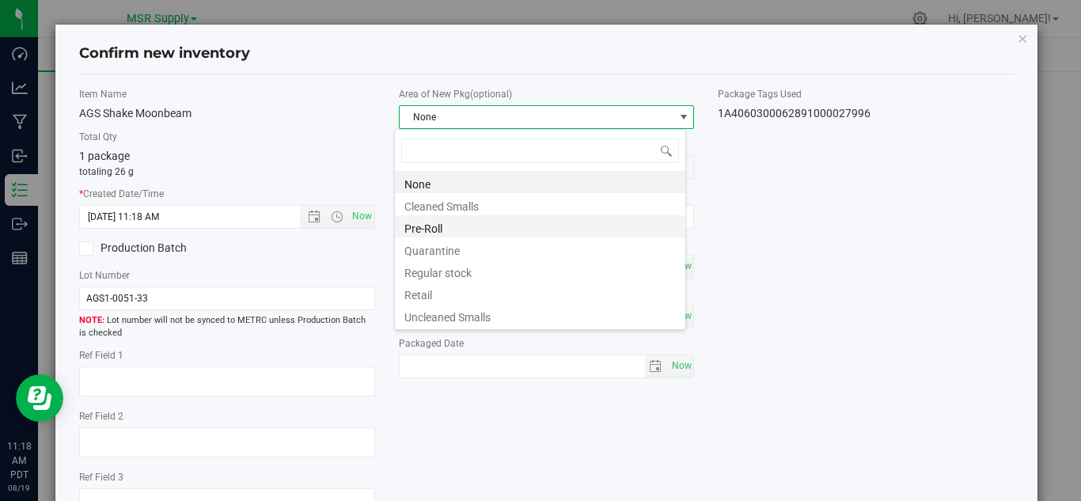
click at [411, 223] on li "Pre-Roll" at bounding box center [540, 226] width 290 height 22
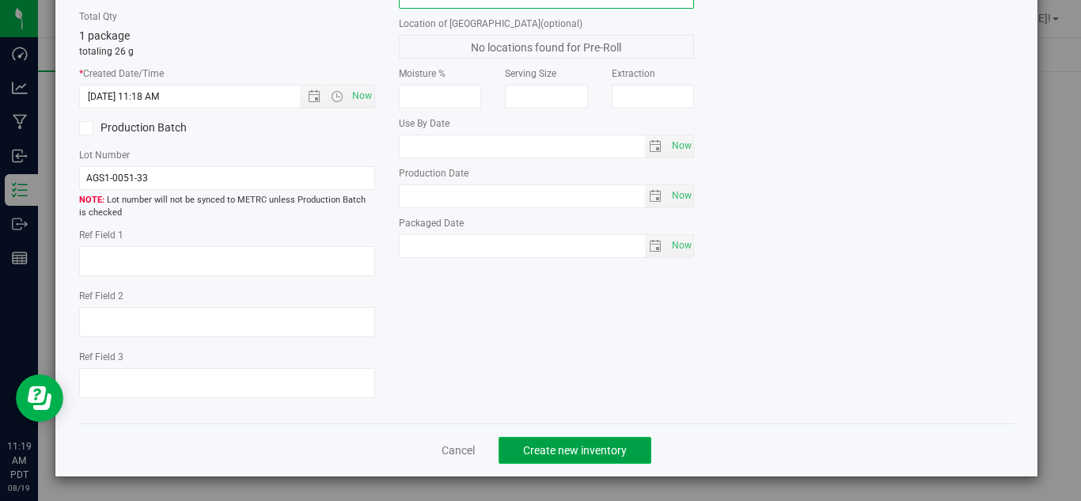
click at [561, 455] on span "Create new inventory" at bounding box center [575, 450] width 104 height 13
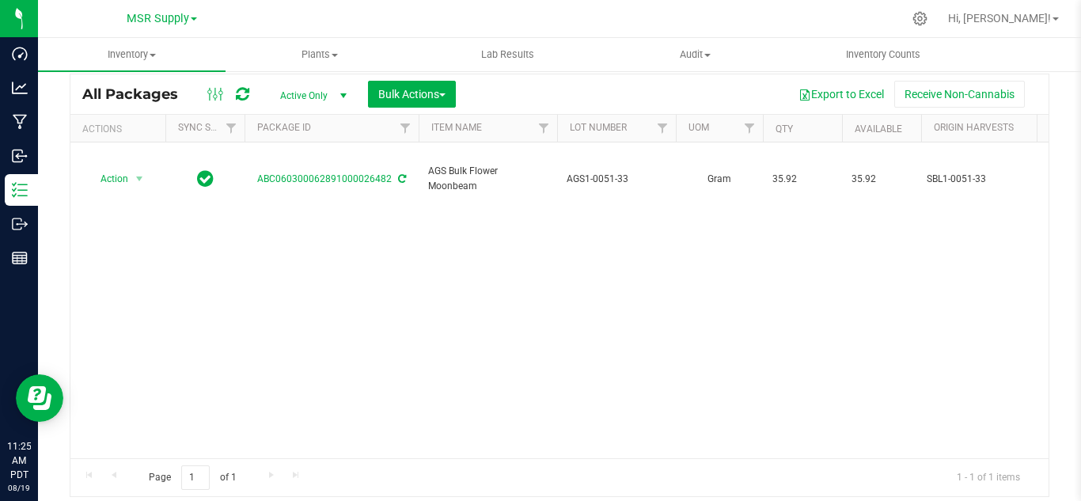
click at [1042, 12] on span "Hi, [PERSON_NAME]!" at bounding box center [999, 18] width 103 height 13
